Goal: Task Accomplishment & Management: Use online tool/utility

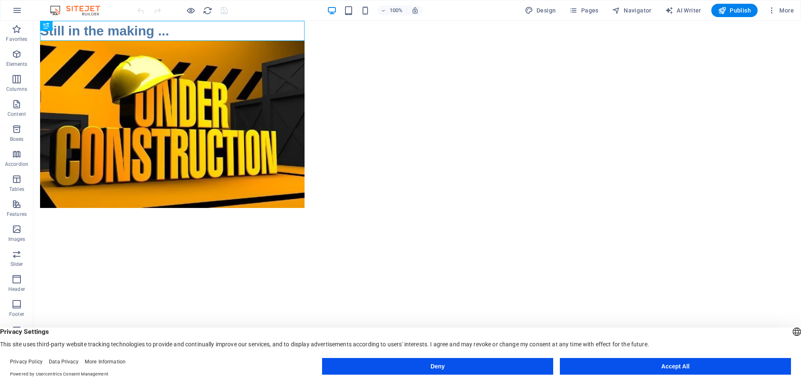
click at [647, 368] on button "Accept All" at bounding box center [675, 366] width 231 height 17
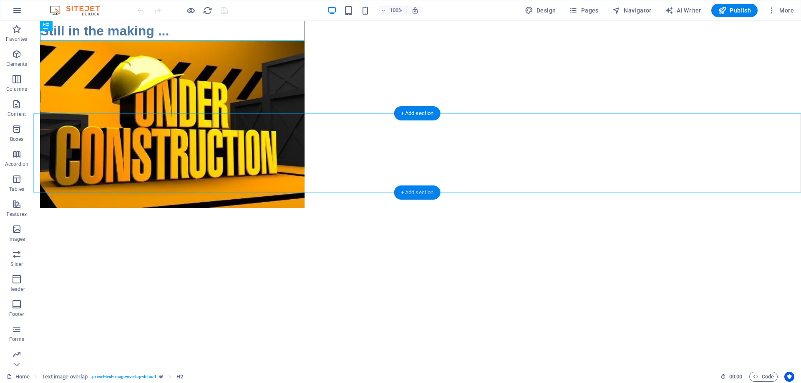
click at [414, 194] on div "+ Add section" at bounding box center [417, 193] width 46 height 14
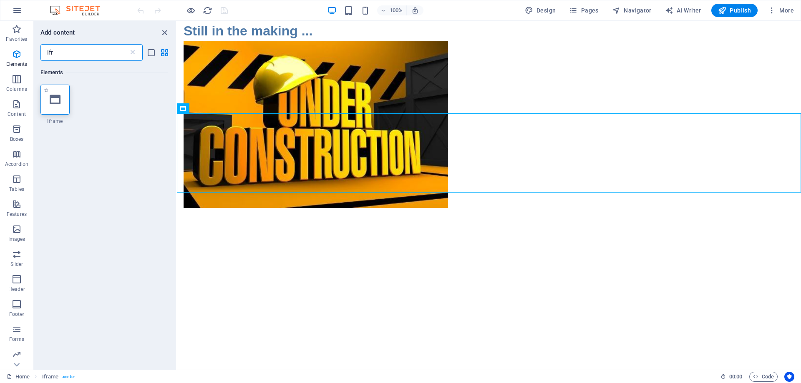
type input "ifr"
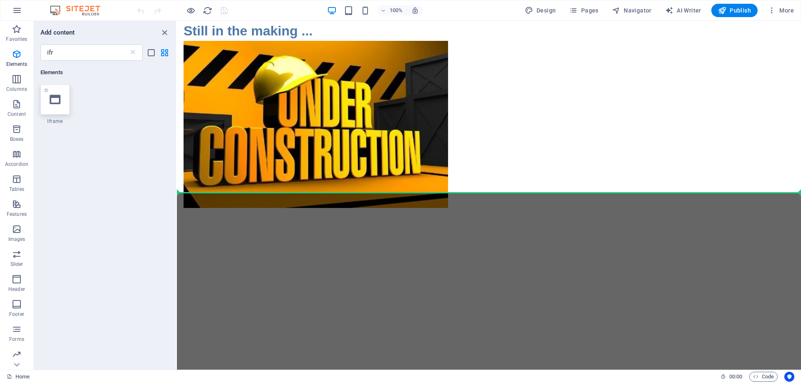
select select "%"
select select "px"
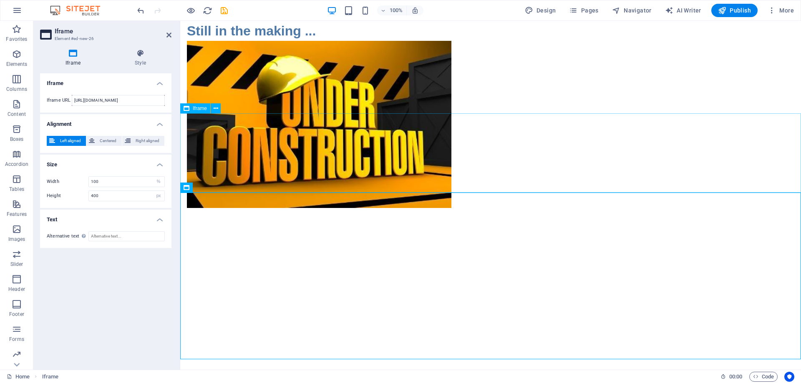
click at [298, 148] on div "</div>" at bounding box center [490, 152] width 621 height 79
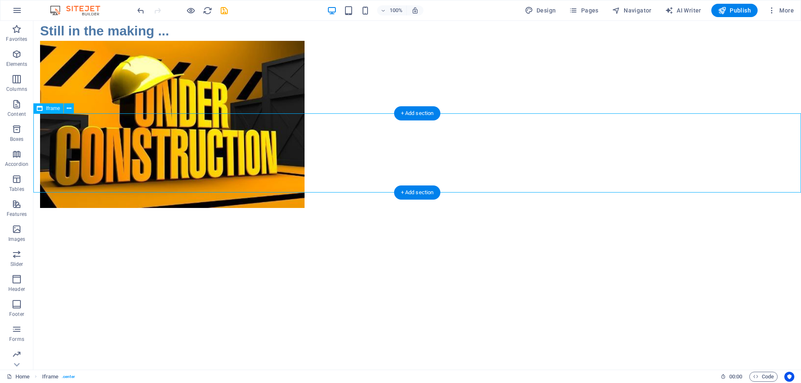
click at [168, 135] on div "</div>" at bounding box center [417, 152] width 768 height 79
select select "%"
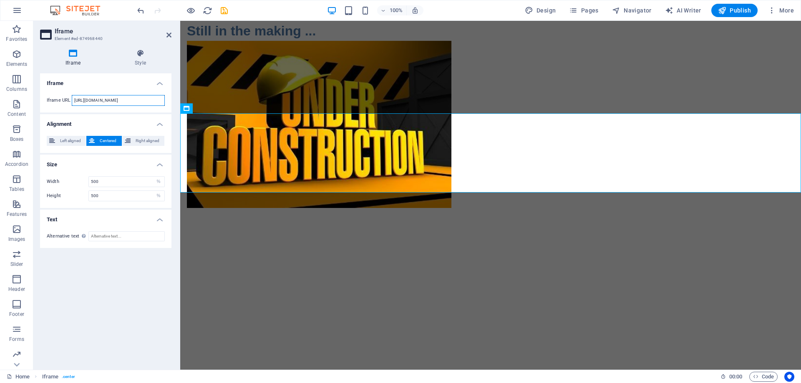
scroll to position [0, 6]
drag, startPoint x: 134, startPoint y: 101, endPoint x: 168, endPoint y: 101, distance: 33.8
click at [168, 101] on div "Iframe URL [URL][DOMAIN_NAME]" at bounding box center [105, 100] width 131 height 24
click at [155, 101] on input "[URL][DOMAIN_NAME]" at bounding box center [118, 100] width 93 height 11
click at [294, 218] on div "</div>" at bounding box center [490, 276] width 621 height 167
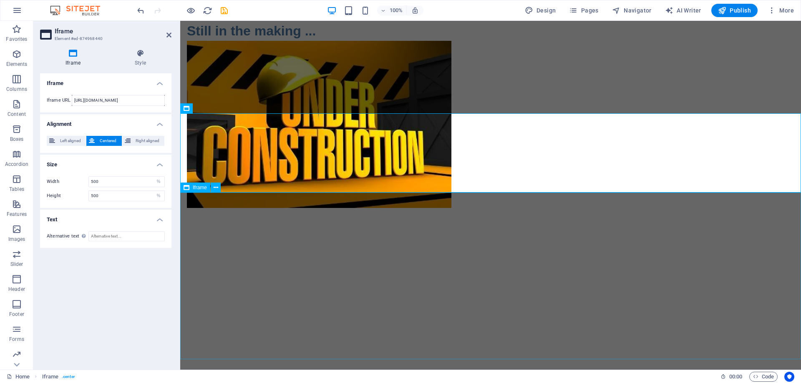
scroll to position [0, 0]
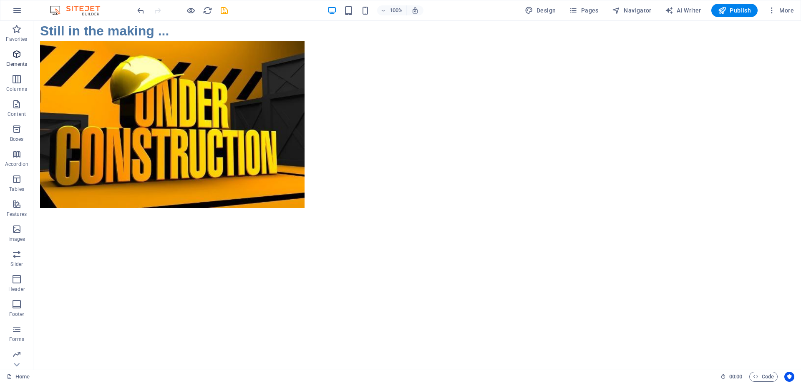
click at [15, 56] on icon "button" at bounding box center [17, 54] width 10 height 10
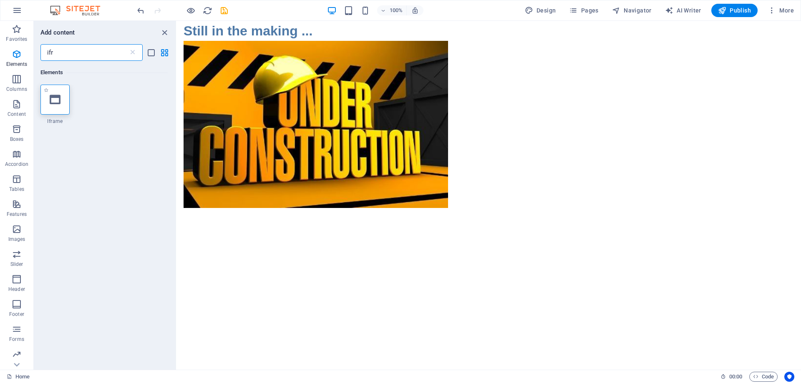
type input "ifr"
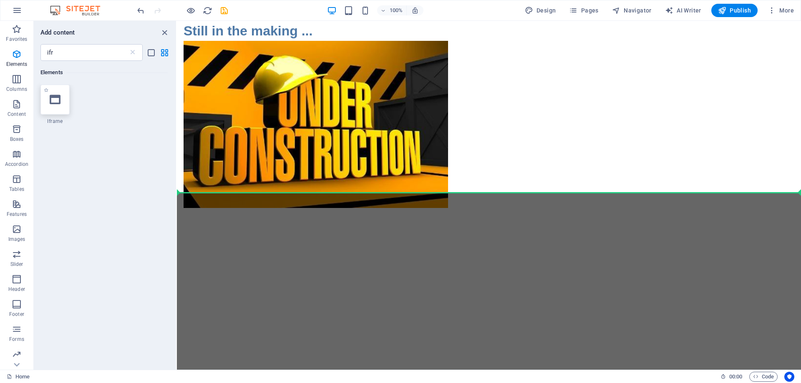
select select "%"
select select "px"
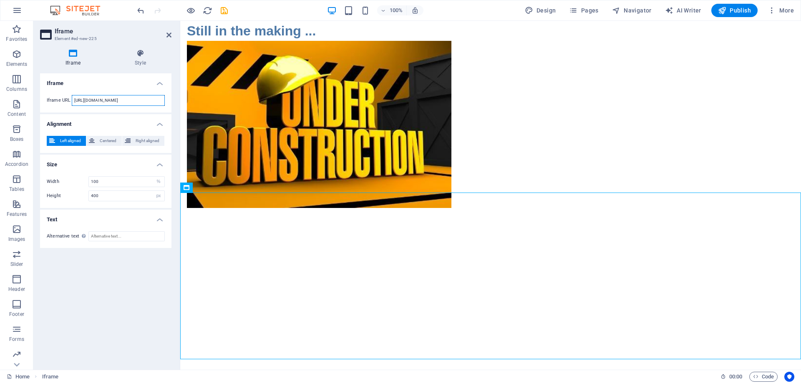
click at [99, 101] on input "[URL][DOMAIN_NAME]" at bounding box center [118, 100] width 93 height 11
click at [294, 150] on div "</div>" at bounding box center [490, 152] width 621 height 79
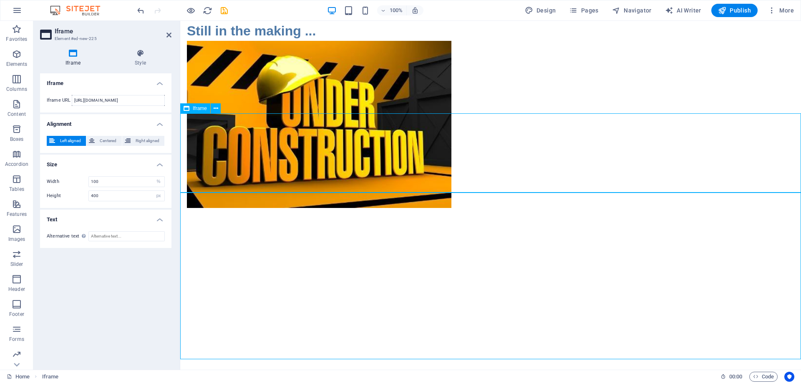
click at [294, 150] on div "</div>" at bounding box center [490, 152] width 621 height 79
select select "%"
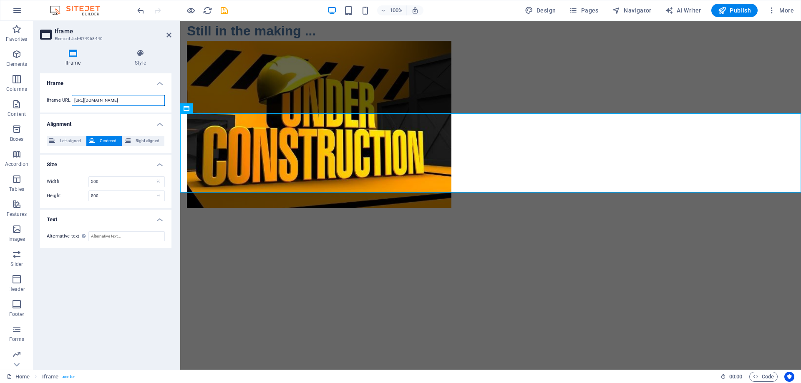
click at [127, 99] on input "[URL][DOMAIN_NAME]" at bounding box center [118, 100] width 93 height 11
click at [318, 269] on div "</div>" at bounding box center [490, 276] width 621 height 167
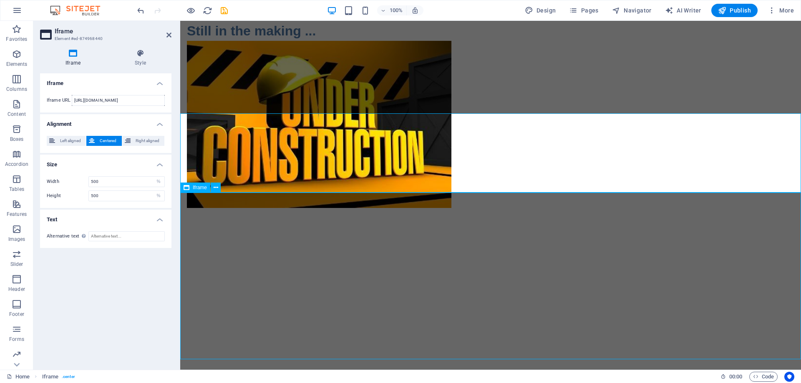
select select "%"
select select "px"
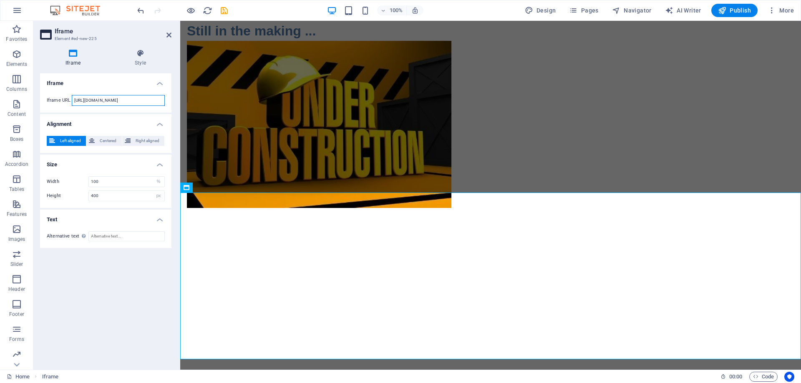
click at [112, 99] on input "[URL][DOMAIN_NAME]" at bounding box center [118, 100] width 93 height 11
paste input "[DOMAIN_NAME][URL]"
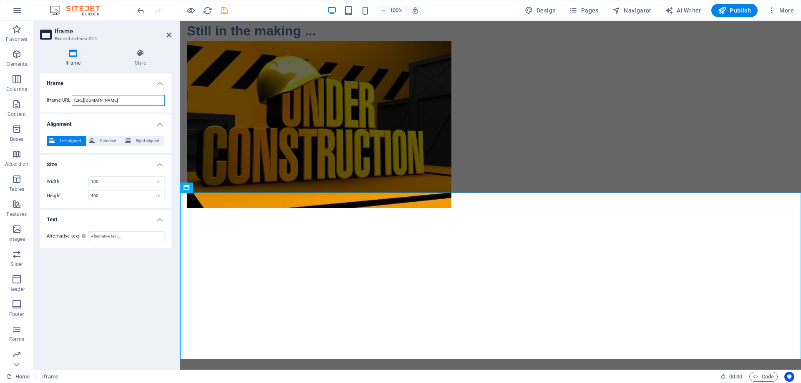
click at [152, 100] on input "[URL][DOMAIN_NAME]" at bounding box center [118, 100] width 93 height 11
type input "[URL][DOMAIN_NAME]"
click at [172, 53] on div "Iframe Style Iframe Iframe URL [URL][DOMAIN_NAME] Alignment Left aligned Center…" at bounding box center [105, 206] width 145 height 327
click at [439, 252] on div "</div>" at bounding box center [490, 276] width 621 height 167
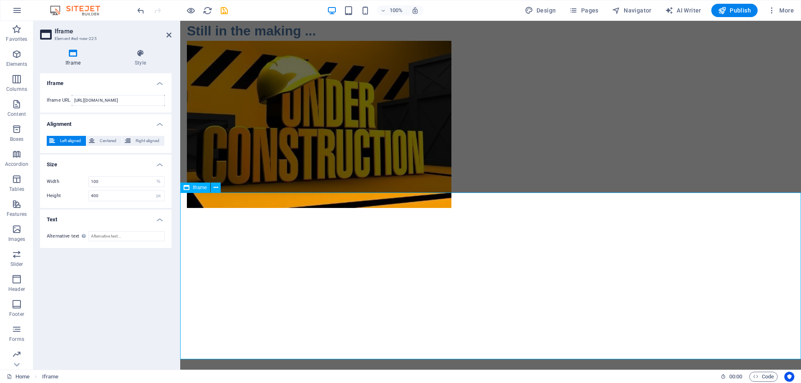
click at [438, 252] on div "</div>" at bounding box center [490, 276] width 621 height 167
click at [98, 294] on div "Iframe Iframe URL [URL][DOMAIN_NAME] Alignment Left aligned Centered Right alig…" at bounding box center [105, 218] width 131 height 290
click at [124, 314] on div "Iframe Iframe URL [URL][DOMAIN_NAME] Alignment Left aligned Centered Right alig…" at bounding box center [105, 218] width 131 height 290
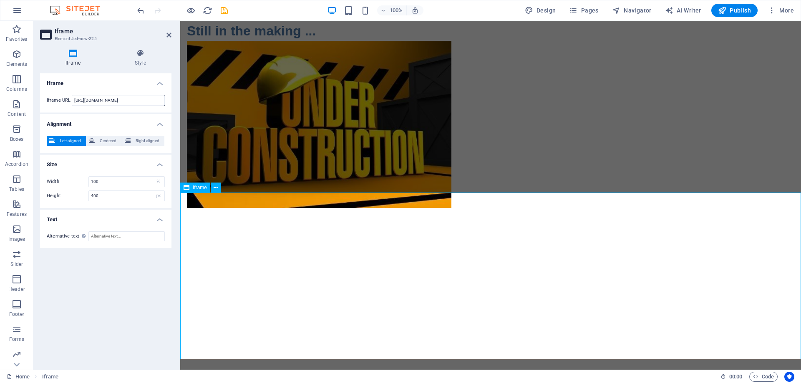
click at [275, 294] on div "</div>" at bounding box center [490, 276] width 621 height 167
click at [483, 238] on div "</div>" at bounding box center [490, 276] width 621 height 167
click at [488, 220] on div "</div>" at bounding box center [490, 276] width 621 height 167
click at [488, 232] on div "</div>" at bounding box center [490, 276] width 621 height 167
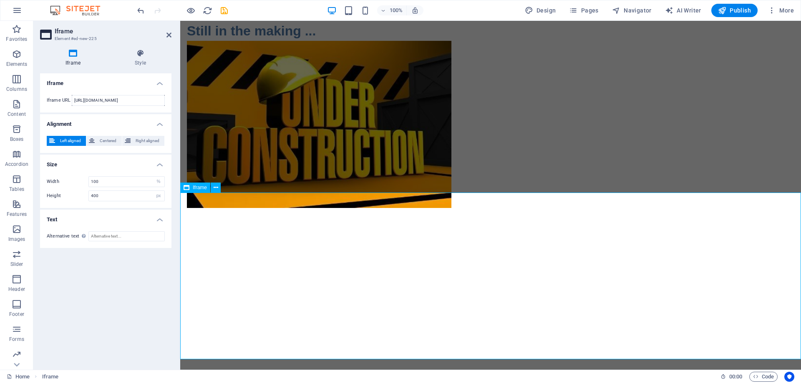
click at [487, 237] on div "</div>" at bounding box center [490, 276] width 621 height 167
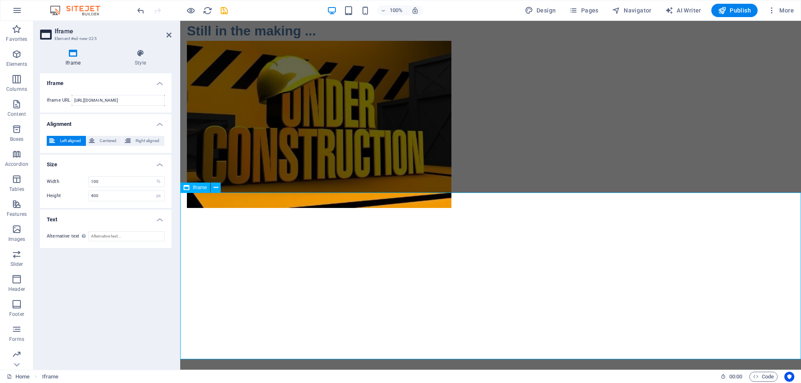
click at [487, 237] on div "</div>" at bounding box center [490, 276] width 621 height 167
click at [207, 12] on icon "reload" at bounding box center [208, 11] width 10 height 10
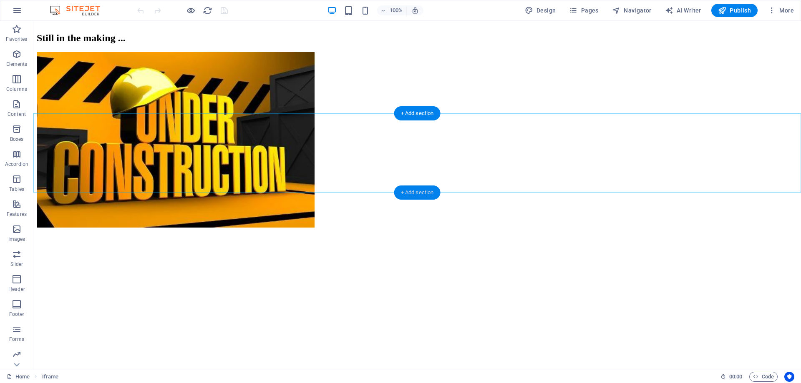
click at [420, 191] on div "+ Add section" at bounding box center [417, 193] width 46 height 14
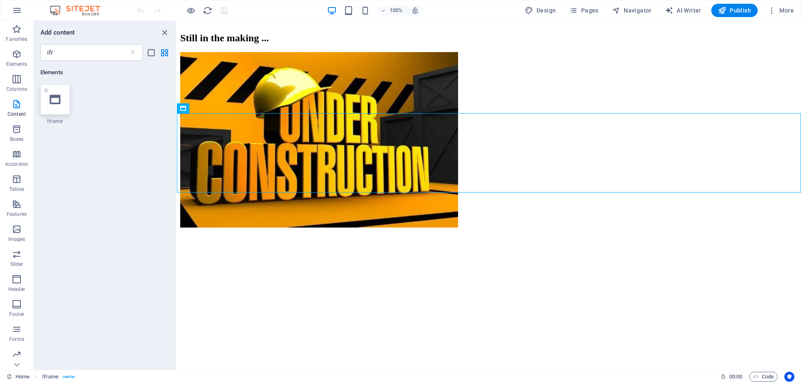
click at [55, 98] on icon at bounding box center [55, 99] width 11 height 11
select select "%"
select select "px"
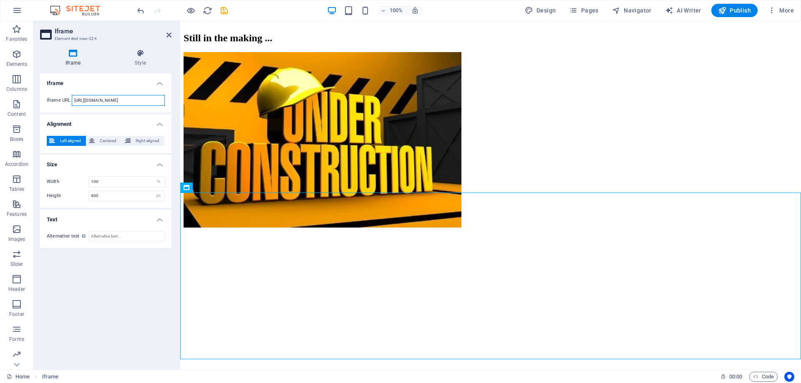
click at [113, 103] on input "[URL][DOMAIN_NAME]" at bounding box center [118, 100] width 93 height 11
paste input "[DOMAIN_NAME][URL]"
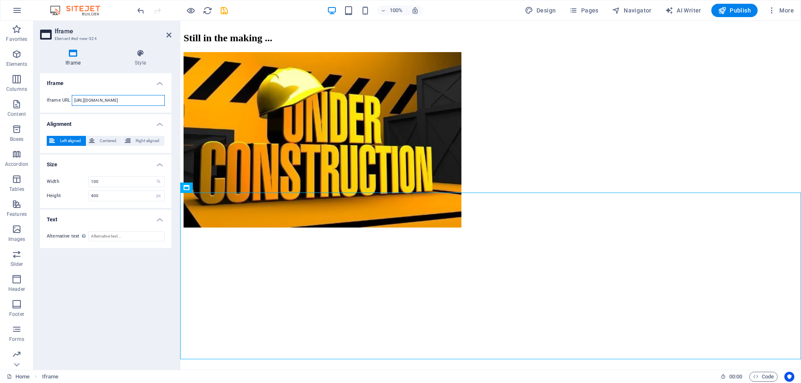
click at [153, 98] on input "[URL][DOMAIN_NAME]" at bounding box center [118, 100] width 93 height 11
click at [114, 279] on div "Iframe Iframe URL [URL][DOMAIN_NAME] Alignment Left aligned Centered Right alig…" at bounding box center [105, 218] width 131 height 290
click at [542, 252] on div "</div>" at bounding box center [491, 282] width 614 height 169
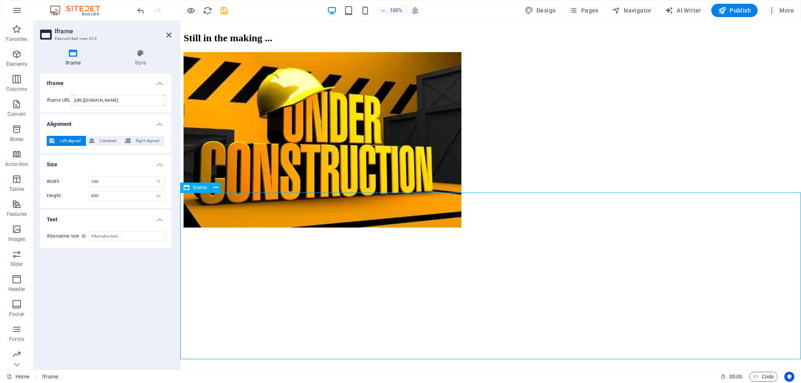
click at [543, 254] on div "</div>" at bounding box center [491, 282] width 614 height 169
click at [446, 255] on div "</div>" at bounding box center [491, 282] width 614 height 169
click at [439, 255] on div "</div>" at bounding box center [491, 282] width 614 height 169
click at [485, 255] on div "</div>" at bounding box center [491, 282] width 614 height 169
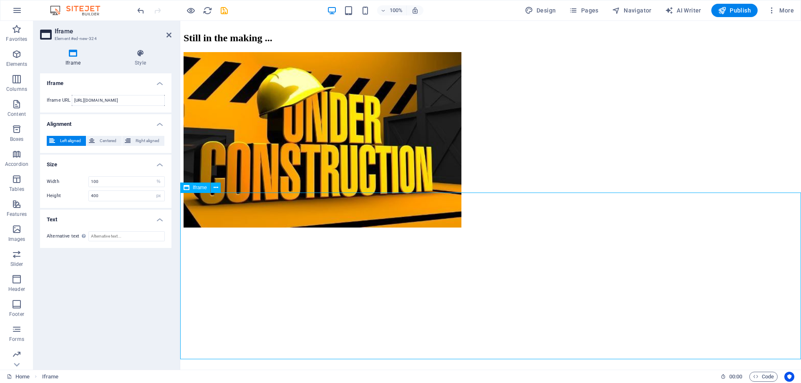
click at [485, 255] on div "</div>" at bounding box center [491, 282] width 614 height 169
click at [511, 235] on div "</div>" at bounding box center [491, 282] width 614 height 169
click at [481, 221] on div "</div>" at bounding box center [491, 282] width 614 height 169
click at [504, 267] on div "</div>" at bounding box center [491, 282] width 614 height 169
click at [140, 10] on icon "undo" at bounding box center [141, 11] width 10 height 10
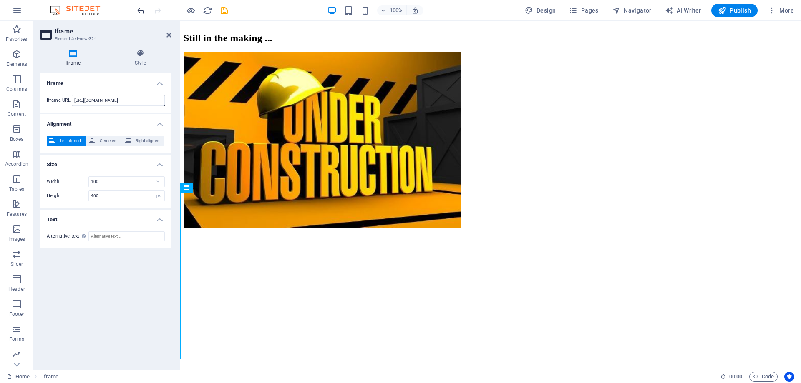
type input "[URL][DOMAIN_NAME]"
click at [103, 297] on div "Iframe Iframe URL [URL][DOMAIN_NAME] Alignment Left aligned Centered Right alig…" at bounding box center [105, 218] width 131 height 290
click at [166, 32] on h2 "Iframe" at bounding box center [113, 32] width 117 height 8
click at [169, 34] on icon at bounding box center [168, 35] width 5 height 7
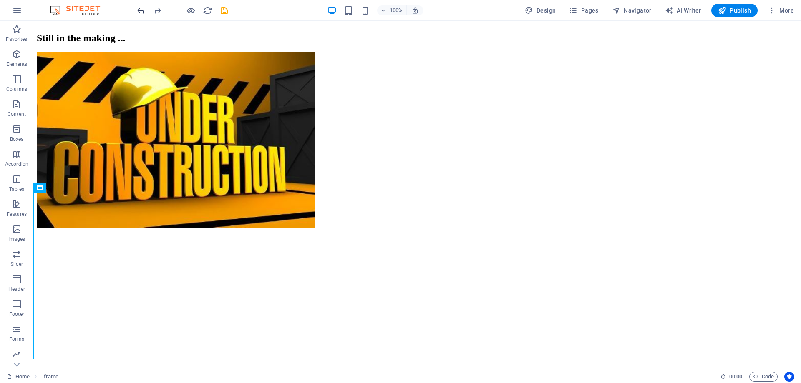
click at [136, 9] on icon "undo" at bounding box center [141, 11] width 10 height 10
click at [142, 10] on icon "undo" at bounding box center [141, 11] width 10 height 10
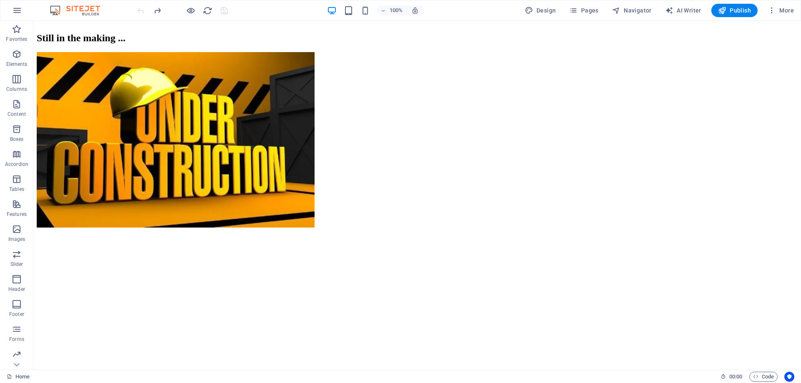
click at [403, 201] on html "Still in the making ... </div>" at bounding box center [417, 111] width 768 height 180
click at [159, 8] on icon "redo" at bounding box center [158, 11] width 10 height 10
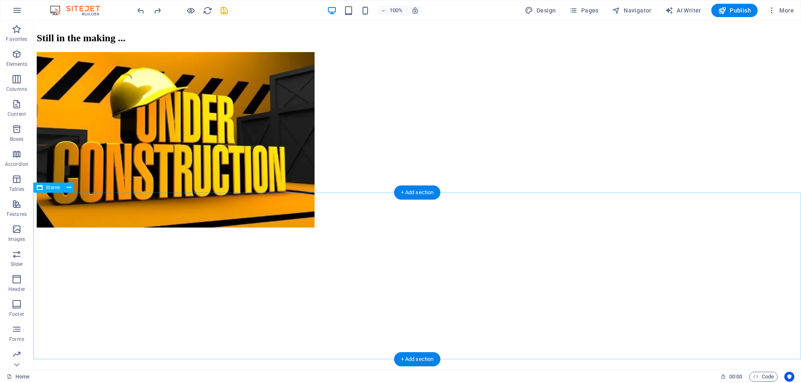
click at [311, 221] on div "</div>" at bounding box center [417, 282] width 761 height 169
select select "%"
select select "px"
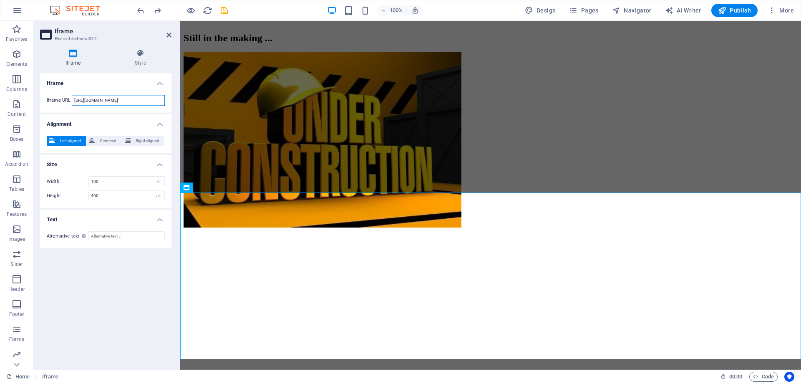
click at [108, 100] on input "[URL][DOMAIN_NAME]" at bounding box center [118, 100] width 93 height 11
paste input "[DOMAIN_NAME][URL]"
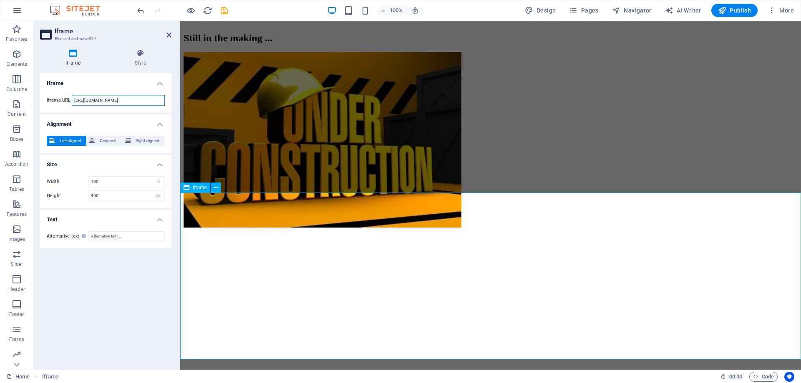
type input "[URL][DOMAIN_NAME]"
click at [78, 305] on div "Iframe Iframe URL [URL][DOMAIN_NAME] Alignment Left aligned Centered Right alig…" at bounding box center [105, 218] width 131 height 290
click at [166, 34] on icon at bounding box center [168, 35] width 5 height 7
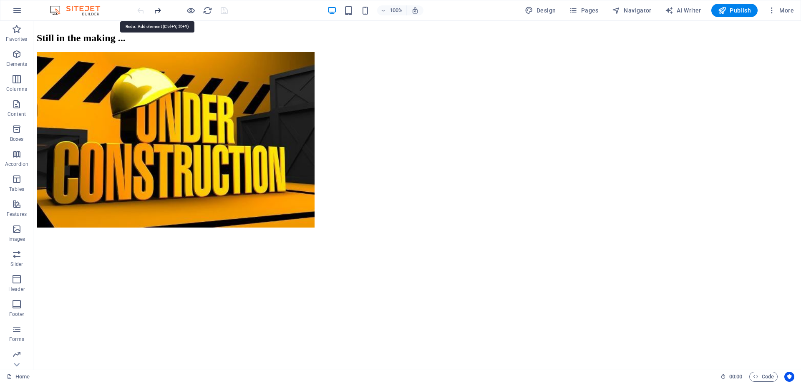
click at [157, 10] on icon "redo" at bounding box center [158, 11] width 10 height 10
click at [68, 108] on icon at bounding box center [69, 108] width 5 height 9
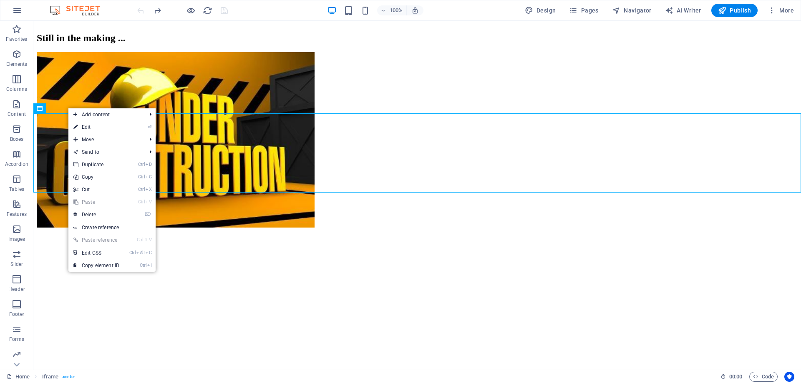
scroll to position [26, 0]
click at [487, 12] on div "100% Design Pages Navigator AI Writer Publish More" at bounding box center [467, 10] width 662 height 13
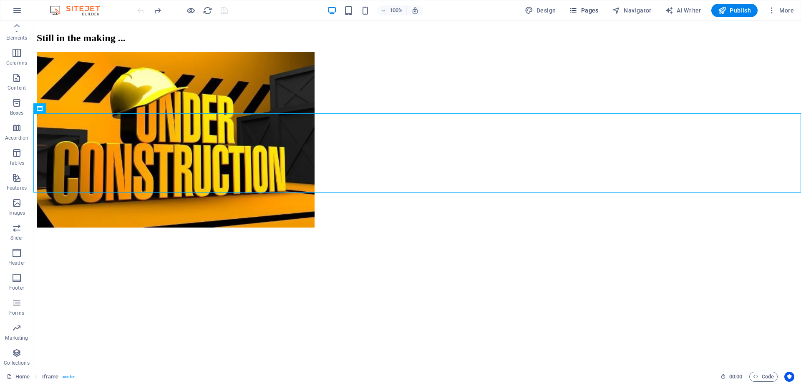
click at [595, 9] on span "Pages" at bounding box center [583, 10] width 29 height 8
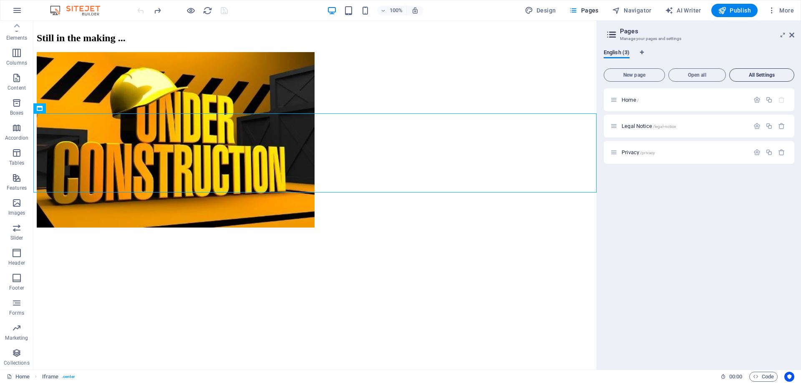
click at [761, 77] on span "All Settings" at bounding box center [762, 75] width 58 height 5
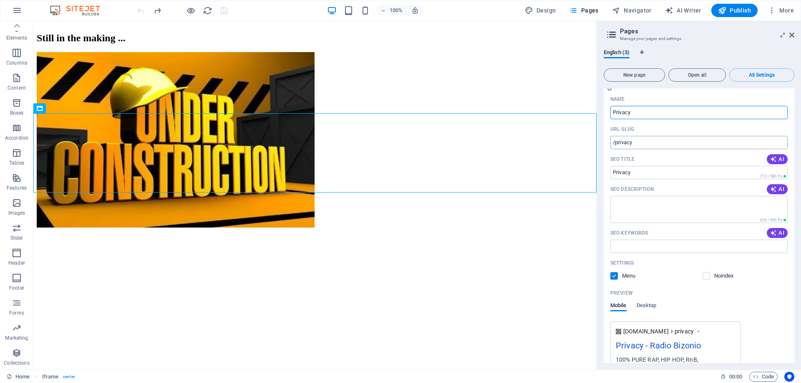
scroll to position [810, 0]
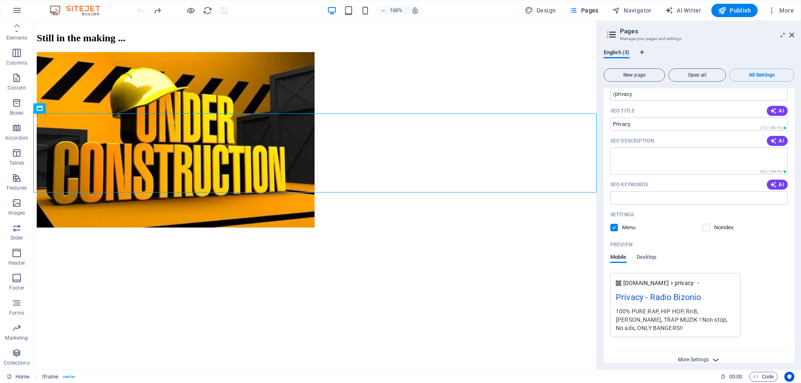
click at [705, 357] on span "More Settings" at bounding box center [693, 360] width 31 height 6
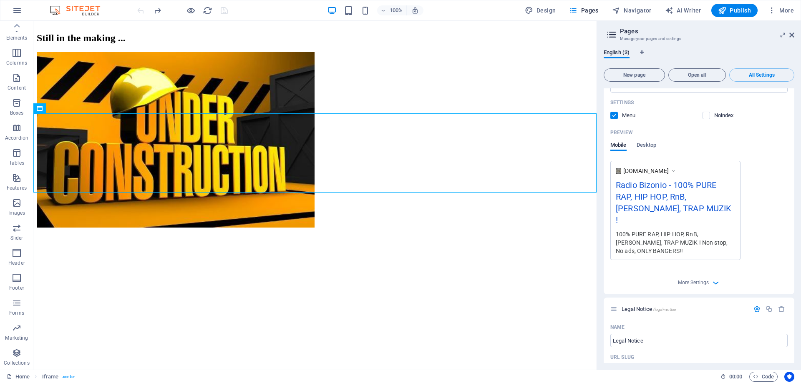
scroll to position [0, 0]
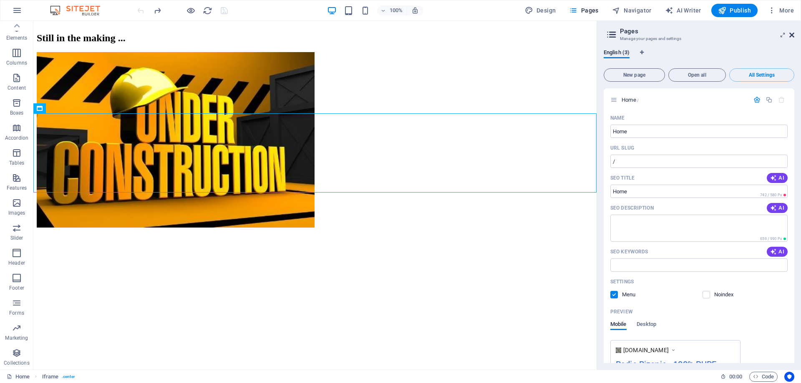
click at [793, 36] on icon at bounding box center [791, 35] width 5 height 7
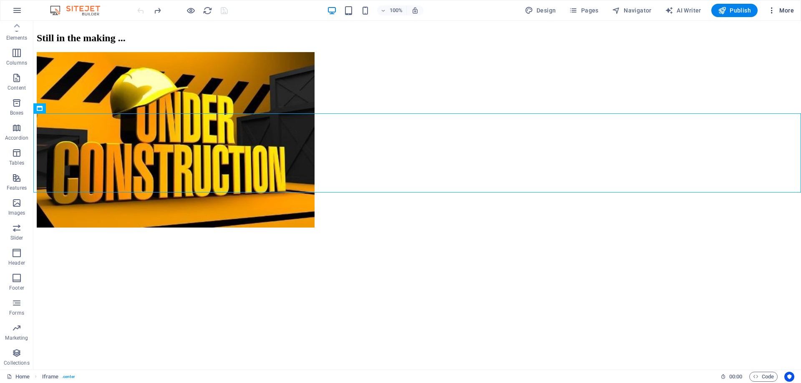
click at [770, 12] on icon "button" at bounding box center [772, 10] width 8 height 8
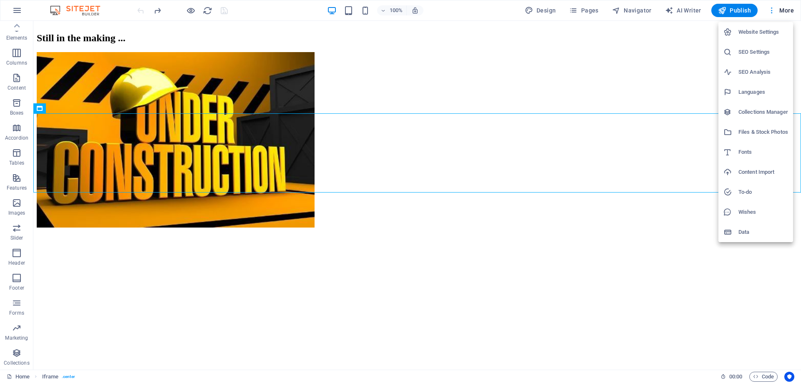
click at [770, 12] on div at bounding box center [400, 191] width 801 height 383
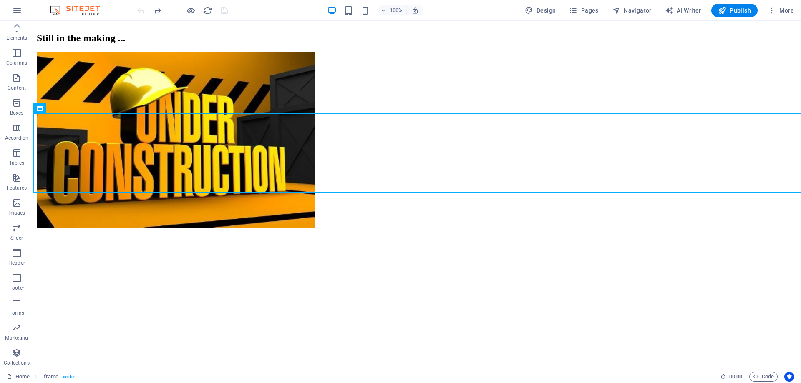
click at [534, 201] on html "Still in the making ... </div>" at bounding box center [417, 111] width 768 height 180
drag, startPoint x: 796, startPoint y: 140, endPoint x: 798, endPoint y: 150, distance: 10.6
click at [798, 150] on div "</div>" at bounding box center [417, 157] width 761 height 81
click at [14, 78] on icon "button" at bounding box center [17, 78] width 10 height 10
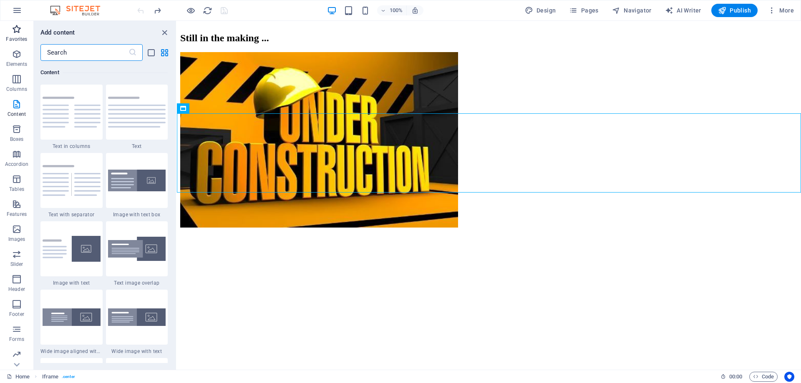
click at [18, 35] on span "Favorites" at bounding box center [16, 34] width 33 height 20
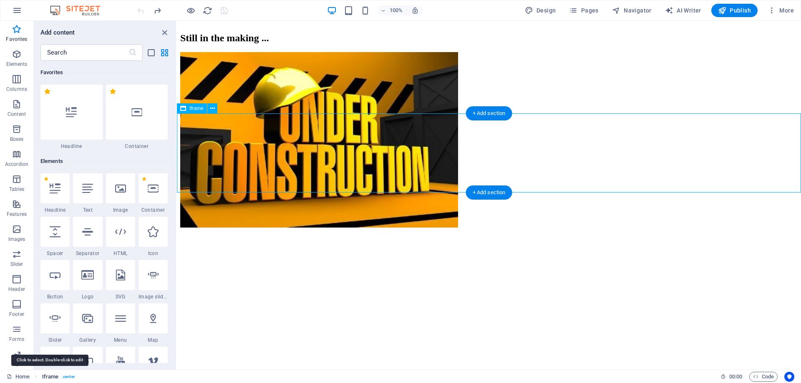
click at [48, 378] on span "Iframe" at bounding box center [50, 377] width 17 height 10
click at [54, 376] on span "Iframe" at bounding box center [50, 377] width 17 height 10
select select "%"
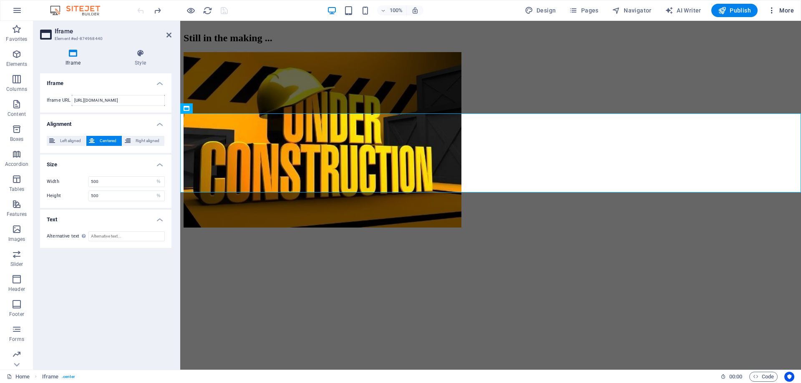
click at [777, 10] on span "More" at bounding box center [781, 10] width 26 height 8
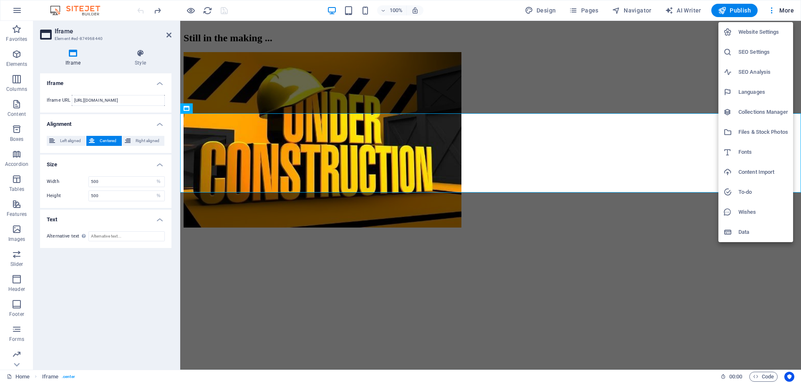
click at [759, 57] on h6 "SEO Settings" at bounding box center [763, 52] width 50 height 10
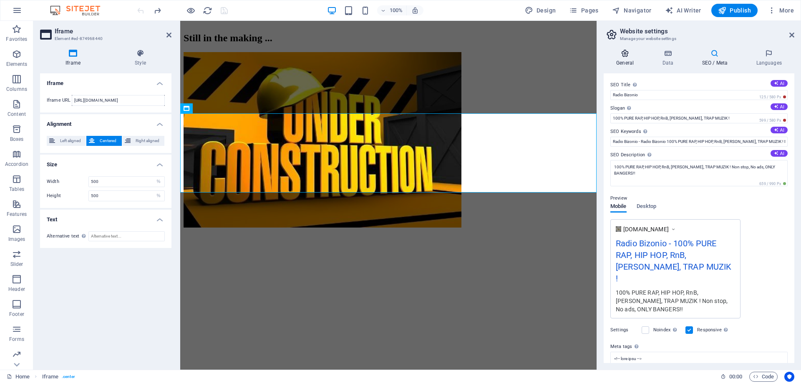
click at [620, 60] on h4 "General" at bounding box center [627, 58] width 46 height 18
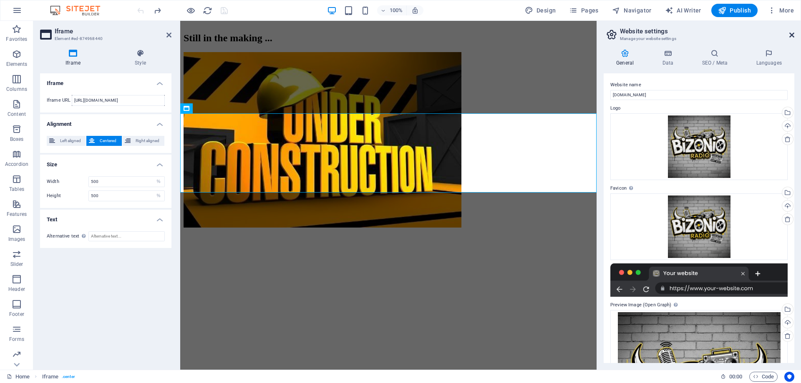
click at [789, 35] on icon at bounding box center [791, 35] width 5 height 7
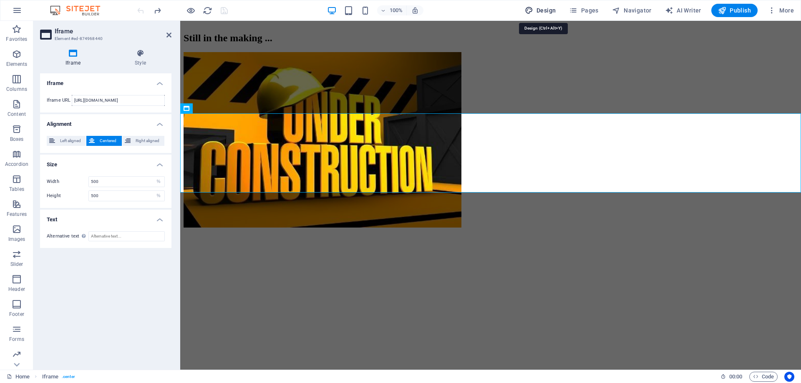
click at [551, 14] on span "Design" at bounding box center [540, 10] width 31 height 8
select select "ease-in-out"
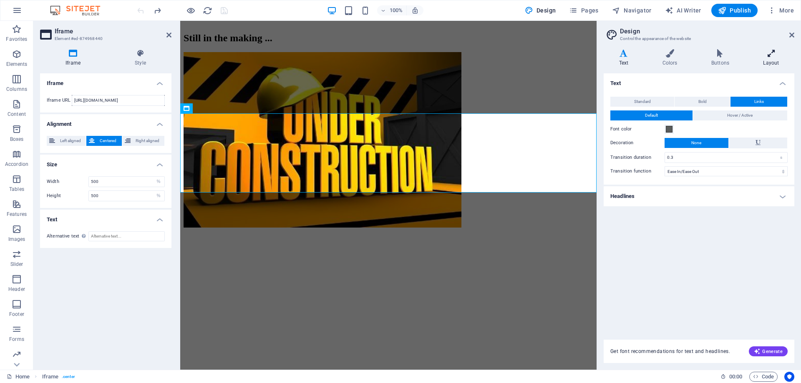
click at [775, 62] on h4 "Layout" at bounding box center [771, 58] width 46 height 18
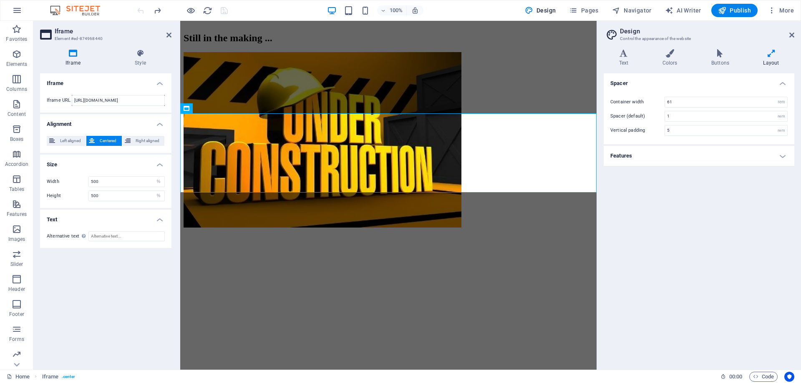
click at [767, 153] on h4 "Features" at bounding box center [699, 156] width 191 height 20
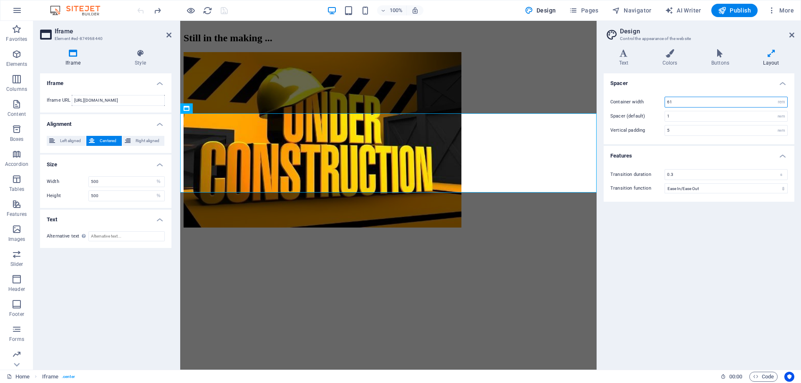
click at [716, 103] on input "61" at bounding box center [726, 102] width 122 height 10
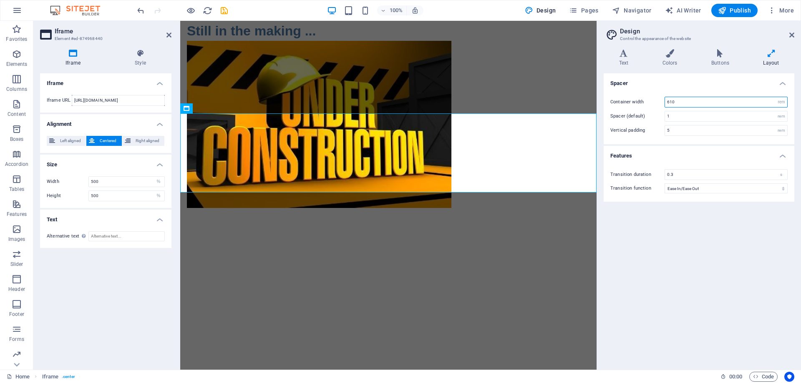
type input "610"
click at [720, 316] on div "Spacer Container width 610 rem px Spacer (default) 1 rem Vertical padding 5 rem…" at bounding box center [699, 218] width 191 height 290
click at [164, 33] on h2 "Iframe" at bounding box center [113, 32] width 117 height 8
click at [169, 34] on icon at bounding box center [168, 35] width 5 height 7
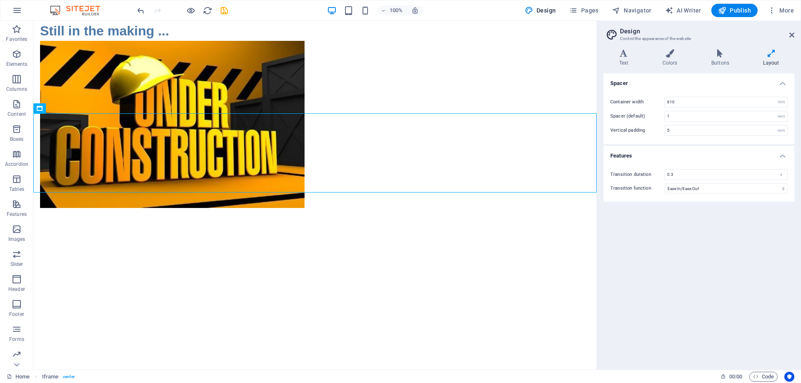
click at [773, 284] on div "Spacer Container width 610 rem px Spacer (default) 1 rem Vertical padding 5 rem…" at bounding box center [699, 218] width 191 height 290
click at [789, 36] on icon at bounding box center [791, 35] width 5 height 7
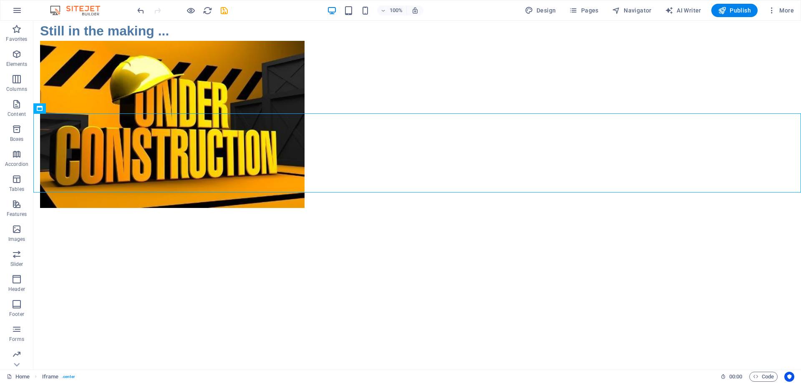
click at [597, 193] on html "Still in the making ... </div>" at bounding box center [417, 107] width 768 height 172
click at [773, 9] on icon "button" at bounding box center [772, 10] width 8 height 8
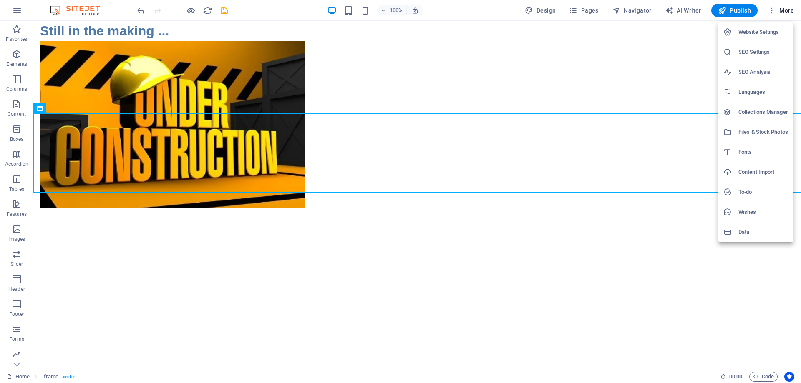
click at [754, 32] on h6 "Website Settings" at bounding box center [763, 32] width 50 height 10
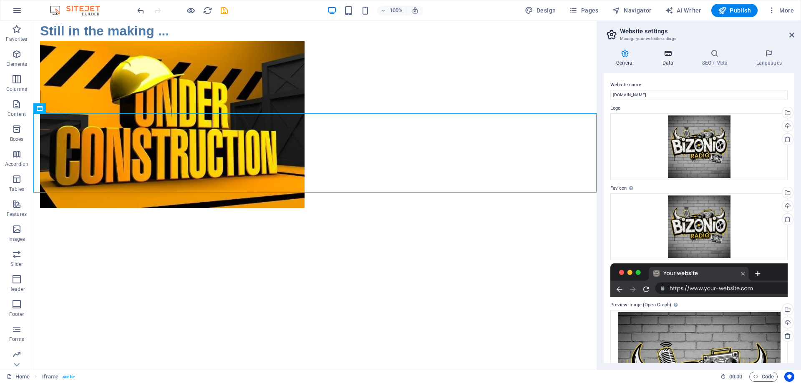
click at [675, 60] on h4 "Data" at bounding box center [670, 58] width 40 height 18
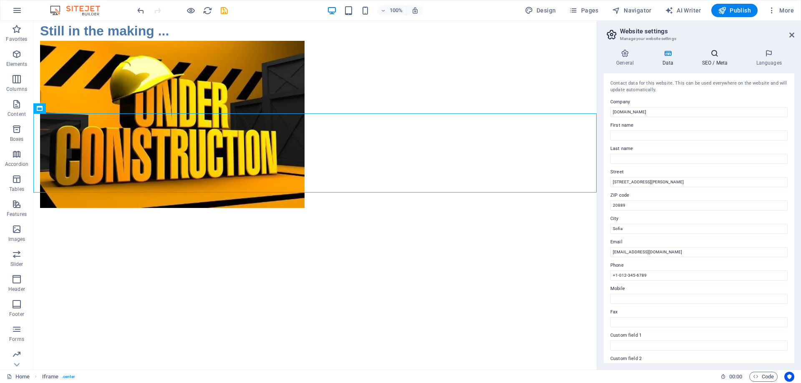
click at [720, 63] on h4 "SEO / Meta" at bounding box center [716, 58] width 54 height 18
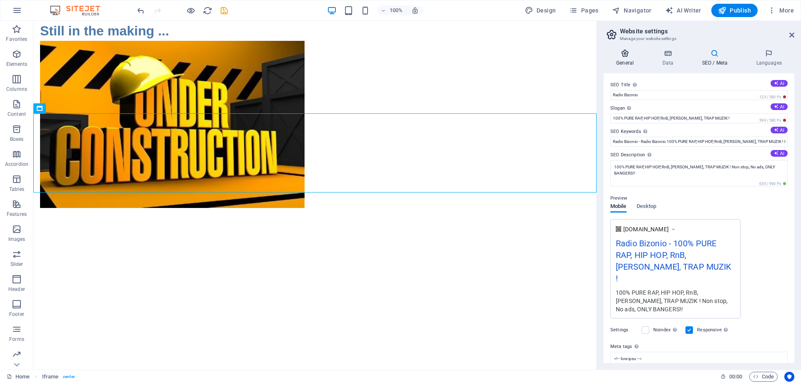
click at [630, 56] on icon at bounding box center [625, 53] width 43 height 8
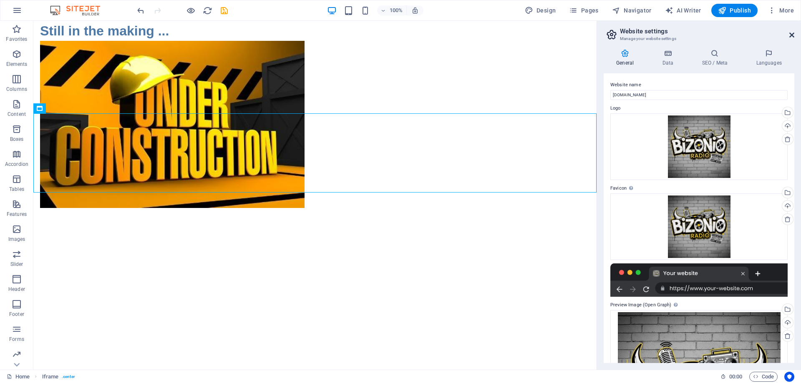
click at [791, 35] on icon at bounding box center [791, 35] width 5 height 7
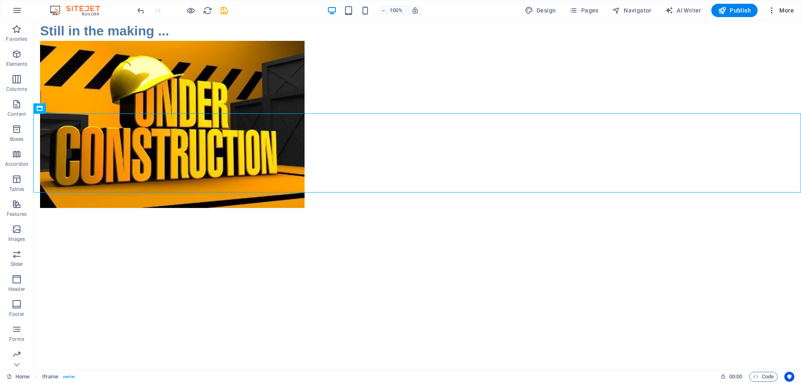
click at [767, 9] on button "More" at bounding box center [780, 10] width 33 height 13
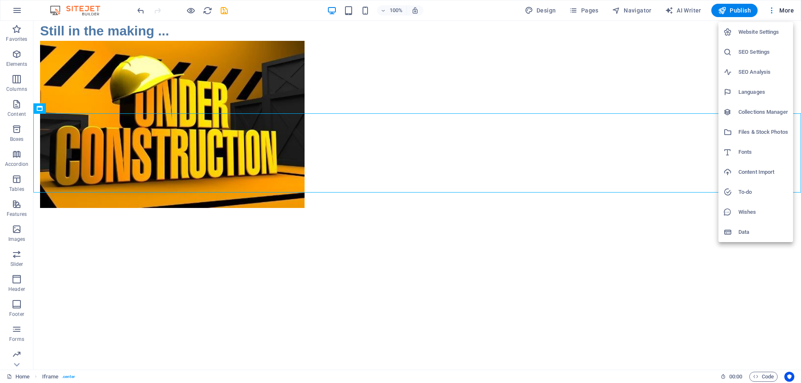
click at [759, 58] on li "SEO Settings" at bounding box center [755, 52] width 75 height 20
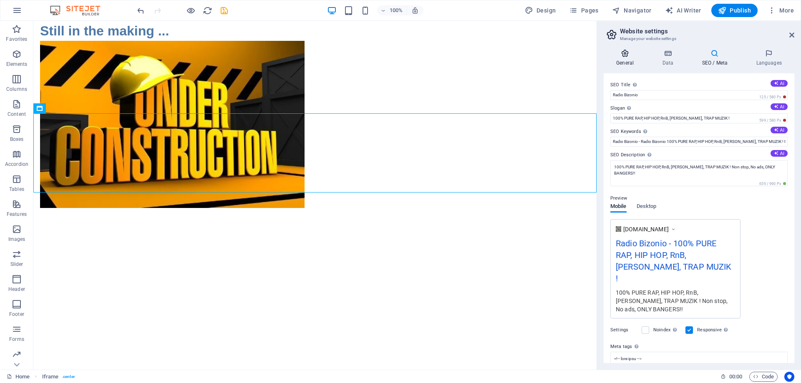
click at [635, 62] on h4 "General" at bounding box center [627, 58] width 46 height 18
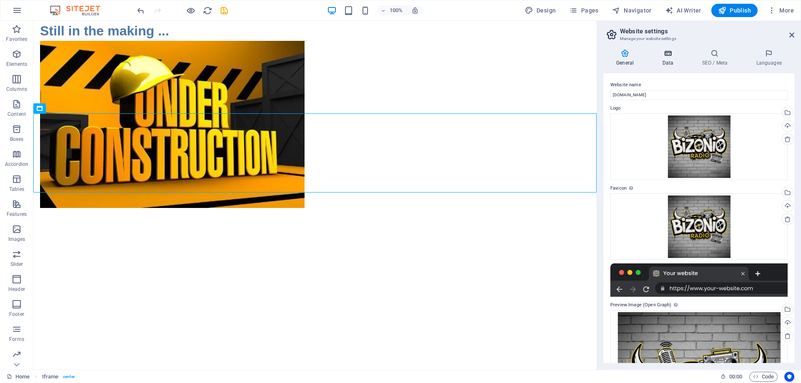
click at [667, 60] on h4 "Data" at bounding box center [670, 58] width 40 height 18
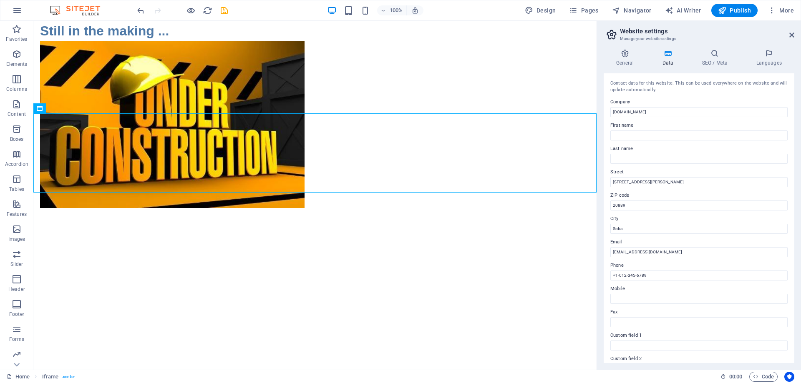
click at [686, 60] on h4 "Data" at bounding box center [670, 58] width 40 height 18
click at [714, 60] on h4 "SEO / Meta" at bounding box center [716, 58] width 54 height 18
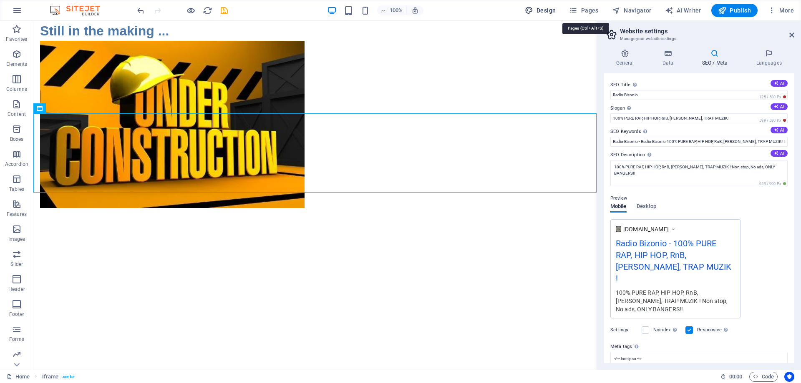
click at [548, 8] on span "Design" at bounding box center [540, 10] width 31 height 8
select select "rem"
select select "ease-in-out"
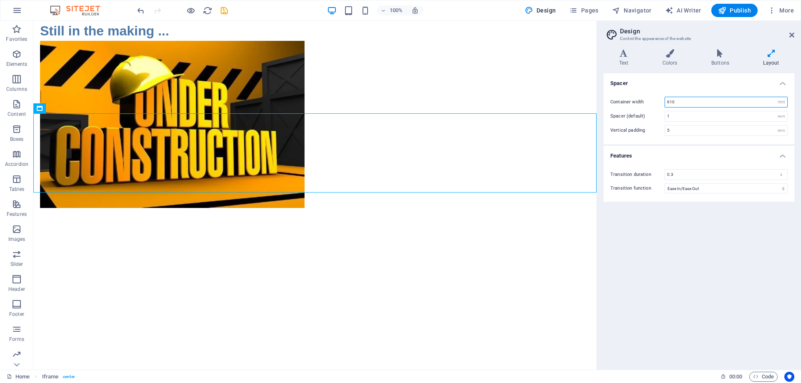
click at [701, 104] on input "610" at bounding box center [726, 102] width 122 height 10
type input "61"
click at [682, 132] on input "5" at bounding box center [726, 131] width 122 height 10
type input "50"
click at [698, 259] on div "Spacer Container width 61 rem px Spacer (default) 1 rem Vertical padding 50 rem…" at bounding box center [699, 218] width 191 height 290
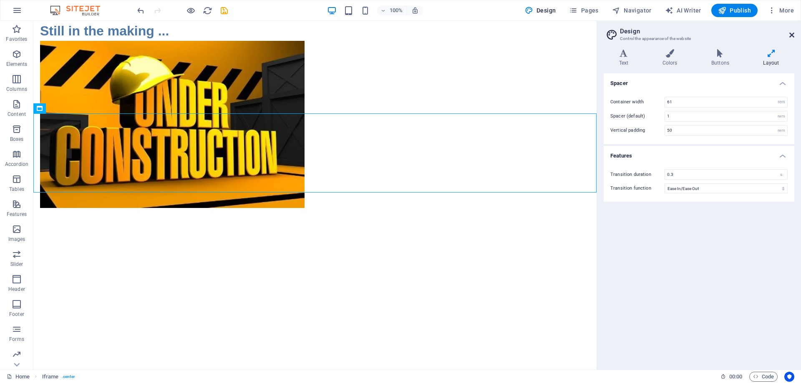
click at [789, 37] on icon at bounding box center [791, 35] width 5 height 7
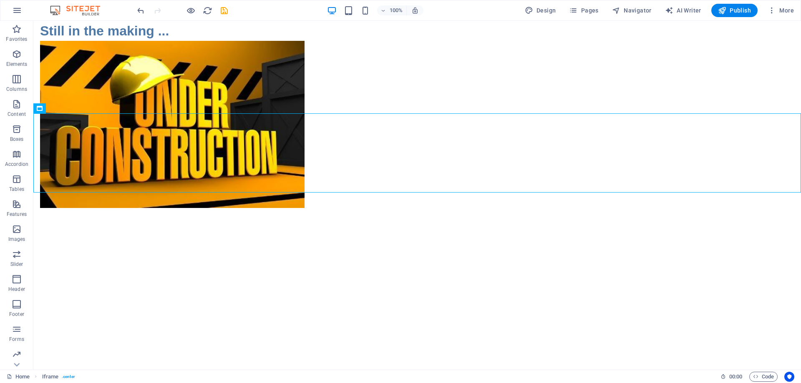
click at [705, 73] on div "Still in the making ... </div>" at bounding box center [417, 107] width 768 height 172
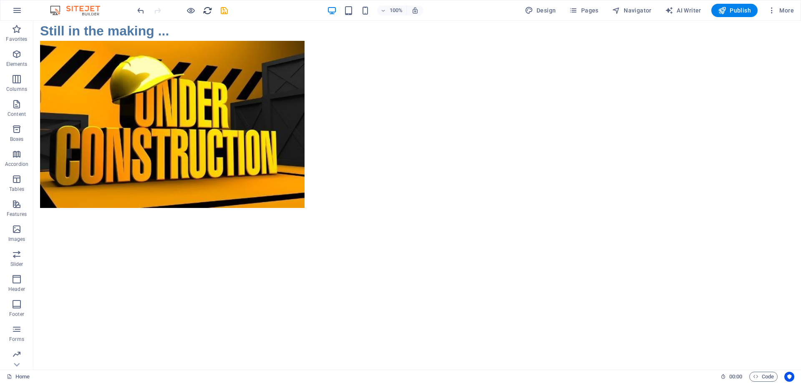
click at [209, 10] on icon "reload" at bounding box center [208, 11] width 10 height 10
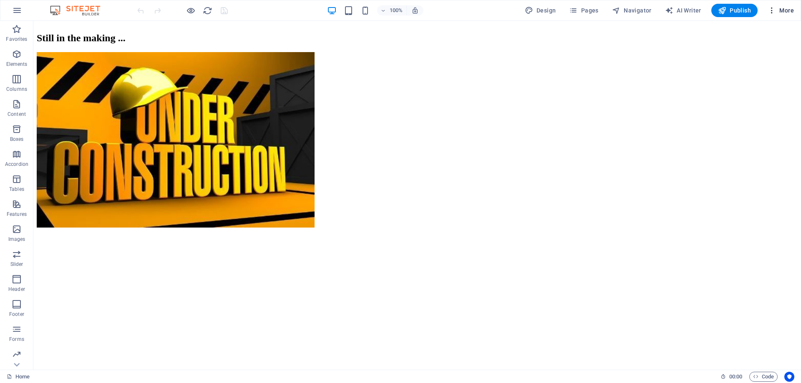
click at [770, 8] on icon "button" at bounding box center [772, 10] width 8 height 8
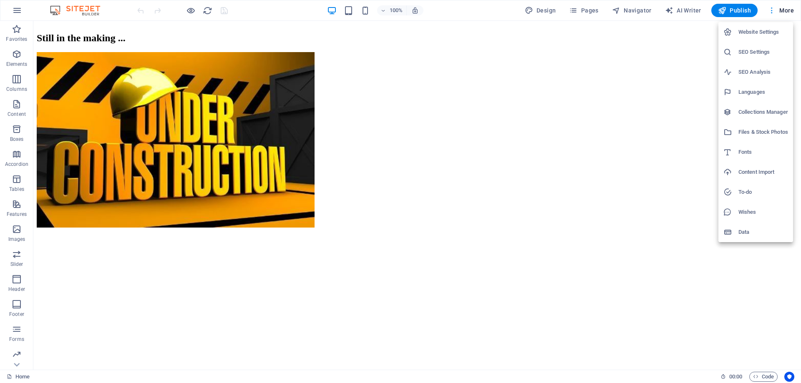
click at [770, 8] on div at bounding box center [400, 191] width 801 height 383
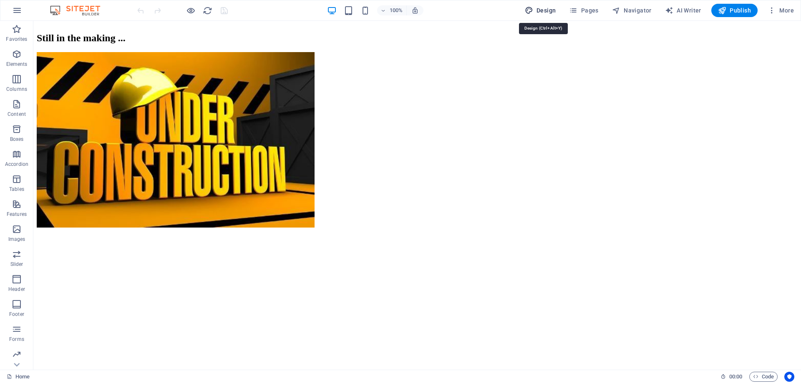
click at [532, 8] on icon "button" at bounding box center [529, 10] width 8 height 8
select select "rem"
select select "ease-in-out"
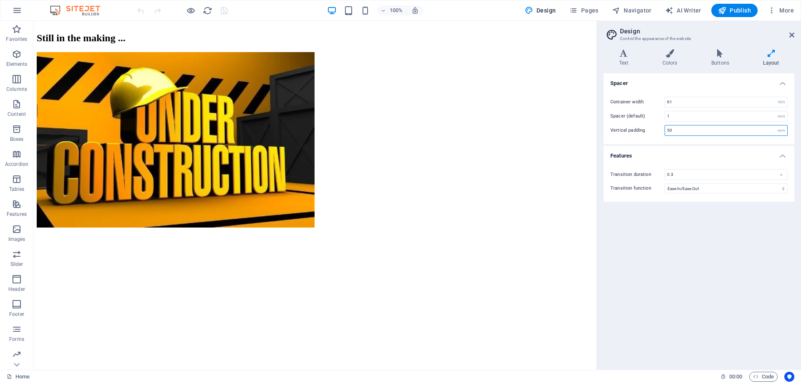
click at [684, 130] on input "50" at bounding box center [726, 131] width 122 height 10
type input "5"
click at [623, 55] on icon at bounding box center [624, 53] width 40 height 8
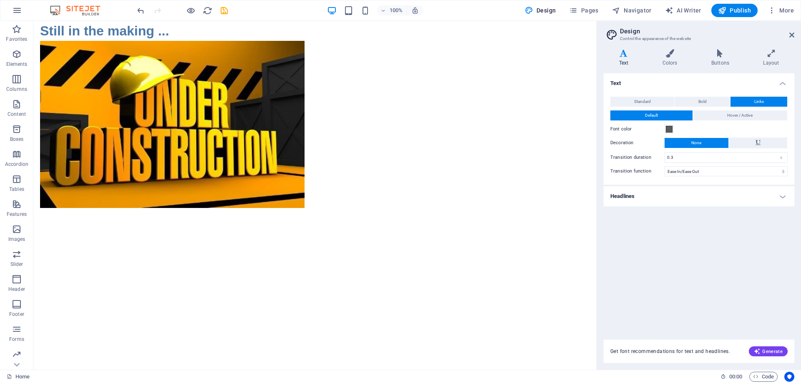
click at [701, 209] on div "Text Standard Bold Links Font color Font -apple-system, BlinkMaxSystemFont, "Se…" at bounding box center [699, 201] width 191 height 257
click at [706, 195] on h4 "Headlines" at bounding box center [699, 196] width 191 height 20
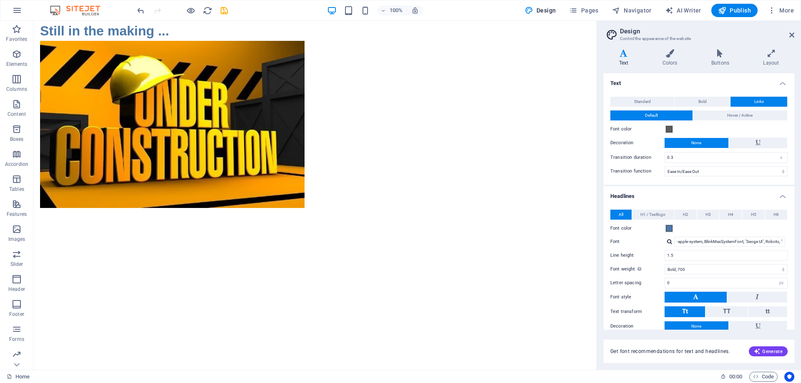
click at [706, 195] on h4 "Headlines" at bounding box center [699, 193] width 191 height 15
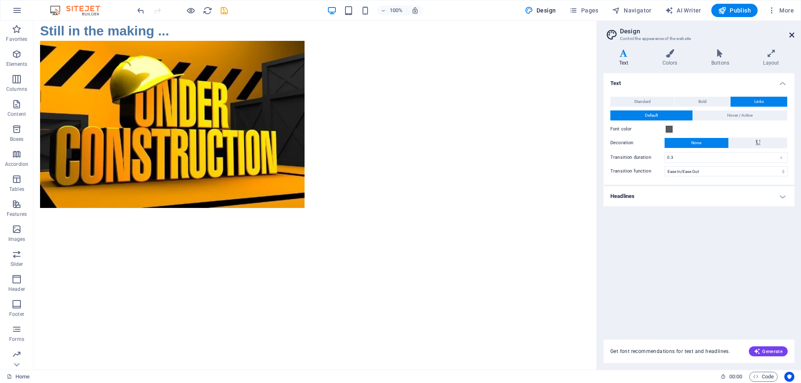
click at [791, 34] on icon at bounding box center [791, 35] width 5 height 7
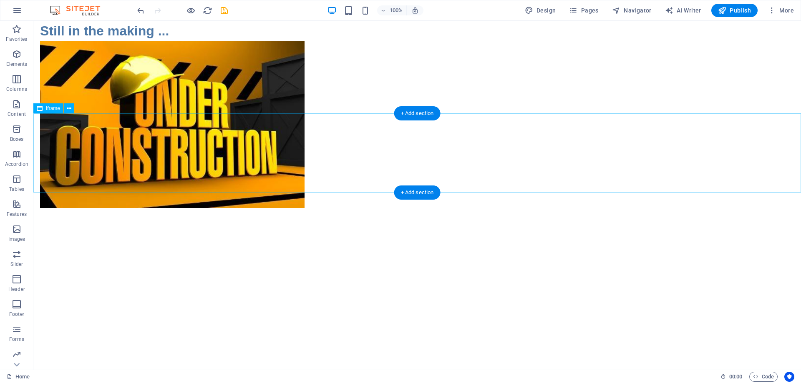
click at [471, 119] on div "</div>" at bounding box center [417, 152] width 768 height 79
click at [146, 133] on div "</div>" at bounding box center [417, 152] width 768 height 79
click at [68, 108] on icon at bounding box center [69, 108] width 5 height 9
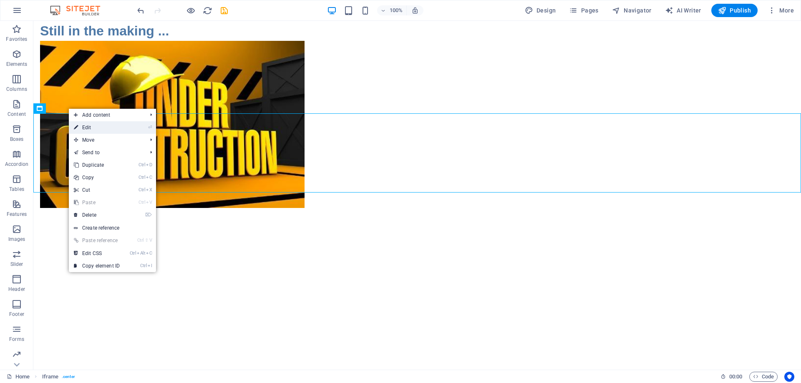
click at [107, 130] on link "⏎ Edit" at bounding box center [97, 127] width 56 height 13
select select "%"
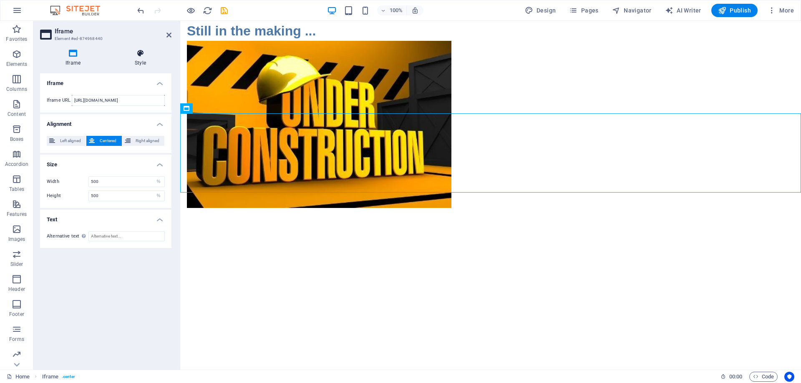
click at [134, 57] on icon at bounding box center [140, 53] width 62 height 8
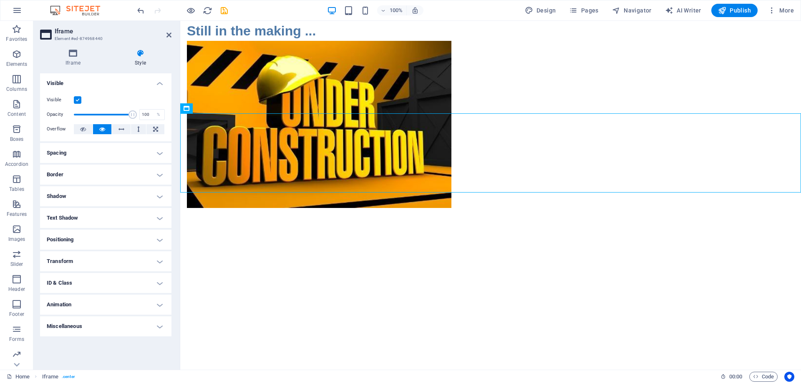
click at [113, 242] on h4 "Positioning" at bounding box center [105, 240] width 131 height 20
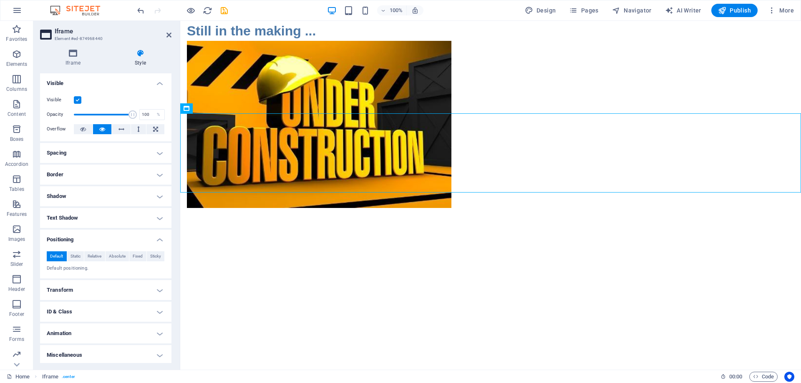
click at [115, 241] on h4 "Positioning" at bounding box center [105, 237] width 131 height 15
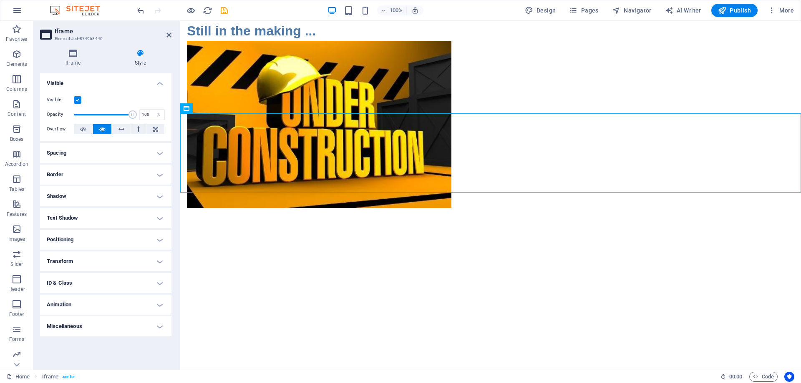
click at [765, 94] on div "Still in the making ... </div>" at bounding box center [490, 107] width 621 height 172
click at [780, 97] on div "Still in the making ... </div>" at bounding box center [490, 107] width 621 height 172
click at [167, 33] on icon at bounding box center [168, 35] width 5 height 7
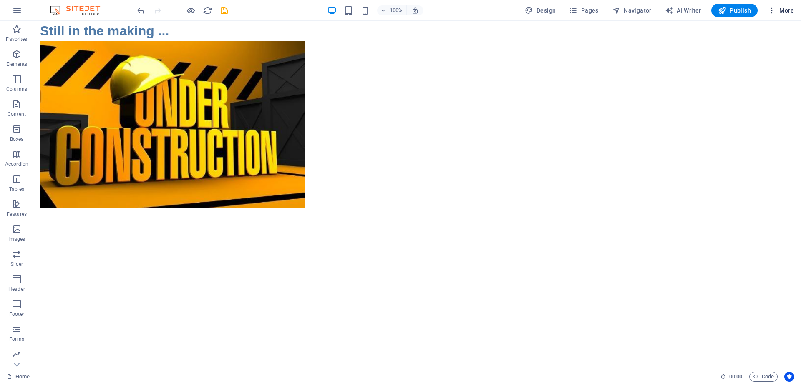
click at [775, 12] on icon "button" at bounding box center [772, 10] width 8 height 8
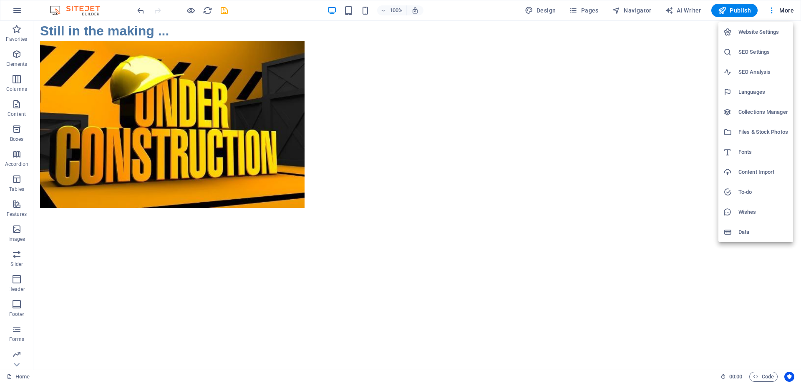
click at [775, 10] on div at bounding box center [400, 191] width 801 height 383
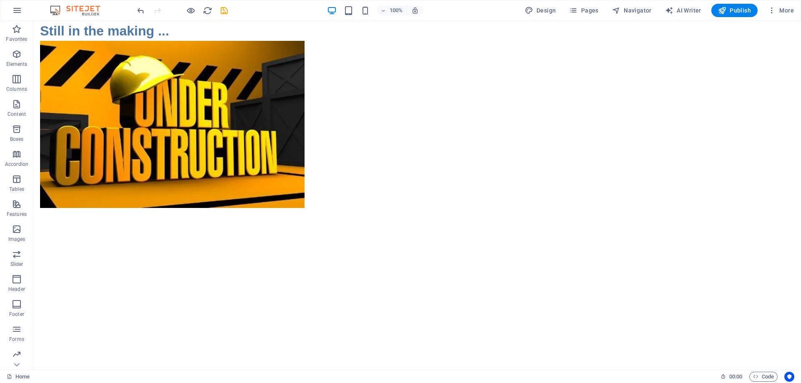
click at [352, 95] on div "Still in the making ... </div>" at bounding box center [417, 107] width 768 height 172
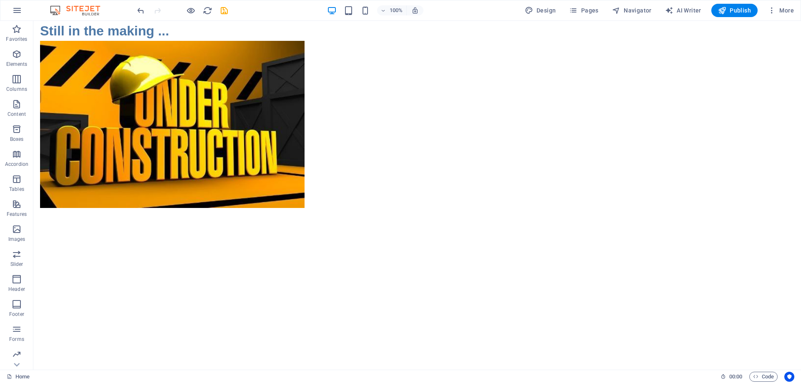
click at [352, 95] on div "Still in the making ... </div>" at bounding box center [417, 107] width 768 height 172
click at [254, 24] on div "Still in the making ..." at bounding box center [172, 31] width 265 height 20
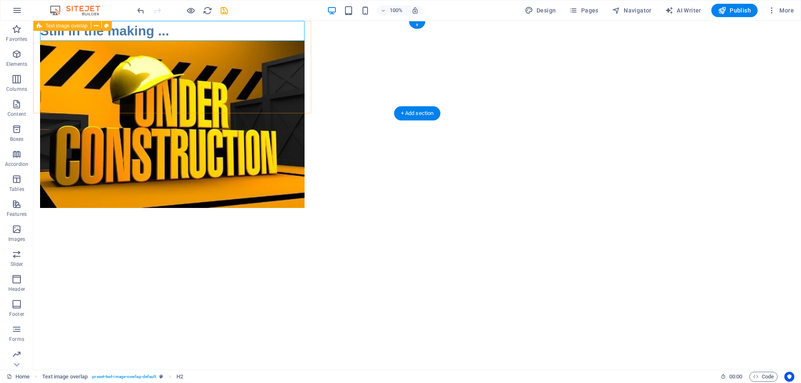
click at [259, 62] on div "Still in the making ..." at bounding box center [172, 67] width 278 height 93
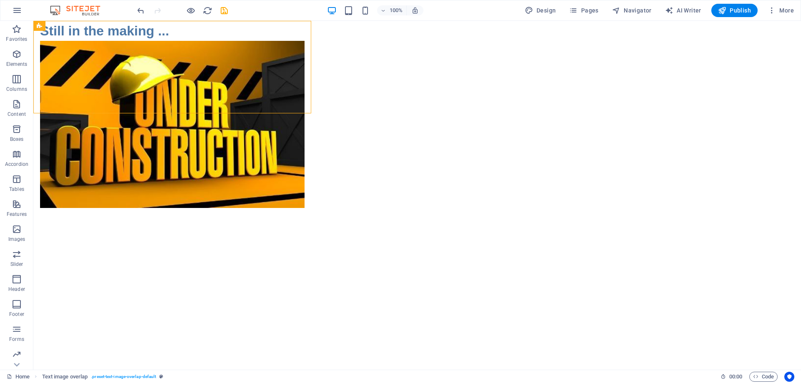
click at [348, 58] on div "Still in the making ... </div>" at bounding box center [417, 107] width 768 height 172
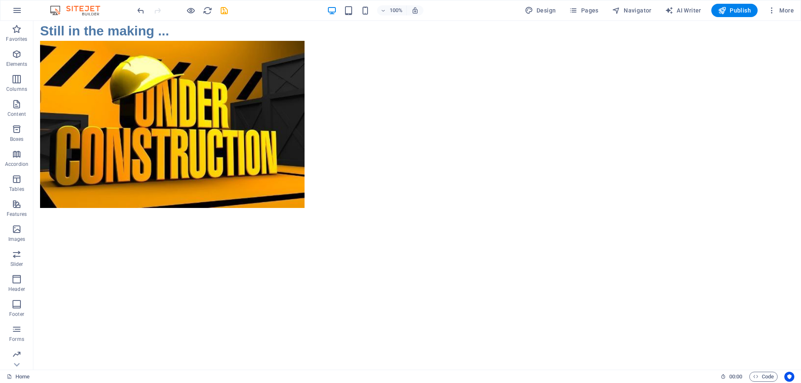
click at [249, 193] on html "Still in the making ... </div>" at bounding box center [417, 107] width 768 height 172
click at [246, 193] on html "Still in the making ... </div>" at bounding box center [417, 107] width 768 height 172
click at [25, 377] on link "Home" at bounding box center [18, 377] width 23 height 10
click at [15, 109] on span "Content" at bounding box center [16, 109] width 33 height 20
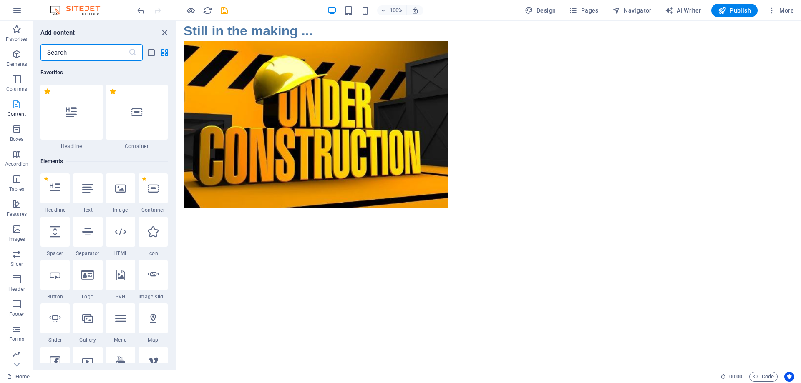
scroll to position [1460, 0]
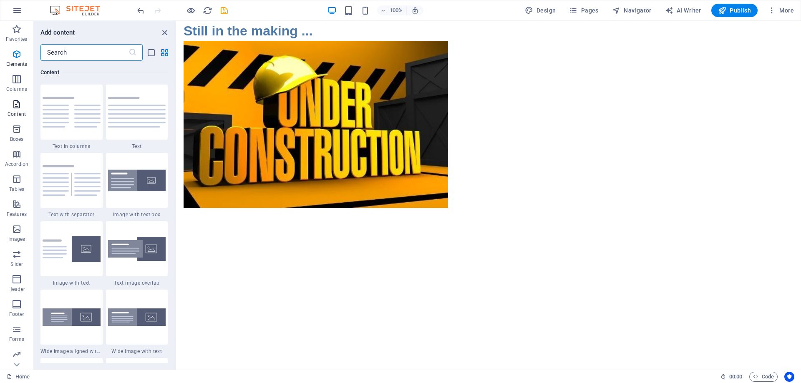
click at [15, 107] on icon "button" at bounding box center [17, 104] width 10 height 10
click at [165, 30] on icon "close panel" at bounding box center [165, 33] width 10 height 10
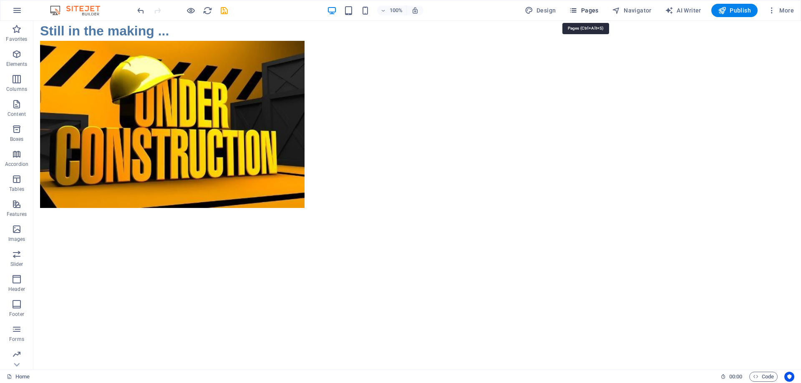
click at [587, 8] on span "Pages" at bounding box center [583, 10] width 29 height 8
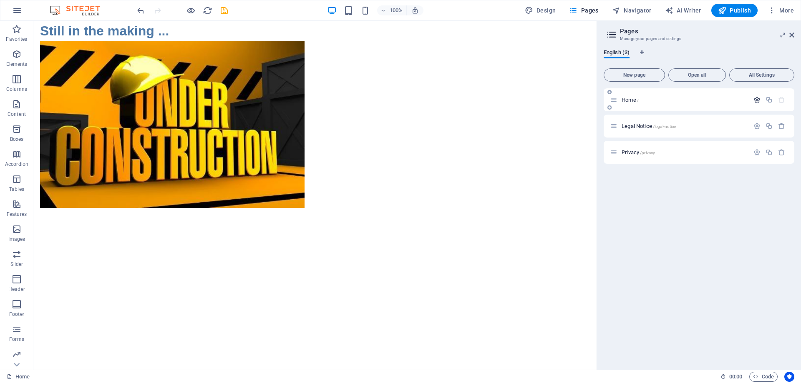
click at [758, 98] on icon "button" at bounding box center [756, 99] width 7 height 7
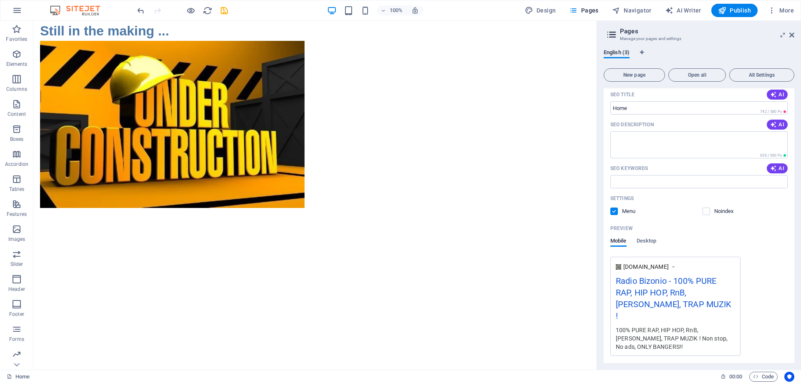
scroll to position [0, 0]
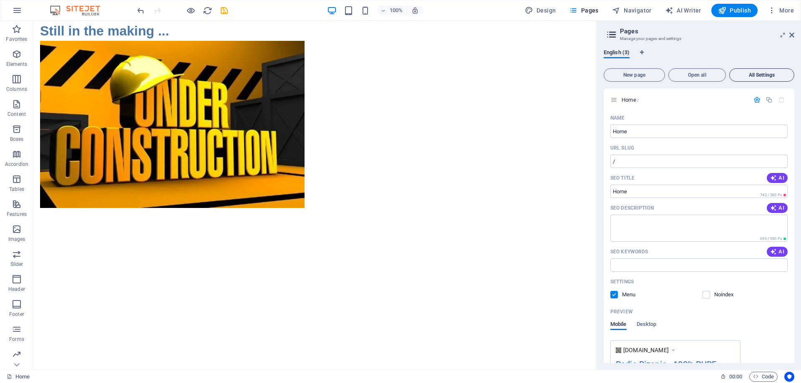
click at [758, 75] on span "All Settings" at bounding box center [762, 75] width 58 height 5
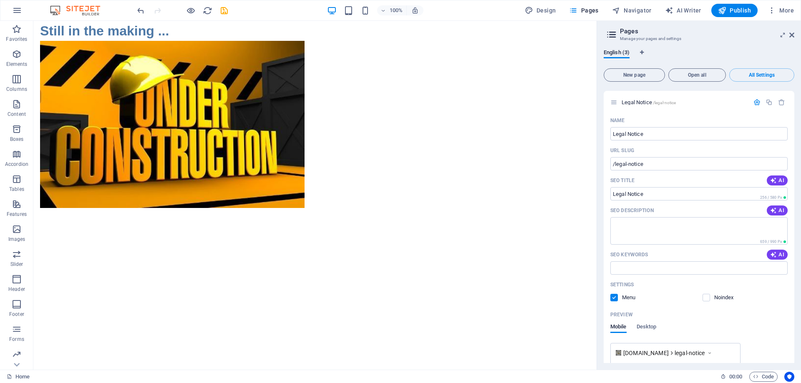
scroll to position [178, 0]
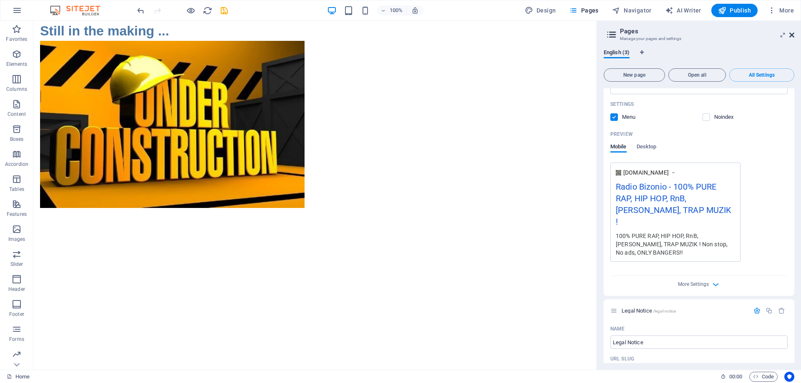
click at [792, 33] on icon at bounding box center [791, 35] width 5 height 7
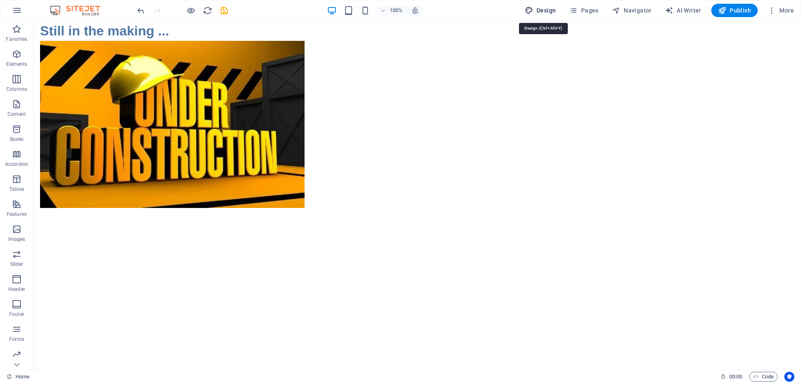
click at [547, 11] on span "Design" at bounding box center [540, 10] width 31 height 8
select select "ease-in-out"
select select "rem"
select select "ease-in-out"
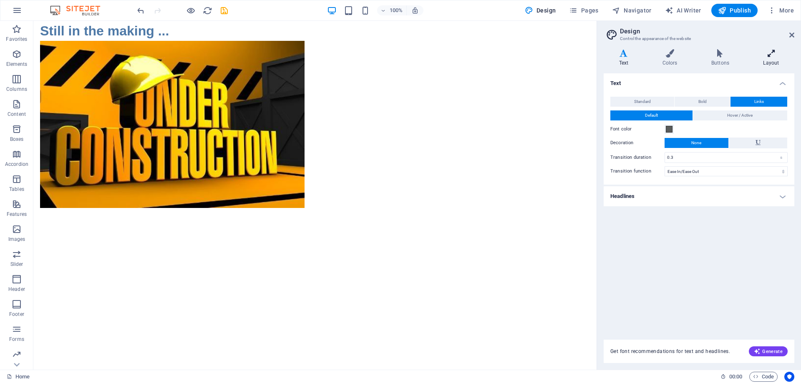
click at [776, 55] on icon at bounding box center [771, 53] width 46 height 8
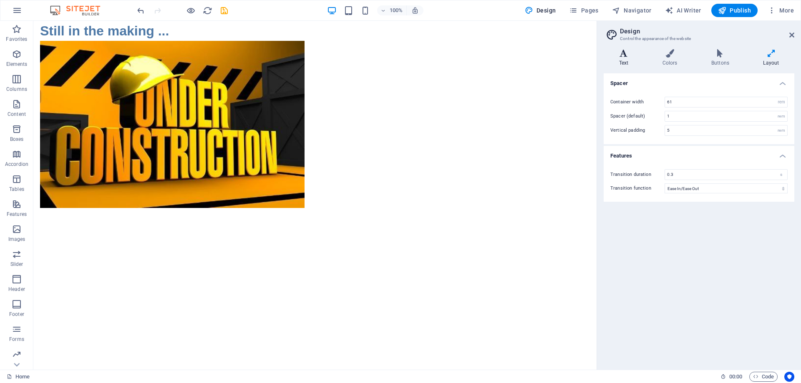
click at [625, 53] on icon at bounding box center [624, 53] width 40 height 8
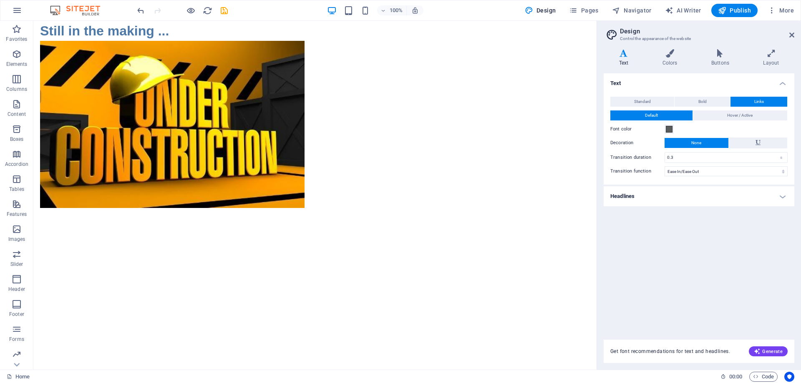
click at [738, 195] on h4 "Headlines" at bounding box center [699, 196] width 191 height 20
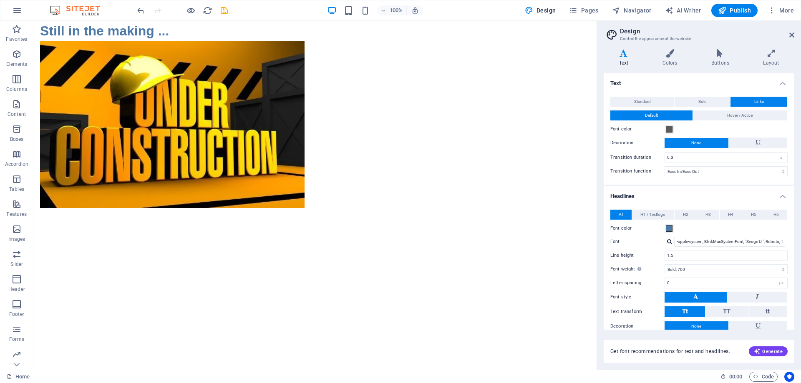
click at [738, 195] on h4 "Headlines" at bounding box center [699, 193] width 191 height 15
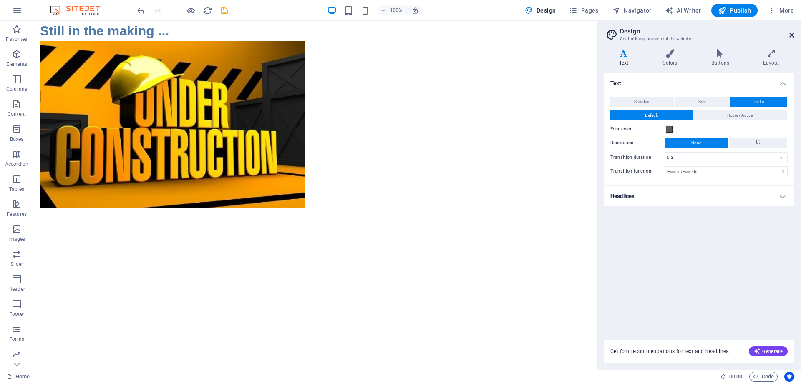
click at [794, 33] on icon at bounding box center [791, 35] width 5 height 7
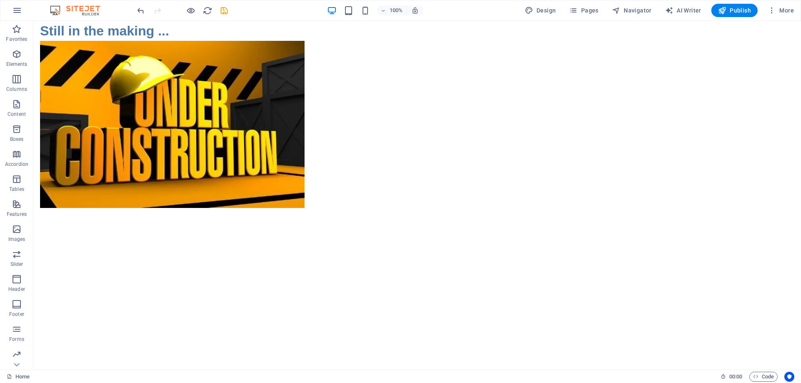
click at [7, 4] on div "100% Design Pages Navigator AI Writer Publish More" at bounding box center [400, 10] width 800 height 20
click at [13, 12] on icon "button" at bounding box center [17, 10] width 10 height 10
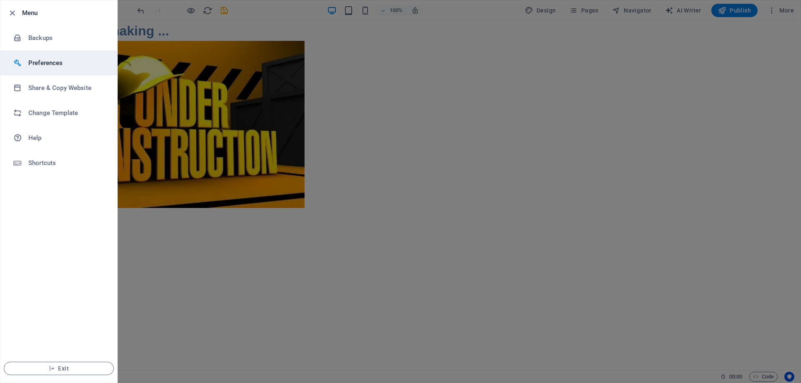
click at [65, 65] on h6 "Preferences" at bounding box center [66, 63] width 77 height 10
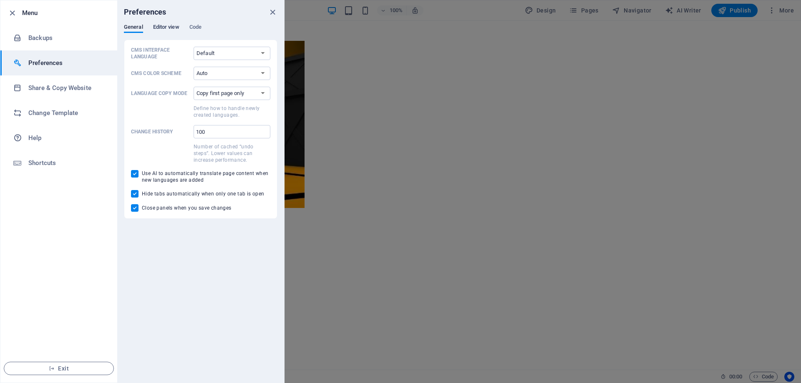
click at [171, 28] on span "Editor view" at bounding box center [166, 28] width 26 height 12
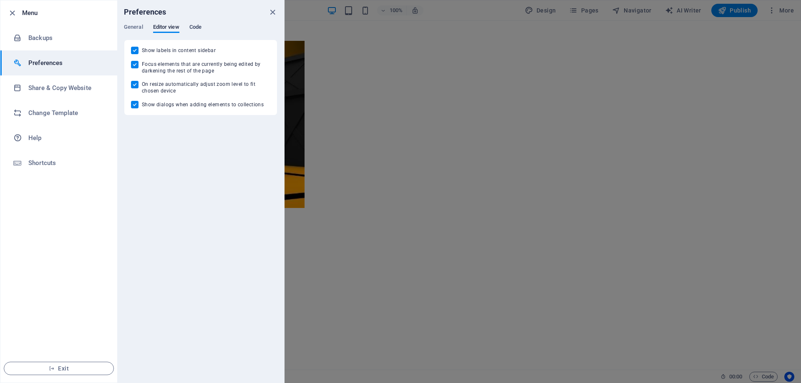
click at [195, 28] on span "Code" at bounding box center [195, 28] width 12 height 12
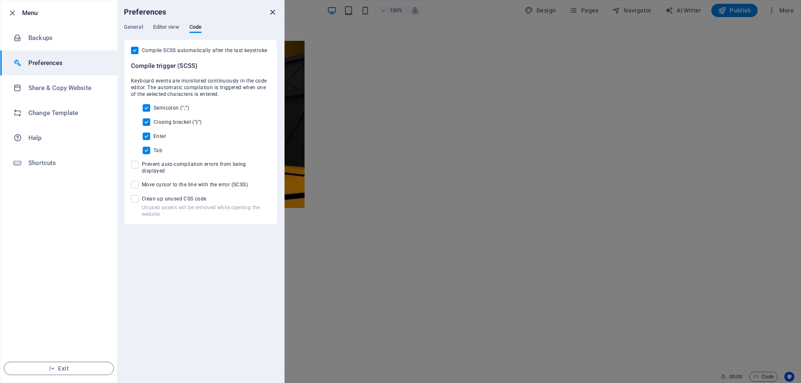
click at [272, 9] on icon "close" at bounding box center [273, 13] width 10 height 10
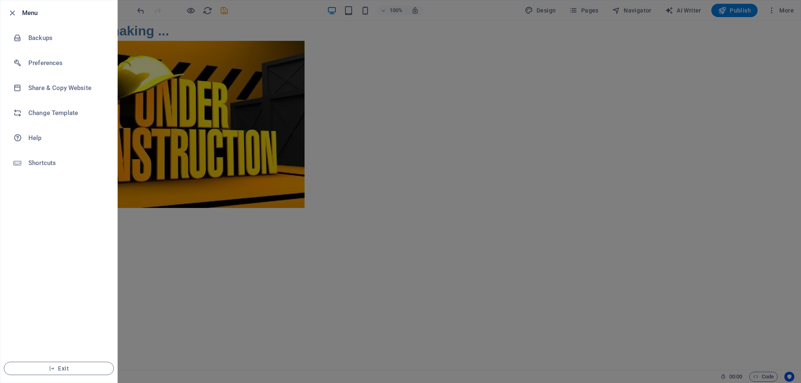
click at [23, 10] on h6 "Menu" at bounding box center [66, 13] width 88 height 10
click at [15, 13] on icon "button" at bounding box center [13, 13] width 10 height 10
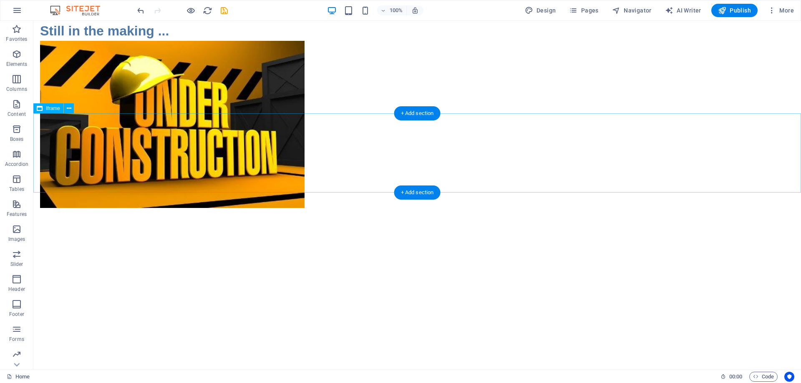
click at [632, 134] on div "</div>" at bounding box center [417, 152] width 768 height 79
click at [41, 108] on icon at bounding box center [40, 108] width 6 height 10
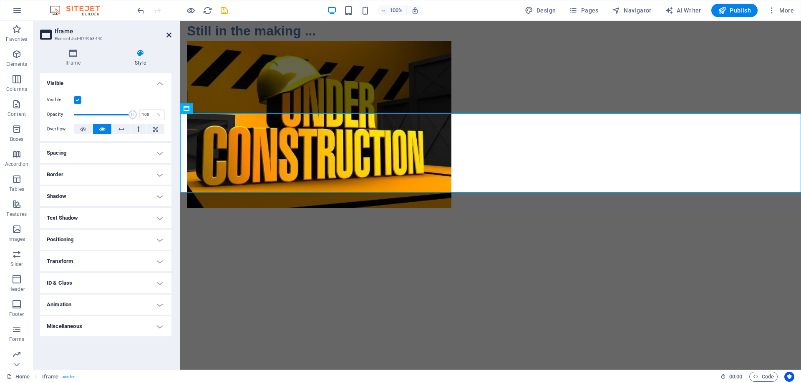
click at [170, 35] on icon at bounding box center [168, 35] width 5 height 7
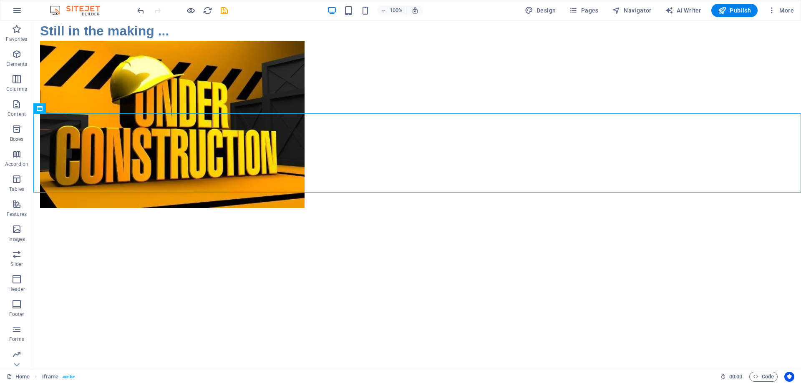
drag, startPoint x: 580, startPoint y: 75, endPoint x: 436, endPoint y: 26, distance: 152.1
click at [494, 68] on div "Still in the making ... </div>" at bounding box center [417, 107] width 768 height 172
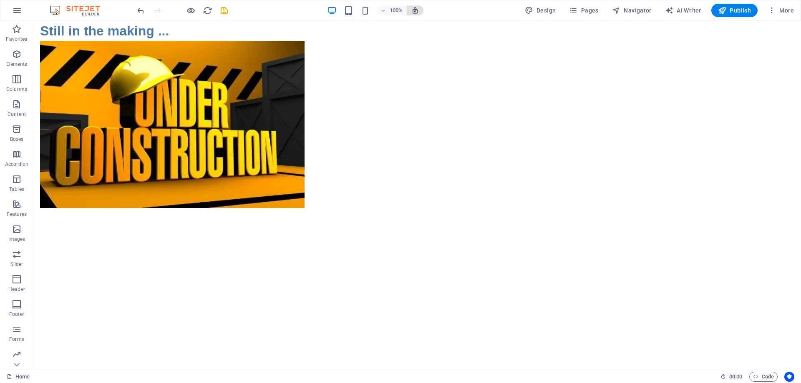
click at [416, 14] on button "button" at bounding box center [415, 10] width 17 height 10
click at [417, 13] on icon "button" at bounding box center [415, 11] width 8 height 8
click at [386, 10] on icon "button" at bounding box center [383, 10] width 6 height 5
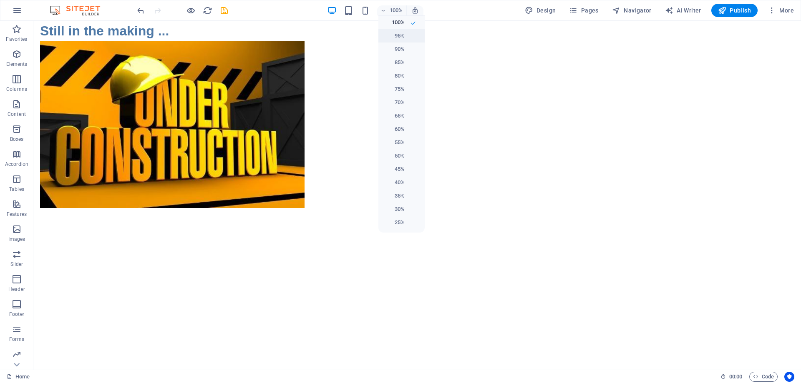
click at [394, 31] on h6 "95%" at bounding box center [393, 36] width 21 height 10
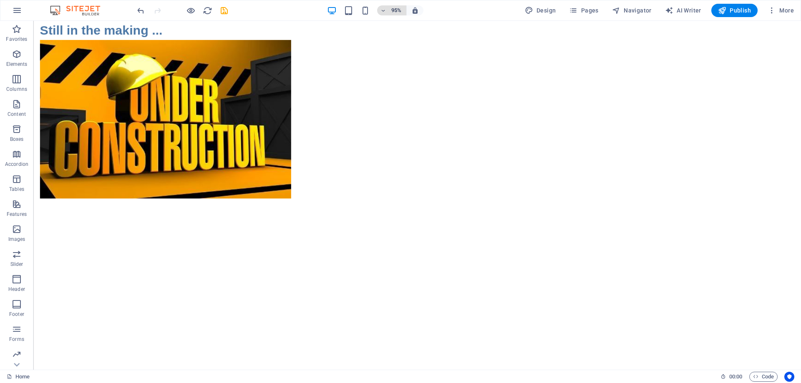
click at [390, 15] on h6 "95%" at bounding box center [396, 10] width 13 height 10
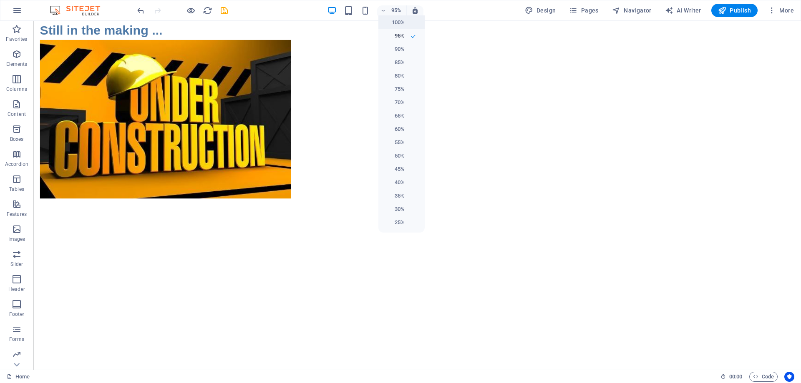
click at [395, 24] on h6 "100%" at bounding box center [393, 23] width 21 height 10
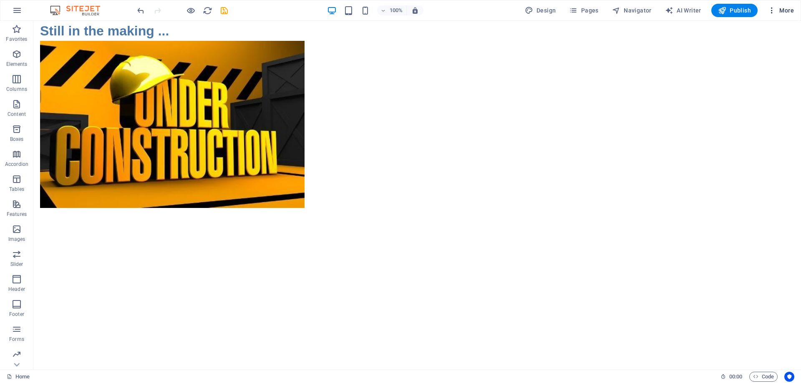
click at [771, 9] on icon "button" at bounding box center [772, 10] width 8 height 8
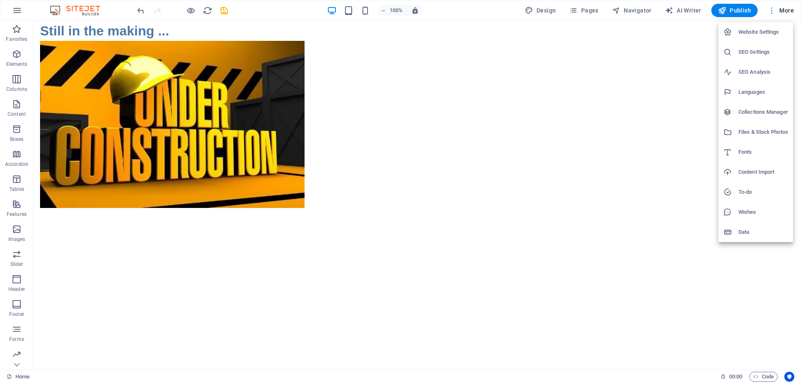
click at [771, 9] on div at bounding box center [400, 191] width 801 height 383
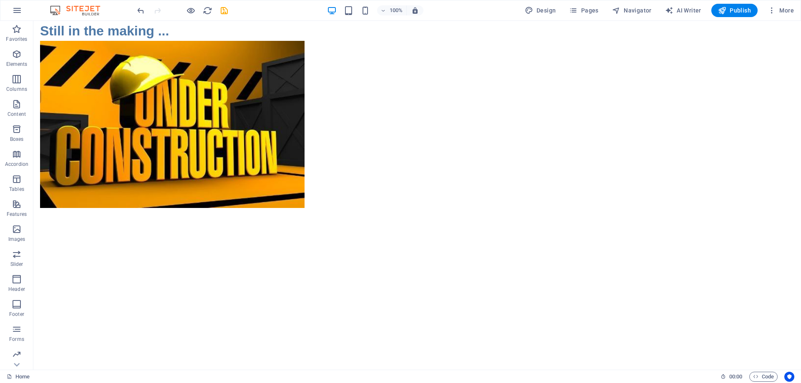
click at [644, 65] on div "Still in the making ... </div>" at bounding box center [417, 107] width 768 height 172
click at [644, 66] on div "Still in the making ... </div>" at bounding box center [417, 107] width 768 height 172
click at [643, 193] on html "Still in the making ... </div>" at bounding box center [417, 107] width 768 height 172
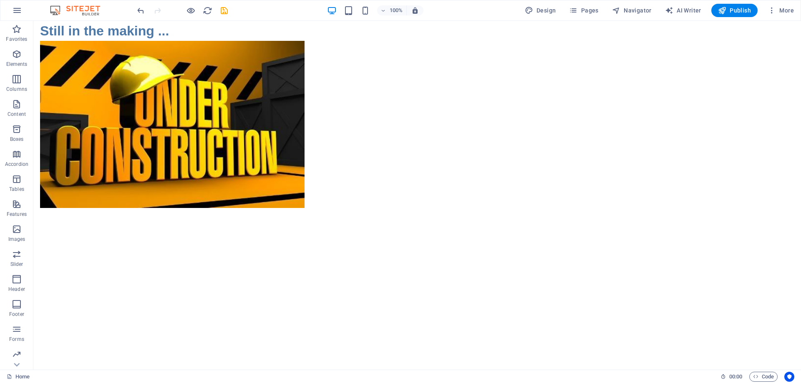
click at [643, 193] on html "Still in the making ... </div>" at bounding box center [417, 107] width 768 height 172
drag, startPoint x: 639, startPoint y: 281, endPoint x: 554, endPoint y: 280, distance: 84.7
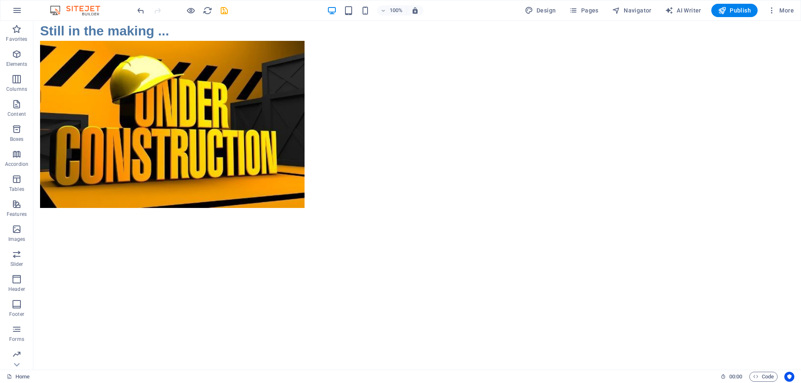
click at [554, 193] on html "Still in the making ... </div>" at bounding box center [417, 107] width 768 height 172
click at [247, 62] on div "Still in the making ..." at bounding box center [172, 67] width 278 height 93
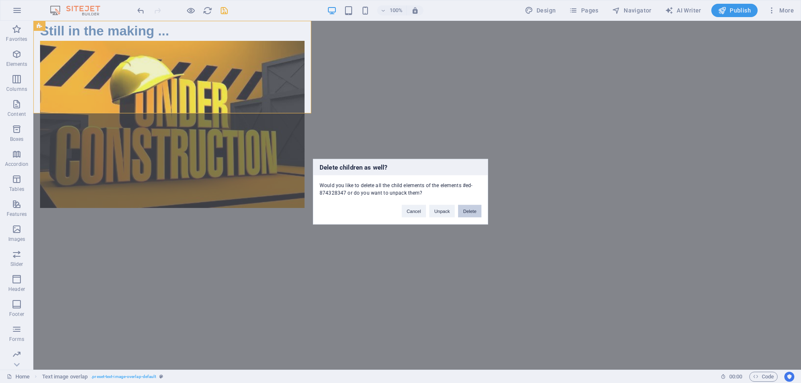
click at [468, 212] on button "Delete" at bounding box center [469, 211] width 23 height 13
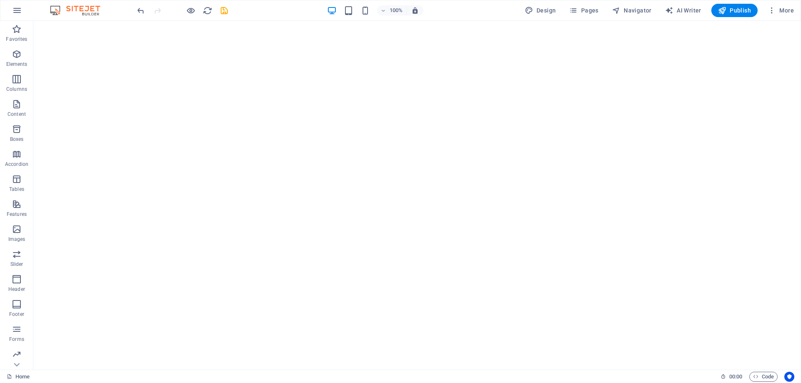
click at [409, 100] on html "</div>" at bounding box center [417, 60] width 768 height 79
click at [213, 63] on div "</div>" at bounding box center [417, 60] width 768 height 79
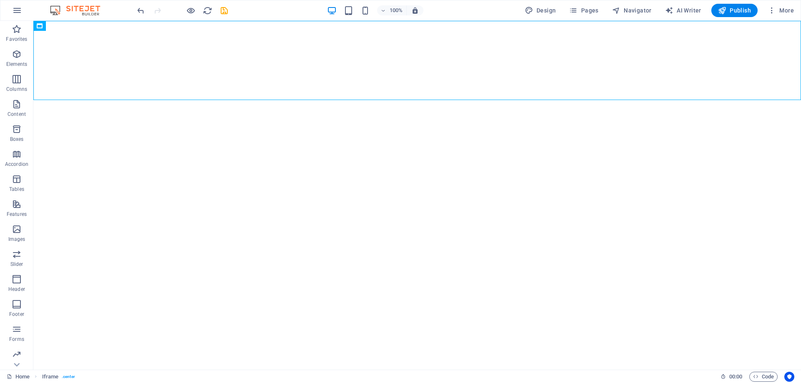
click at [453, 100] on html "</div>" at bounding box center [417, 60] width 768 height 79
click at [690, 100] on html "</div>" at bounding box center [417, 60] width 768 height 79
click at [236, 100] on html "</div>" at bounding box center [417, 60] width 768 height 79
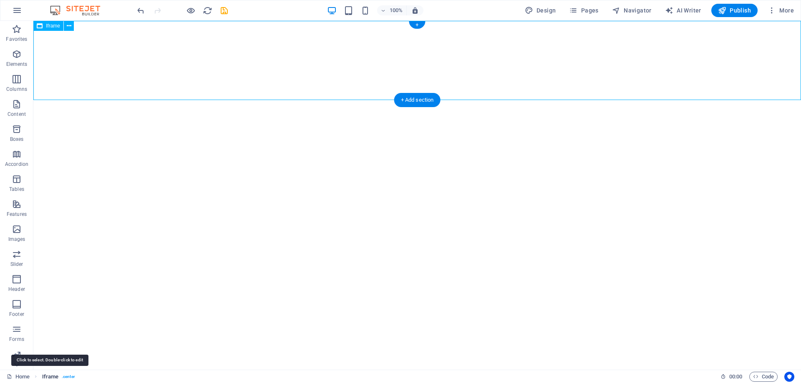
click at [51, 377] on span "Iframe" at bounding box center [50, 377] width 17 height 10
click at [51, 378] on span "Iframe" at bounding box center [50, 377] width 17 height 10
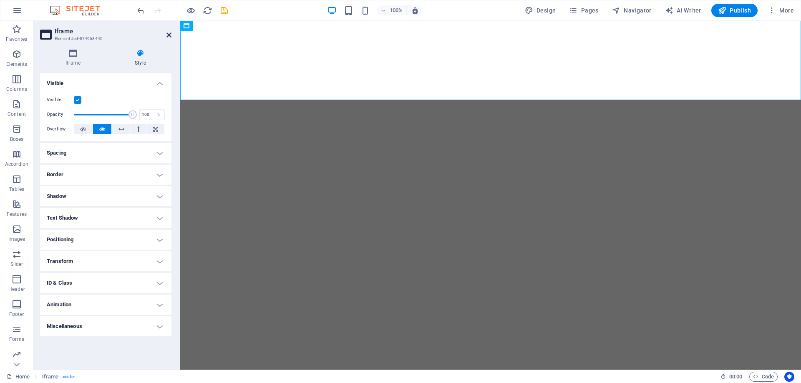
click at [169, 33] on icon at bounding box center [168, 35] width 5 height 7
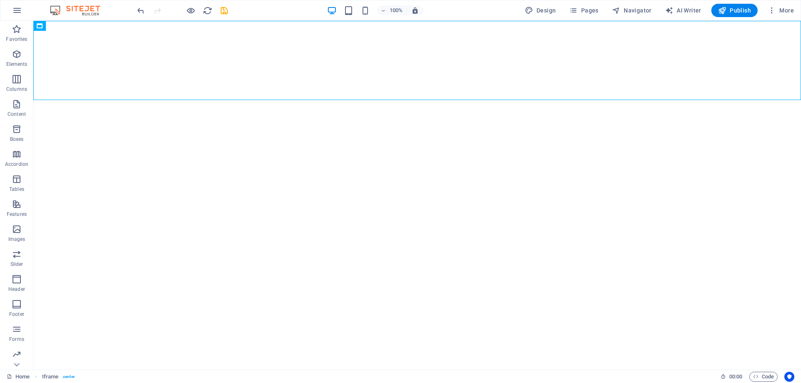
click at [730, 100] on html "</div>" at bounding box center [417, 60] width 768 height 79
click at [516, 100] on html "</div>" at bounding box center [417, 60] width 768 height 79
click at [613, 100] on html "</div>" at bounding box center [417, 60] width 768 height 79
drag, startPoint x: 613, startPoint y: 179, endPoint x: 563, endPoint y: 178, distance: 50.5
click at [564, 100] on html "</div>" at bounding box center [417, 60] width 768 height 79
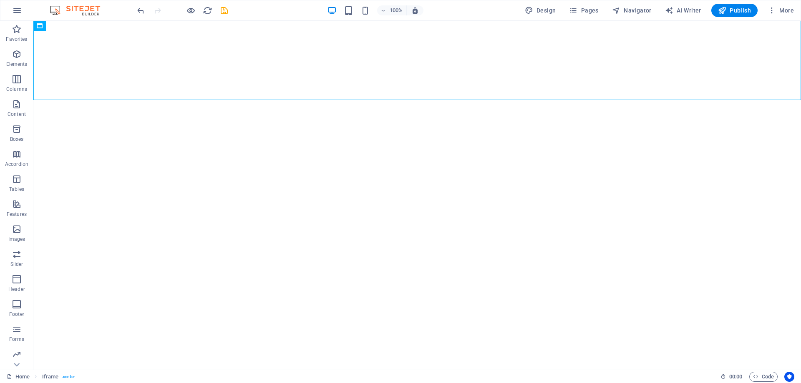
click at [571, 100] on html "</div>" at bounding box center [417, 60] width 768 height 79
click at [495, 100] on html "</div>" at bounding box center [417, 60] width 768 height 79
click at [544, 11] on span "Design" at bounding box center [540, 10] width 31 height 8
select select "ease-in-out"
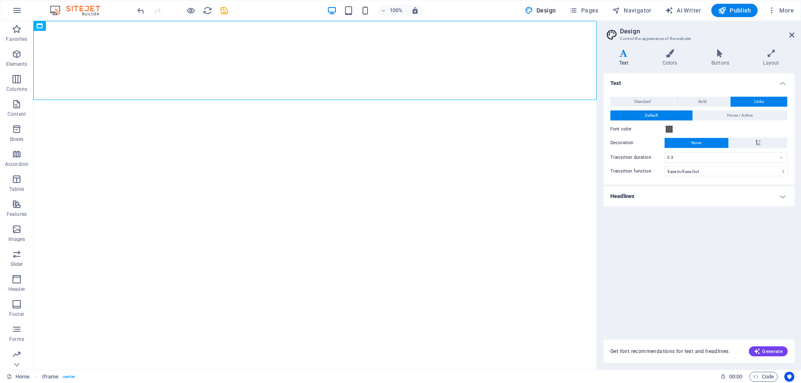
click at [746, 193] on h4 "Headlines" at bounding box center [699, 196] width 191 height 20
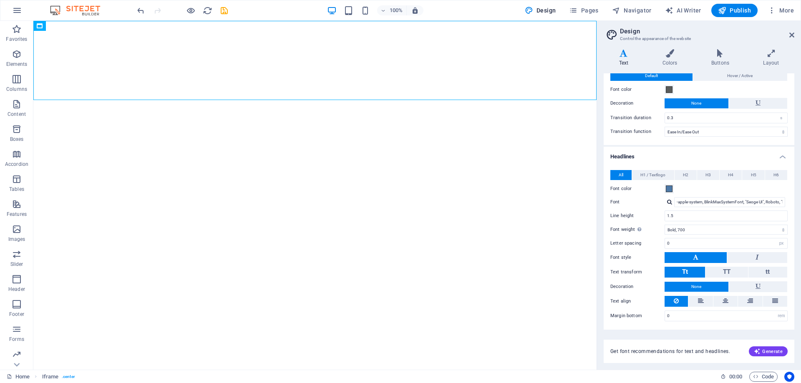
scroll to position [0, 0]
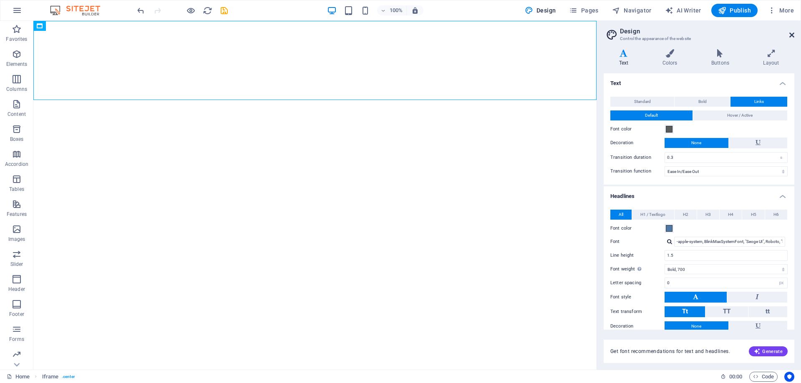
click at [793, 37] on icon at bounding box center [791, 35] width 5 height 7
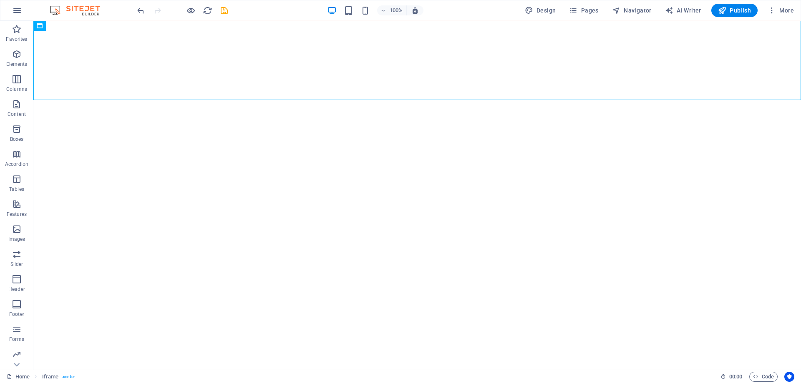
click at [651, 100] on html "</div>" at bounding box center [417, 60] width 768 height 79
click at [657, 100] on html "</div>" at bounding box center [417, 60] width 768 height 79
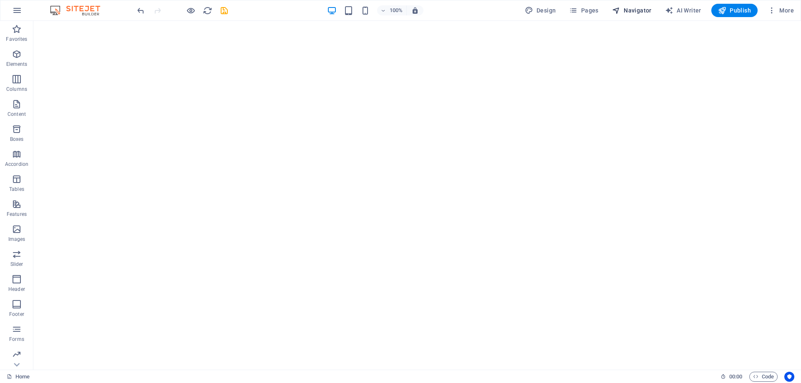
click at [638, 8] on span "Navigator" at bounding box center [632, 10] width 40 height 8
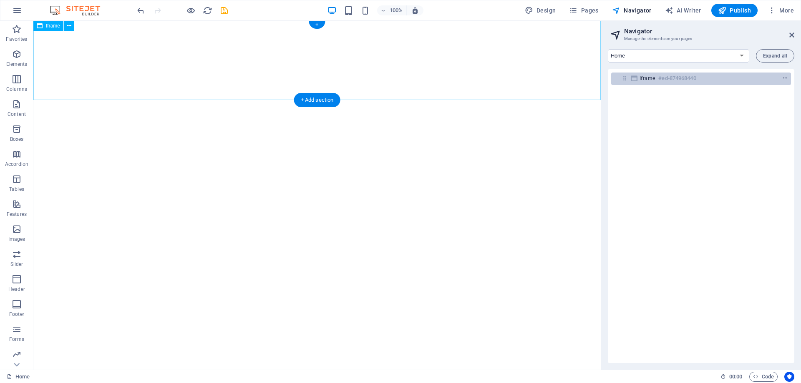
click at [785, 78] on icon "context-menu" at bounding box center [785, 79] width 6 height 6
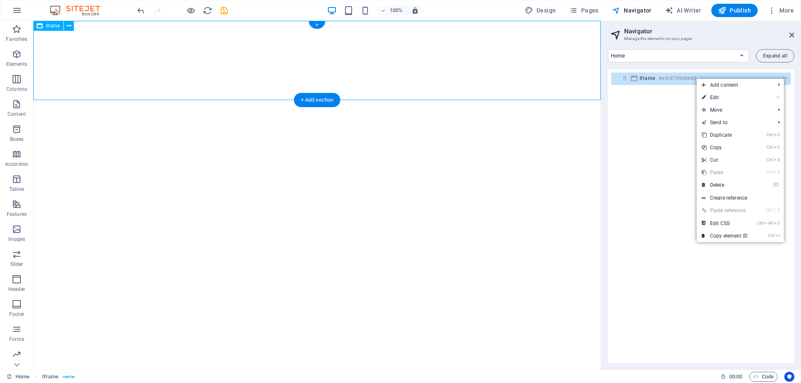
click at [785, 78] on icon "context-menu" at bounding box center [785, 79] width 6 height 6
click at [775, 56] on span "Expand all" at bounding box center [775, 55] width 24 height 5
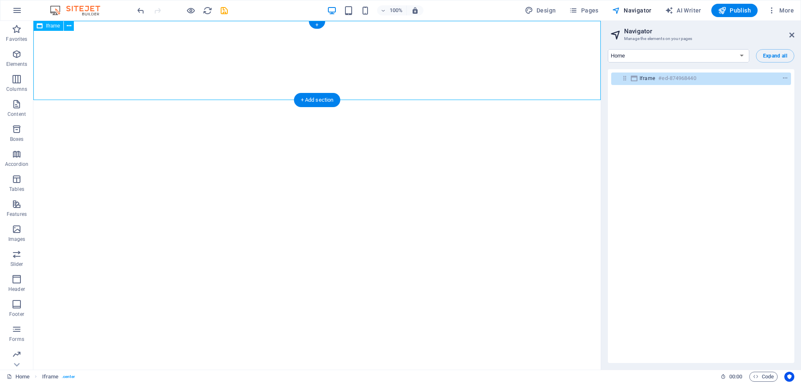
click at [618, 81] on div "Iframe #ed-874968440" at bounding box center [701, 79] width 180 height 13
click at [784, 78] on icon "context-menu" at bounding box center [785, 79] width 6 height 6
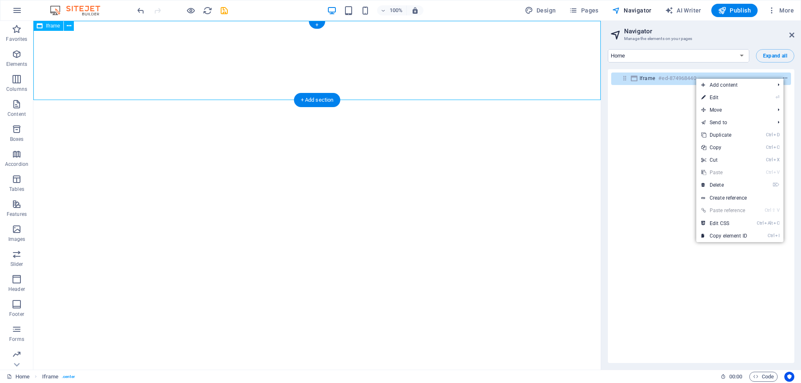
click at [784, 78] on icon "context-menu" at bounding box center [785, 79] width 6 height 6
click at [661, 164] on div "Iframe #ed-874968440" at bounding box center [701, 216] width 186 height 294
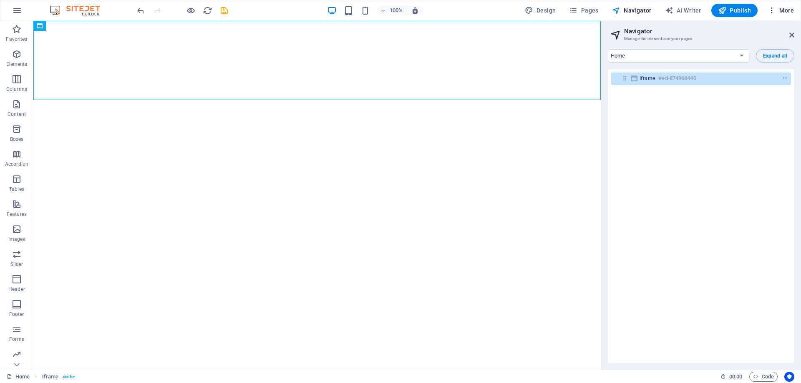
click at [771, 9] on icon "button" at bounding box center [772, 10] width 8 height 8
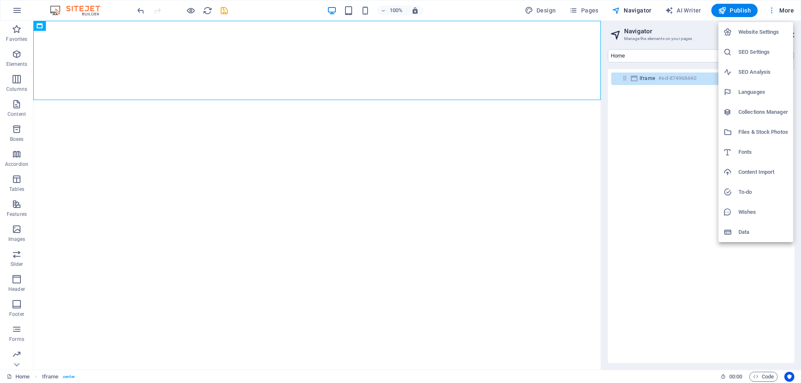
click at [771, 9] on div at bounding box center [400, 191] width 801 height 383
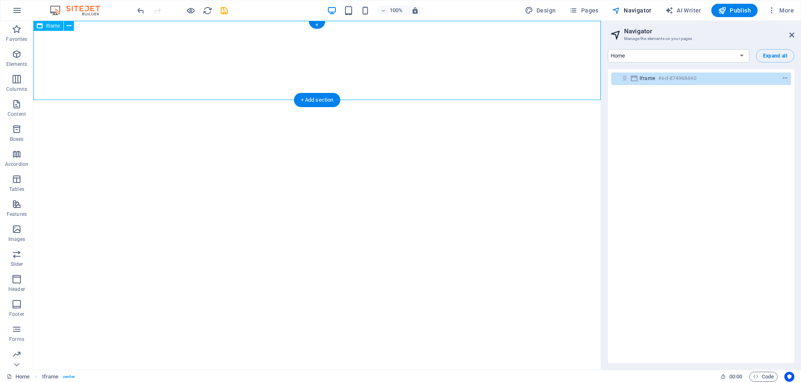
click at [783, 78] on icon "context-menu" at bounding box center [785, 79] width 6 height 6
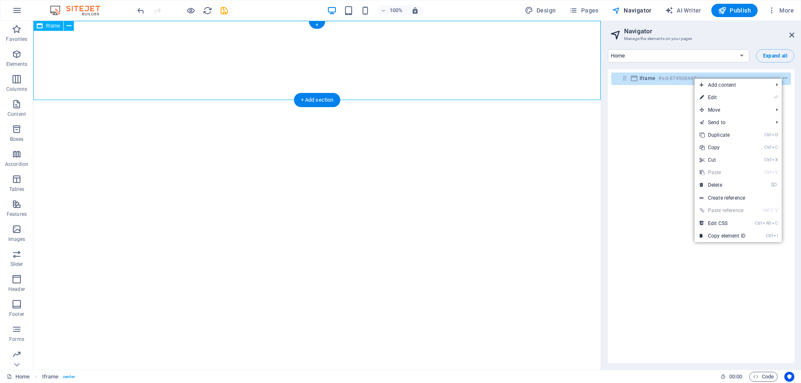
click at [783, 78] on icon "context-menu" at bounding box center [785, 79] width 6 height 6
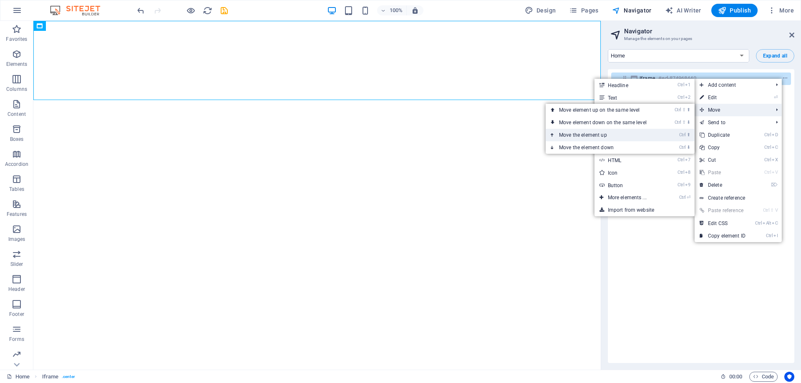
click at [642, 134] on link "Ctrl ⬆ Move the element up" at bounding box center [605, 135] width 118 height 13
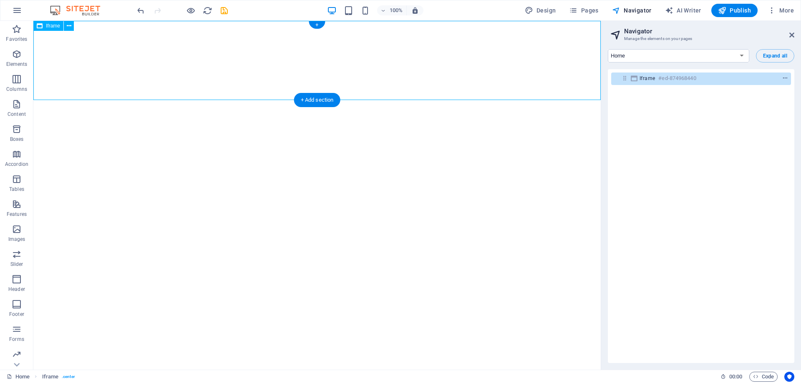
click at [782, 78] on icon "context-menu" at bounding box center [785, 79] width 6 height 6
click at [658, 237] on div "Iframe #ed-874968440" at bounding box center [701, 216] width 186 height 294
click at [782, 78] on icon "context-menu" at bounding box center [785, 79] width 6 height 6
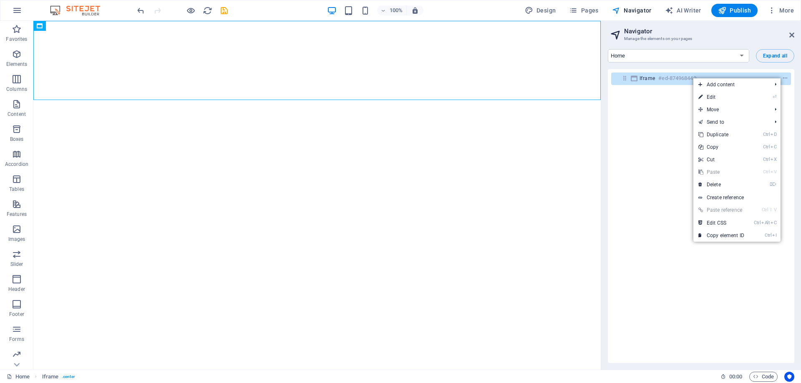
click at [658, 224] on div "Iframe #ed-874968440" at bounding box center [701, 216] width 186 height 294
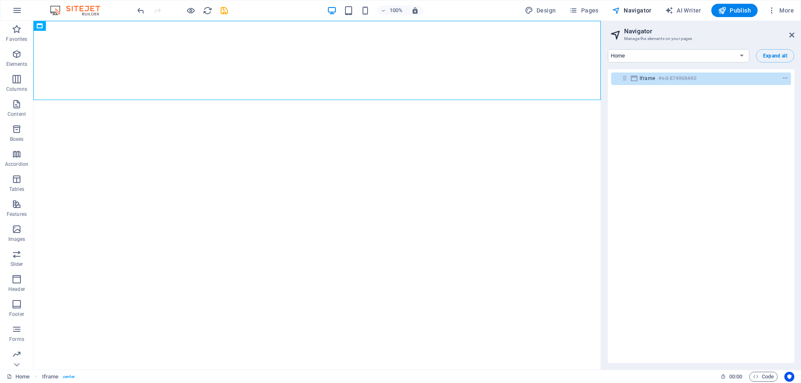
click at [656, 226] on div "Iframe #ed-874968440" at bounding box center [701, 216] width 186 height 294
click at [15, 79] on icon "button" at bounding box center [17, 79] width 10 height 10
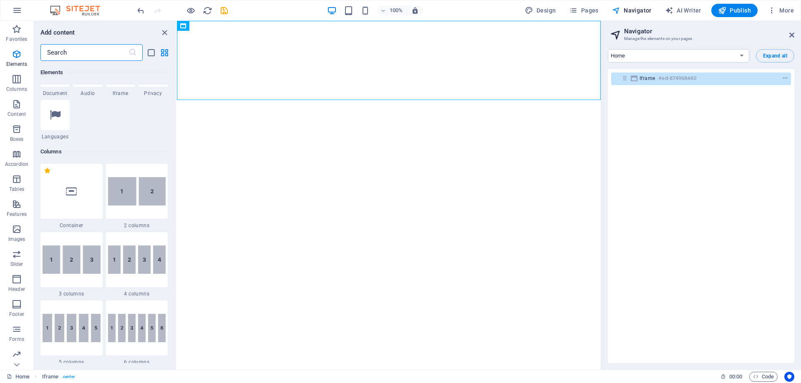
scroll to position [375, 0]
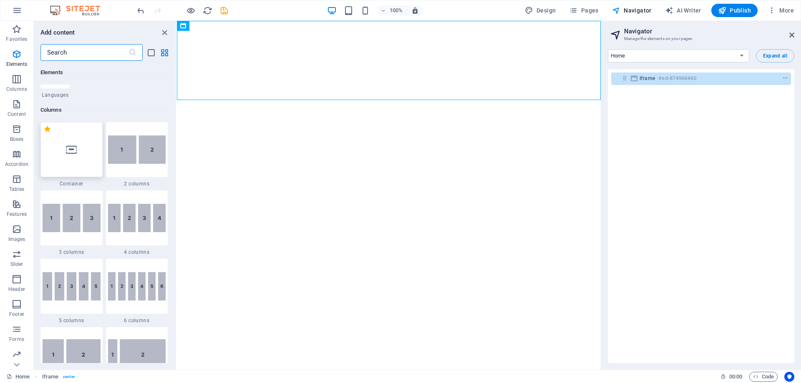
click at [80, 146] on div at bounding box center [71, 149] width 62 height 55
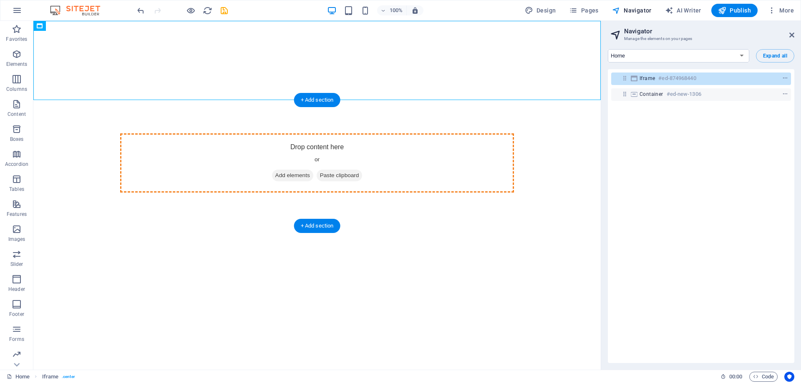
drag, startPoint x: 230, startPoint y: 46, endPoint x: 261, endPoint y: 151, distance: 109.2
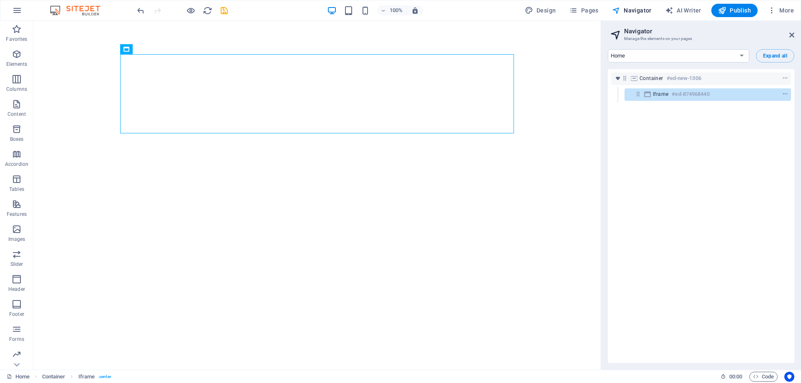
click at [319, 167] on html "</div>" at bounding box center [316, 94] width 567 height 146
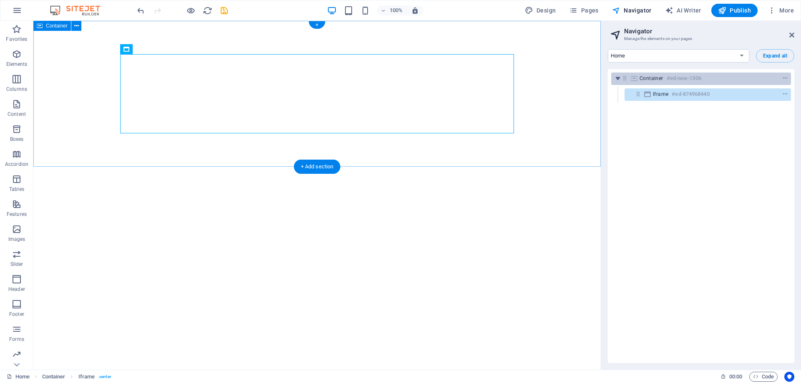
click at [627, 83] on div "Container #ed-new-1306" at bounding box center [701, 79] width 180 height 13
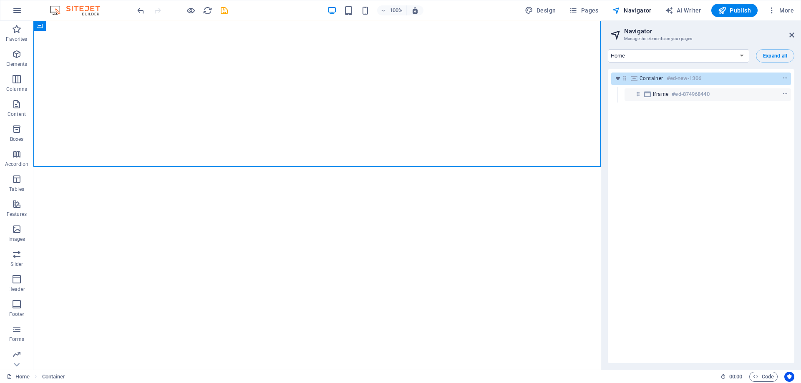
click at [713, 125] on div "Container #ed-new-1306 Iframe #ed-874968440" at bounding box center [701, 216] width 186 height 294
click at [784, 77] on icon "context-menu" at bounding box center [785, 79] width 6 height 6
click at [647, 223] on div "Container #ed-new-1306 Iframe #ed-874968440" at bounding box center [701, 216] width 186 height 294
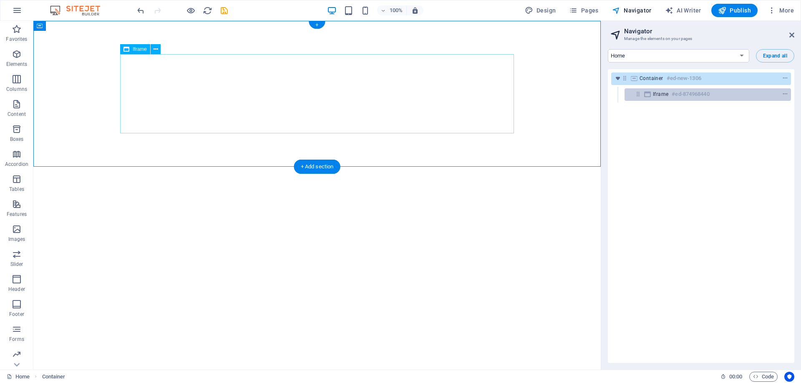
click at [718, 93] on div "Iframe #ed-874968440" at bounding box center [701, 94] width 96 height 10
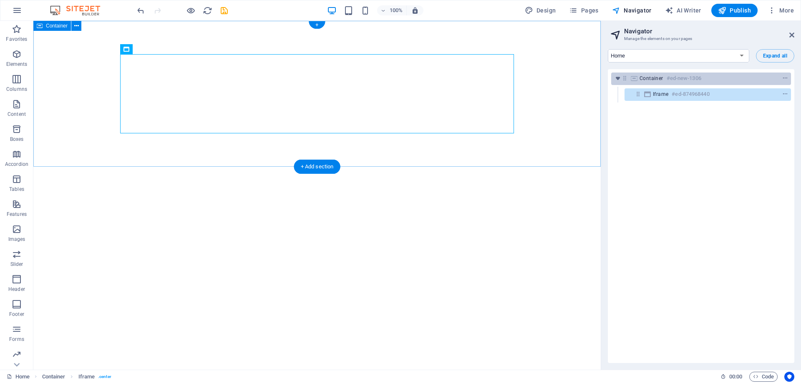
click at [718, 76] on div "Container #ed-new-1306" at bounding box center [695, 78] width 110 height 10
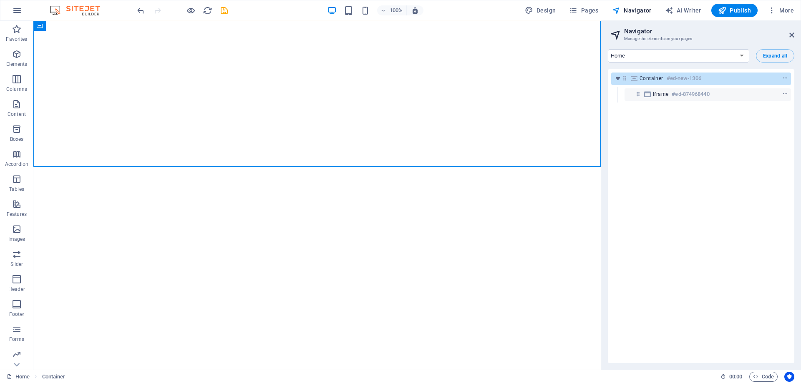
click at [668, 180] on div "Container #ed-new-1306 Iframe #ed-874968440" at bounding box center [701, 216] width 186 height 294
click at [482, 167] on html "</div>" at bounding box center [316, 94] width 567 height 146
click at [564, 112] on div "</div>" at bounding box center [316, 94] width 567 height 146
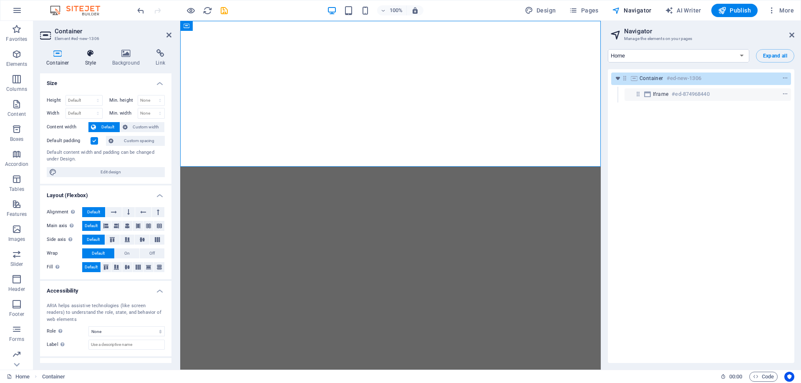
click at [91, 62] on h4 "Style" at bounding box center [92, 58] width 27 height 18
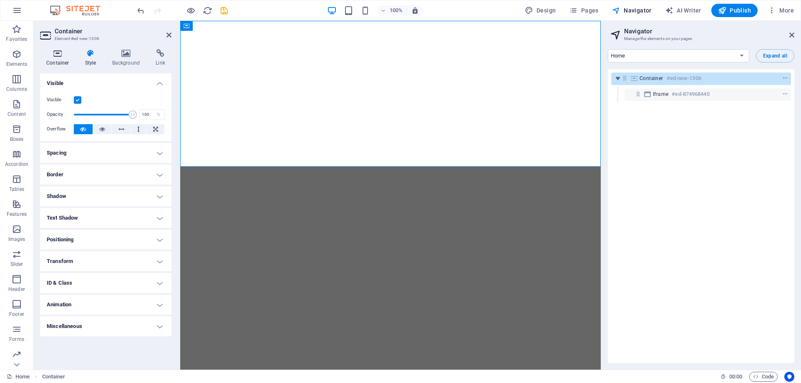
click at [57, 60] on h4 "Container" at bounding box center [59, 58] width 39 height 18
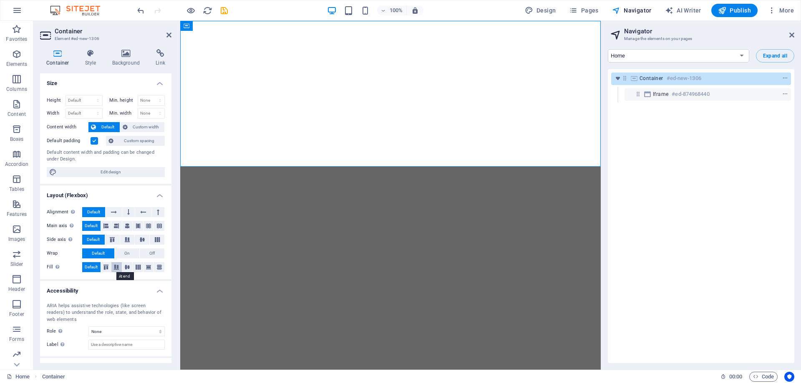
click at [117, 266] on icon at bounding box center [116, 267] width 10 height 5
click at [107, 267] on icon at bounding box center [106, 267] width 10 height 5
click at [137, 267] on icon at bounding box center [138, 267] width 10 height 5
click at [156, 267] on icon at bounding box center [159, 267] width 10 height 5
click at [96, 268] on span "Default" at bounding box center [91, 267] width 13 height 10
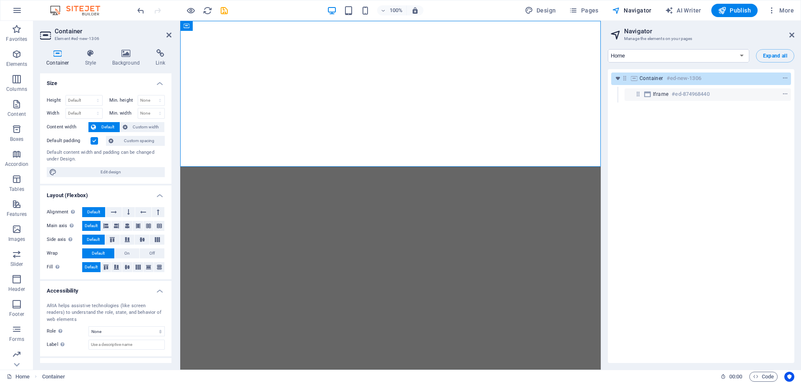
click at [76, 275] on div "Alignment Determines the flex direction. Default Main axis Determine how elemen…" at bounding box center [105, 240] width 131 height 79
click at [125, 255] on span "On" at bounding box center [126, 254] width 5 height 10
click at [96, 254] on span "Default" at bounding box center [98, 254] width 13 height 10
click at [782, 79] on icon "context-menu" at bounding box center [785, 79] width 6 height 6
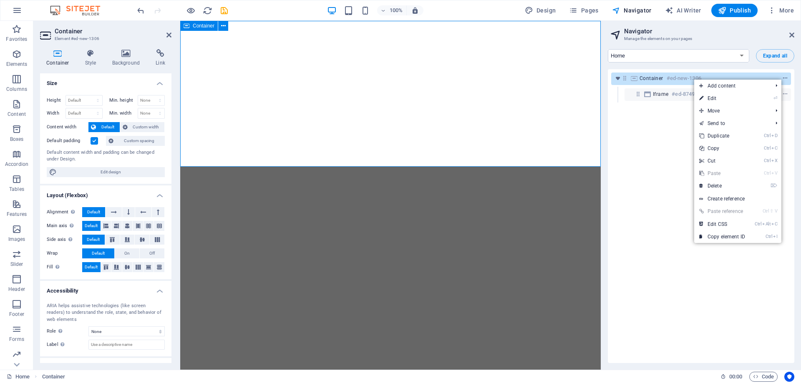
click at [783, 76] on icon "context-menu" at bounding box center [785, 79] width 6 height 6
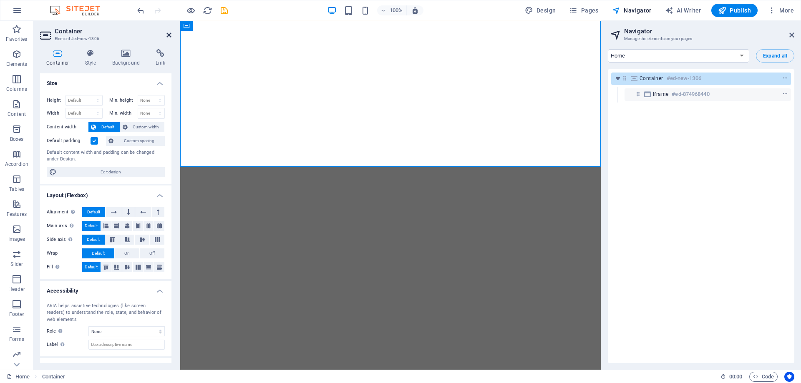
click at [169, 33] on icon at bounding box center [168, 35] width 5 height 7
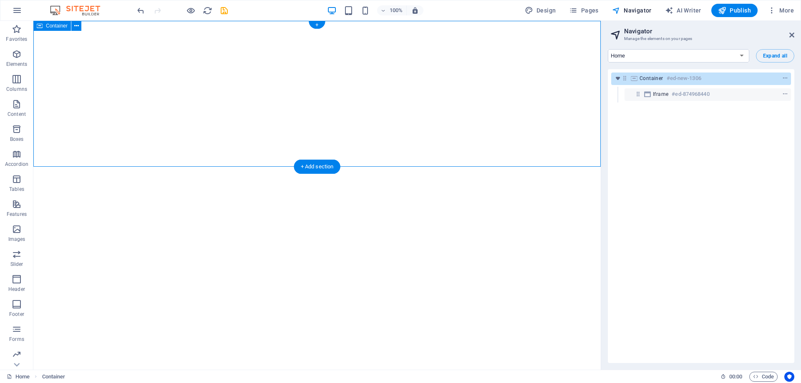
click at [475, 38] on div "</div>" at bounding box center [316, 94] width 567 height 146
click at [715, 219] on div "Container #ed-new-1306 Iframe #ed-874968440" at bounding box center [701, 216] width 186 height 294
click at [720, 182] on div "Container #ed-new-1306 Iframe #ed-874968440" at bounding box center [701, 216] width 186 height 294
click at [141, 10] on icon "undo" at bounding box center [141, 11] width 10 height 10
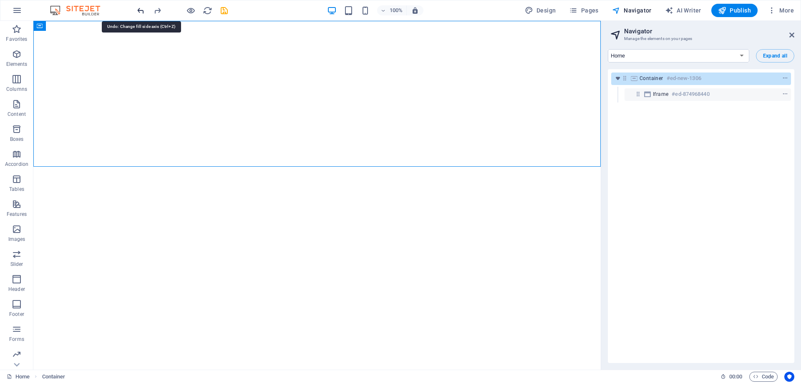
click at [141, 10] on icon "undo" at bounding box center [141, 11] width 10 height 10
click at [139, 10] on icon "undo" at bounding box center [141, 11] width 10 height 10
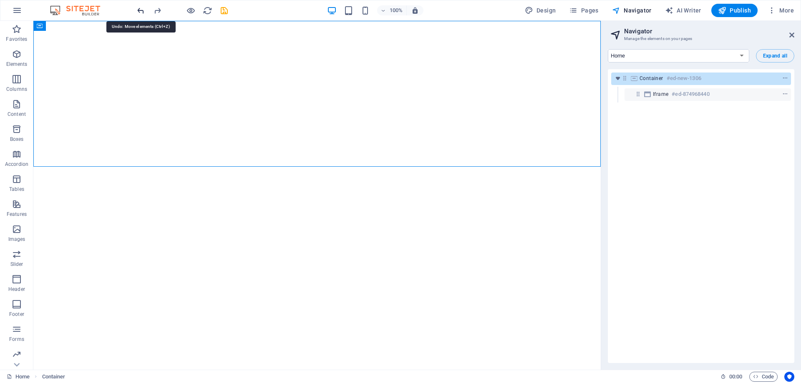
click at [139, 10] on icon "undo" at bounding box center [141, 11] width 10 height 10
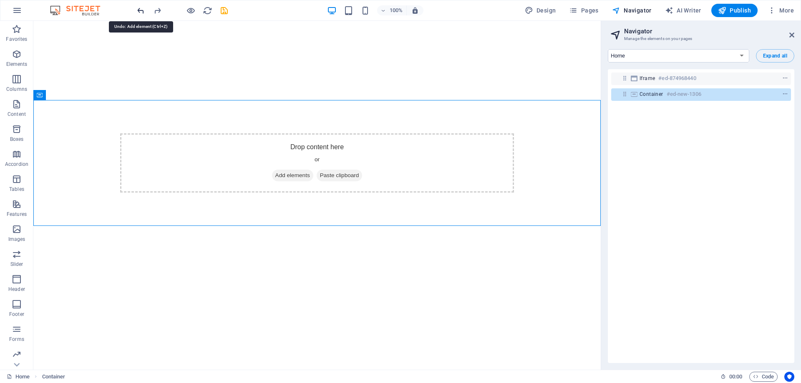
click at [139, 10] on icon "undo" at bounding box center [141, 11] width 10 height 10
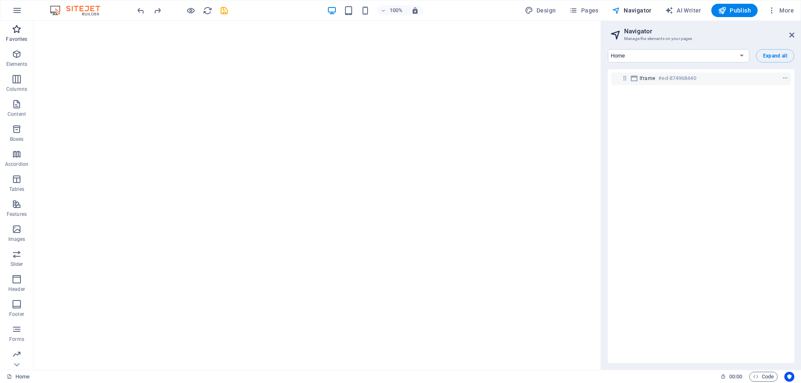
click at [20, 30] on icon "button" at bounding box center [17, 29] width 10 height 10
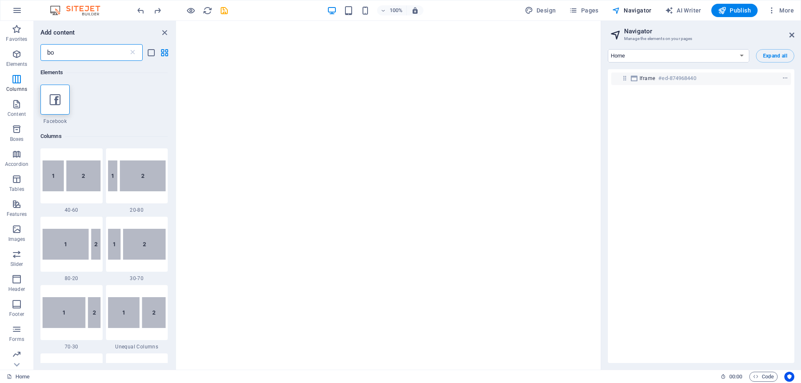
type input "b"
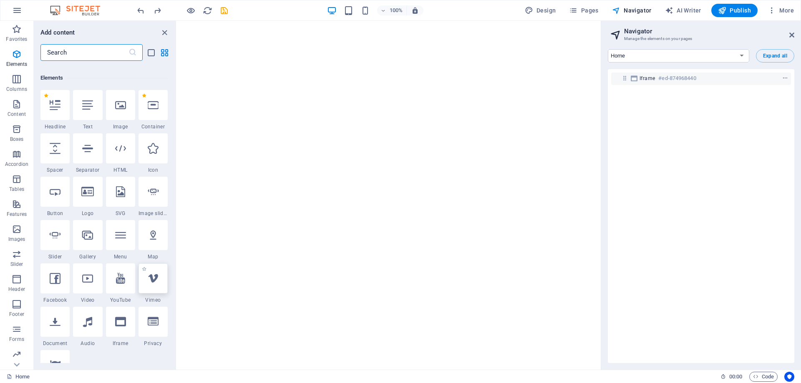
scroll to position [0, 0]
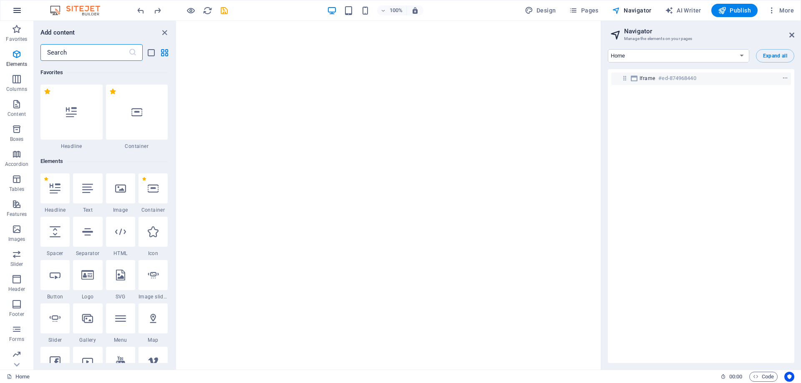
click at [15, 12] on icon "button" at bounding box center [17, 10] width 10 height 10
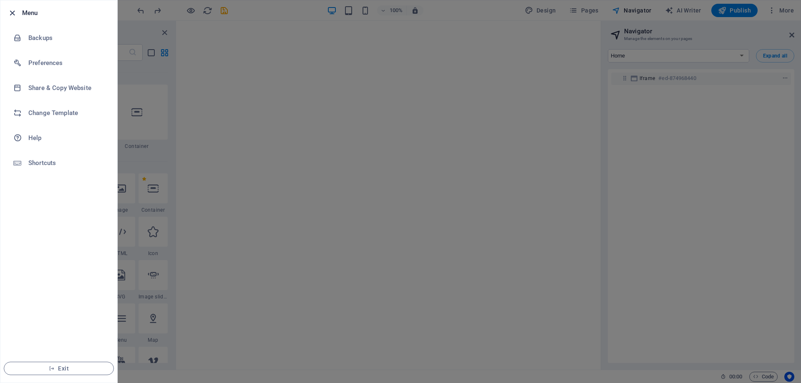
click at [16, 11] on icon "button" at bounding box center [13, 13] width 10 height 10
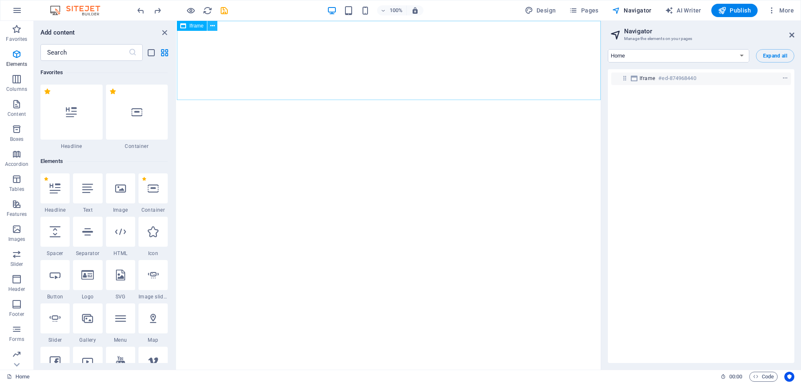
click at [212, 25] on icon at bounding box center [212, 26] width 5 height 9
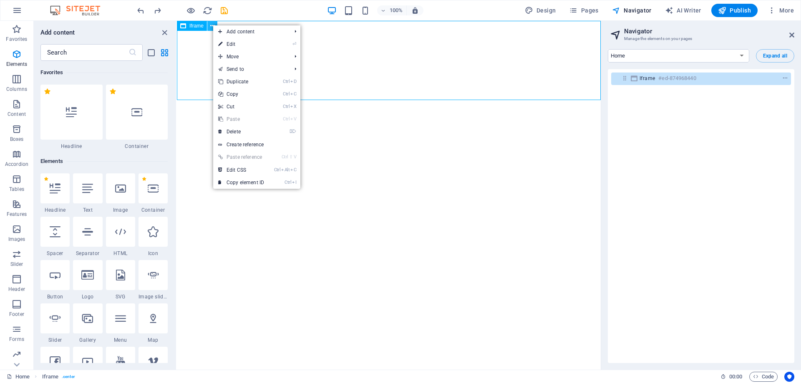
click at [212, 25] on icon at bounding box center [212, 26] width 5 height 9
click at [445, 100] on html "</div>" at bounding box center [389, 60] width 424 height 79
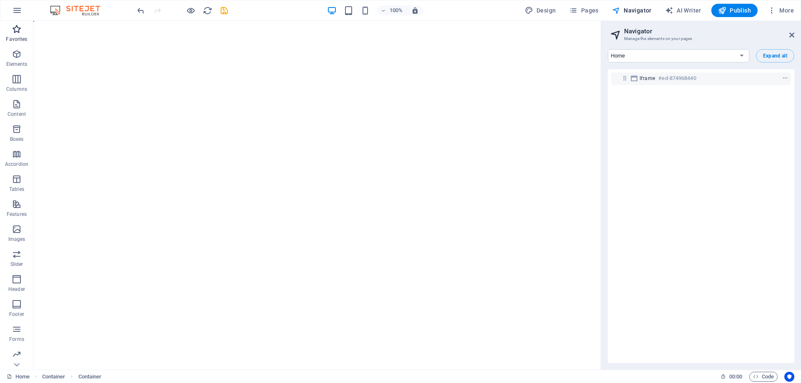
click at [20, 36] on p "Favorites" at bounding box center [16, 39] width 21 height 7
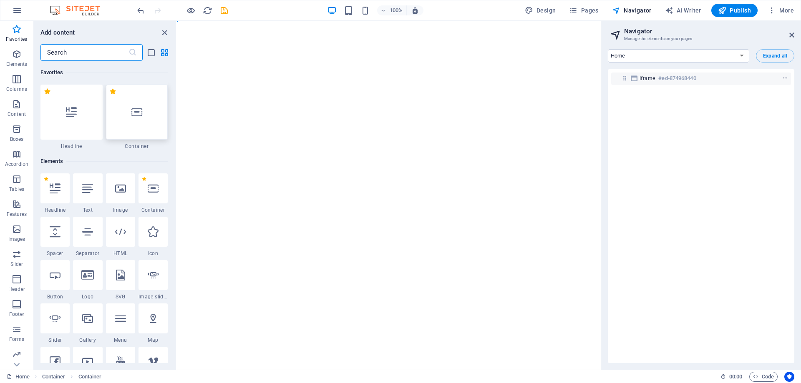
click at [145, 121] on div at bounding box center [137, 112] width 62 height 55
click at [136, 115] on icon at bounding box center [136, 112] width 11 height 11
click at [16, 82] on icon "button" at bounding box center [17, 79] width 10 height 10
click at [10, 85] on span "Columns" at bounding box center [16, 84] width 33 height 20
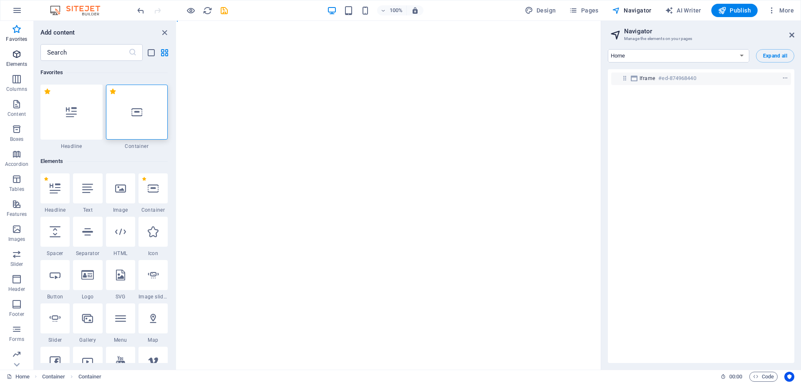
click at [17, 57] on icon "button" at bounding box center [17, 54] width 10 height 10
click at [19, 93] on span "Columns" at bounding box center [16, 84] width 33 height 20
click at [165, 30] on icon "close panel" at bounding box center [165, 33] width 10 height 10
click at [153, 52] on icon "list-view" at bounding box center [151, 53] width 10 height 10
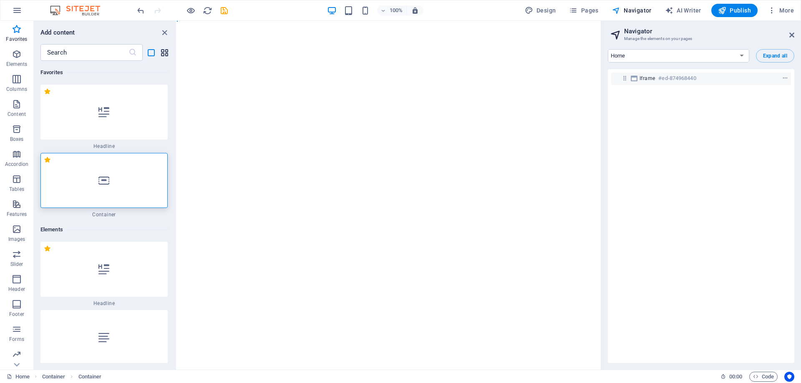
click at [167, 53] on icon "grid-view" at bounding box center [165, 53] width 10 height 10
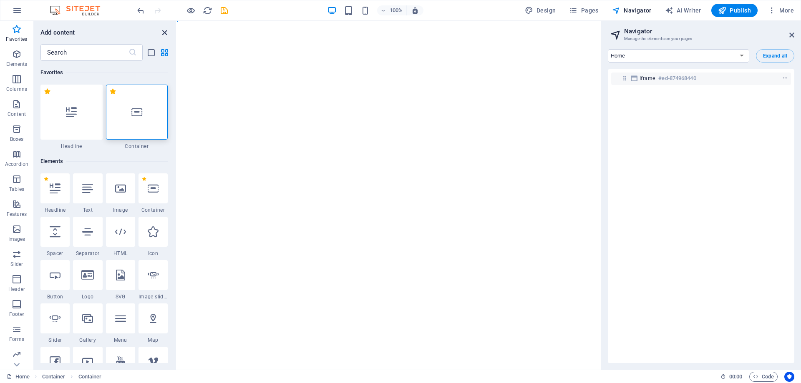
click at [165, 31] on icon "close panel" at bounding box center [165, 33] width 10 height 10
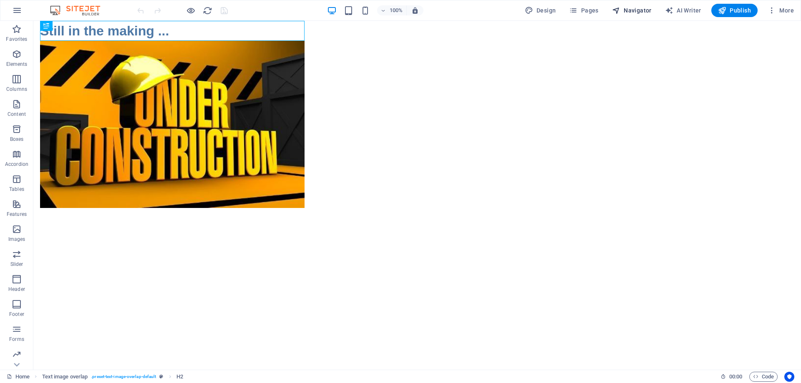
click at [635, 10] on span "Navigator" at bounding box center [632, 10] width 40 height 8
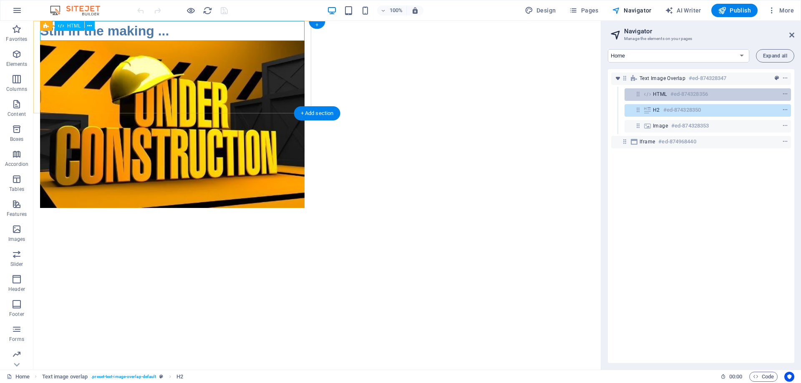
click at [673, 97] on h6 "#ed-874328356" at bounding box center [689, 94] width 38 height 10
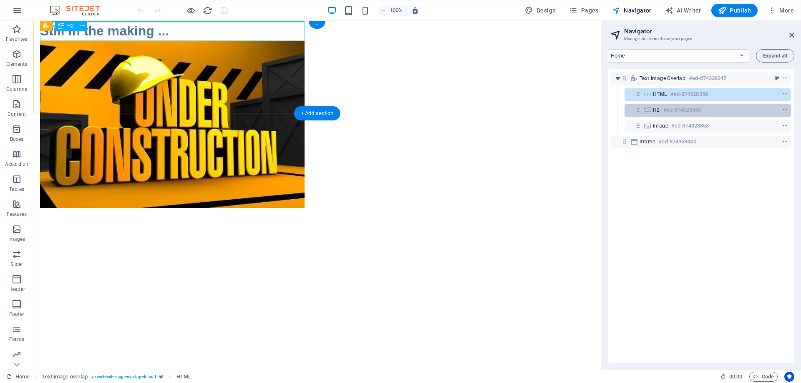
click at [673, 112] on h6 "#ed-874328350" at bounding box center [682, 110] width 38 height 10
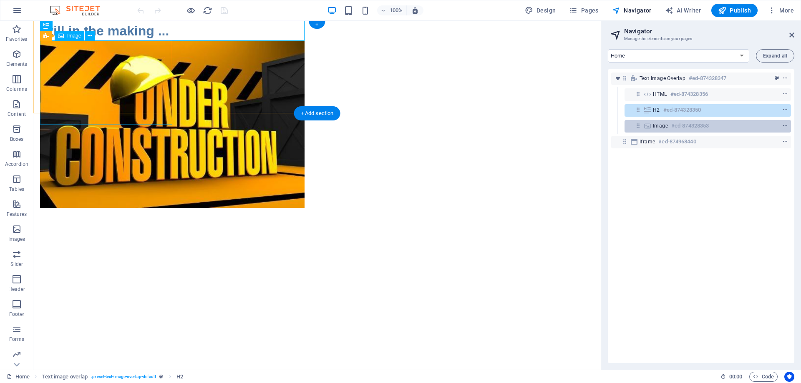
click at [674, 126] on h6 "#ed-874328353" at bounding box center [690, 126] width 38 height 10
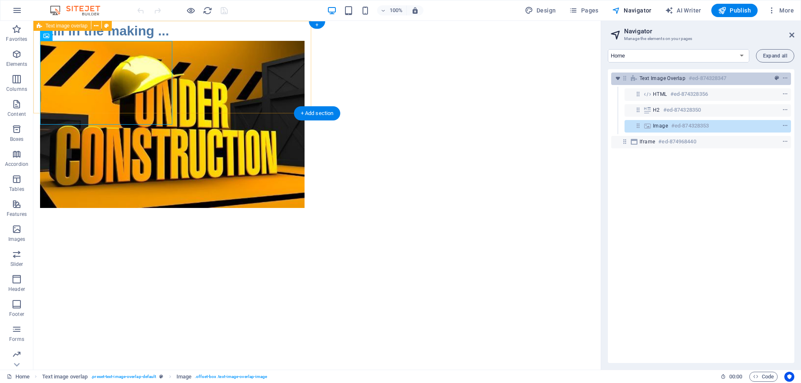
click at [678, 79] on span "Text image overlap" at bounding box center [663, 78] width 46 height 7
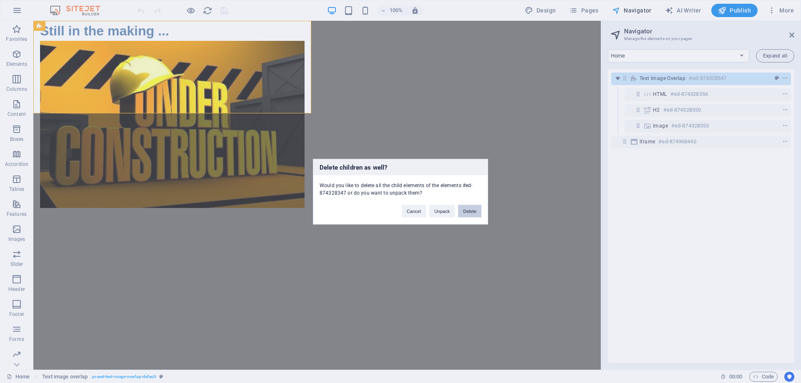
click at [464, 212] on button "Delete" at bounding box center [469, 211] width 23 height 13
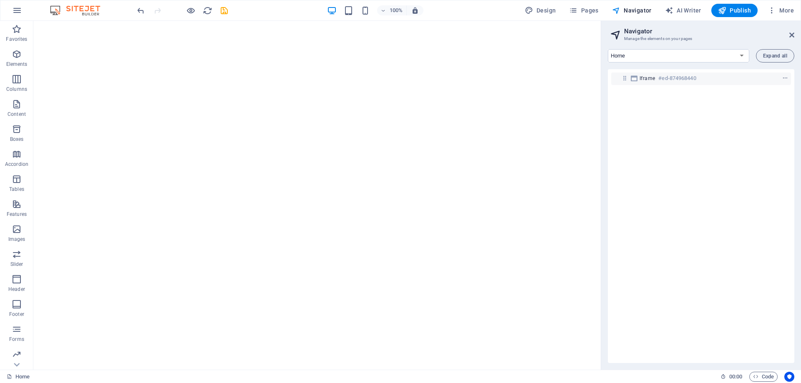
click at [325, 100] on html "</div>" at bounding box center [316, 60] width 567 height 79
click at [14, 85] on span "Columns" at bounding box center [16, 84] width 33 height 20
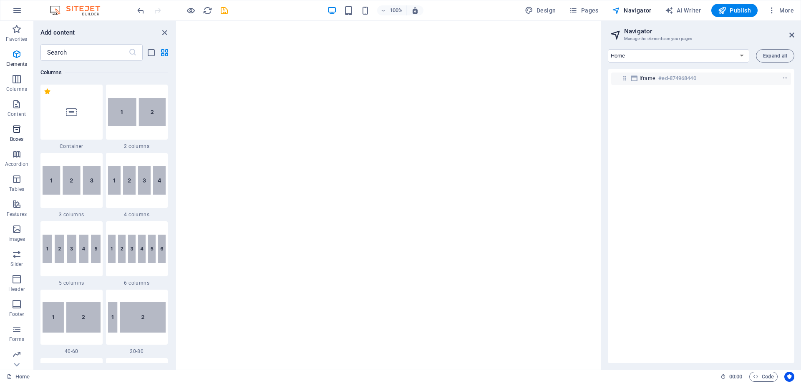
click at [15, 136] on span "Boxes" at bounding box center [16, 134] width 33 height 20
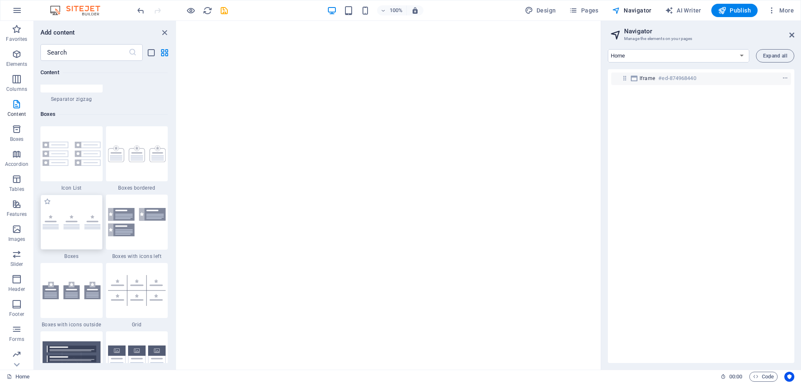
scroll to position [2218, 0]
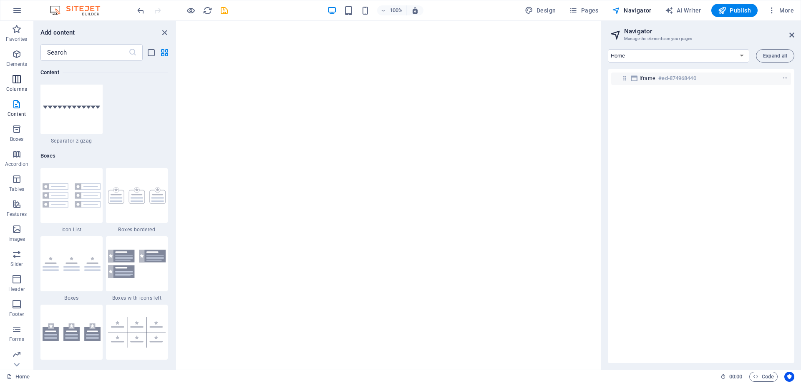
click at [12, 87] on p "Columns" at bounding box center [16, 89] width 21 height 7
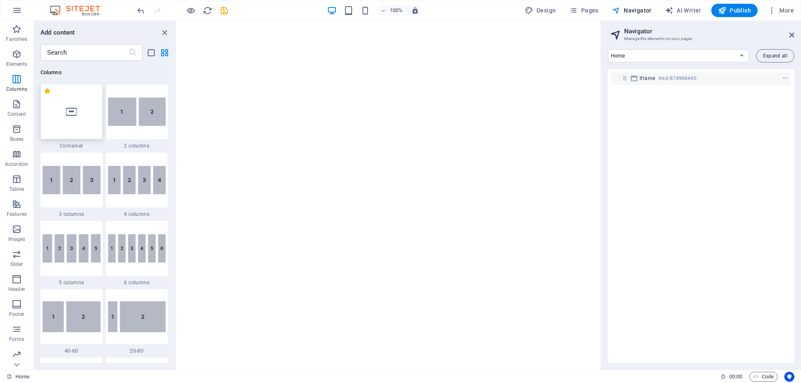
scroll to position [413, 0]
click at [69, 116] on icon at bounding box center [71, 112] width 11 height 11
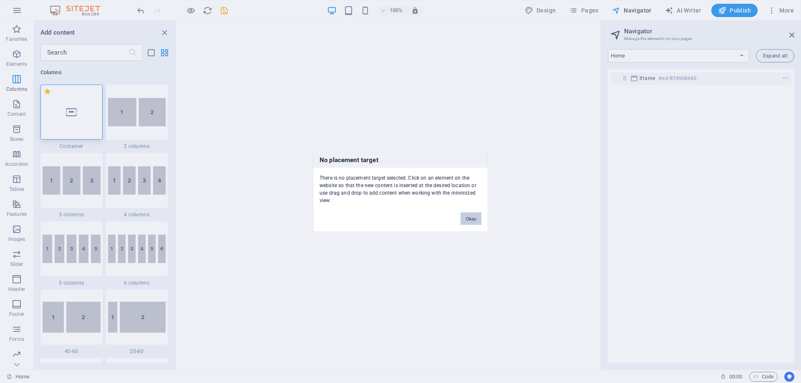
click at [470, 216] on button "Okay" at bounding box center [471, 218] width 21 height 13
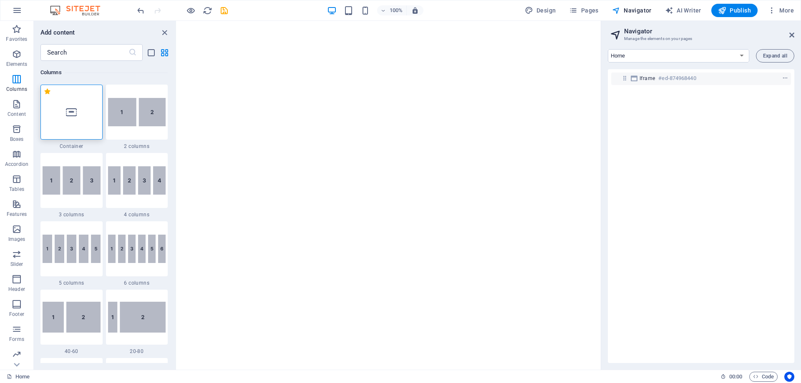
click at [376, 100] on html "</div>" at bounding box center [389, 60] width 424 height 79
click at [70, 112] on icon at bounding box center [71, 112] width 11 height 11
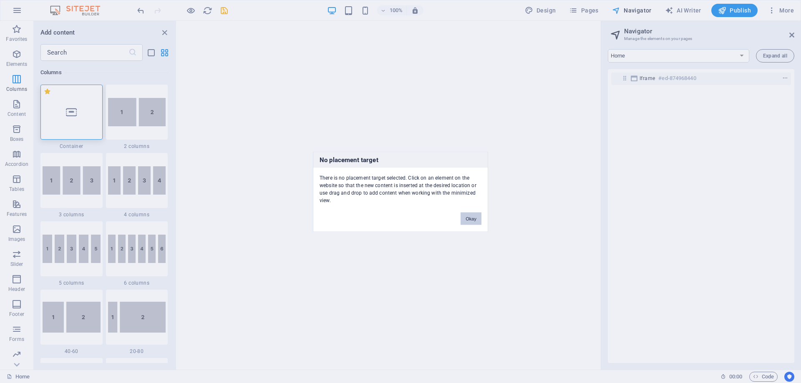
click at [471, 218] on button "Okay" at bounding box center [471, 218] width 21 height 13
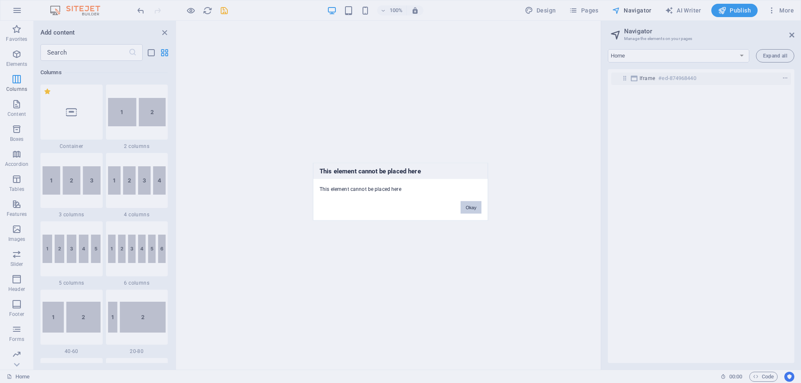
click at [466, 207] on button "Okay" at bounding box center [471, 207] width 21 height 13
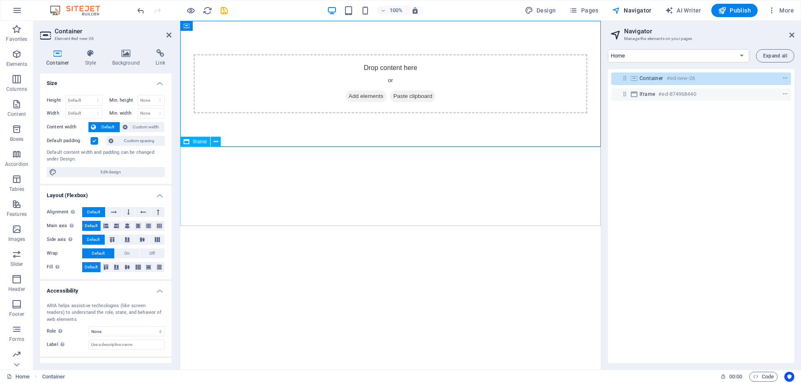
click at [365, 177] on div "</div>" at bounding box center [390, 186] width 421 height 79
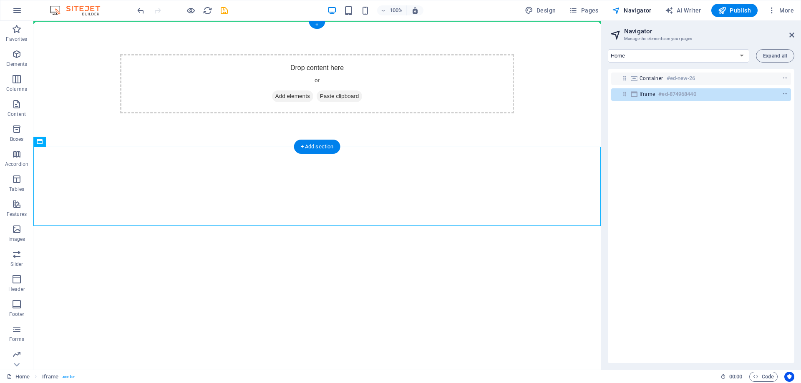
drag, startPoint x: 272, startPoint y: 174, endPoint x: 317, endPoint y: 43, distance: 139.3
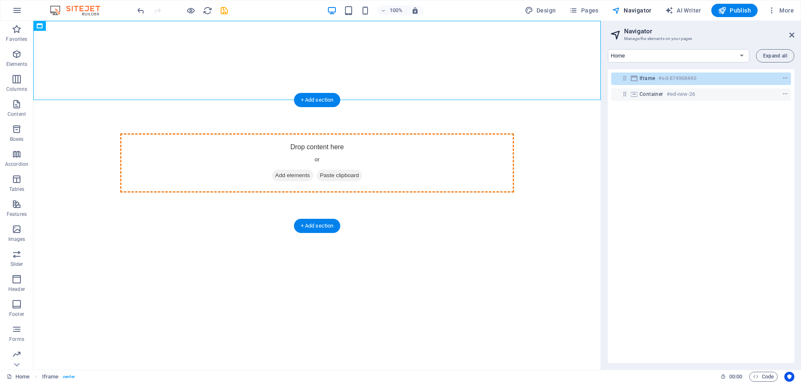
drag, startPoint x: 321, startPoint y: 48, endPoint x: 313, endPoint y: 154, distance: 106.3
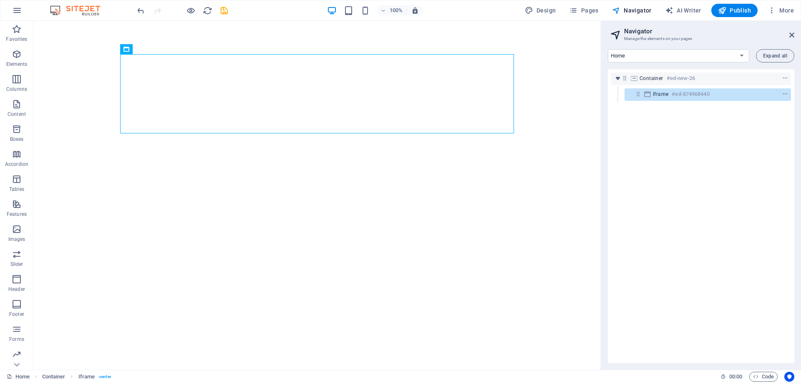
click at [495, 167] on html "</div>" at bounding box center [316, 94] width 567 height 146
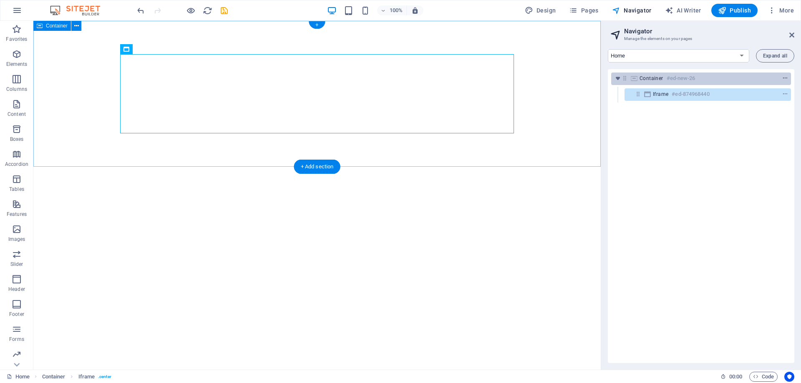
click at [782, 77] on icon "context-menu" at bounding box center [785, 79] width 6 height 6
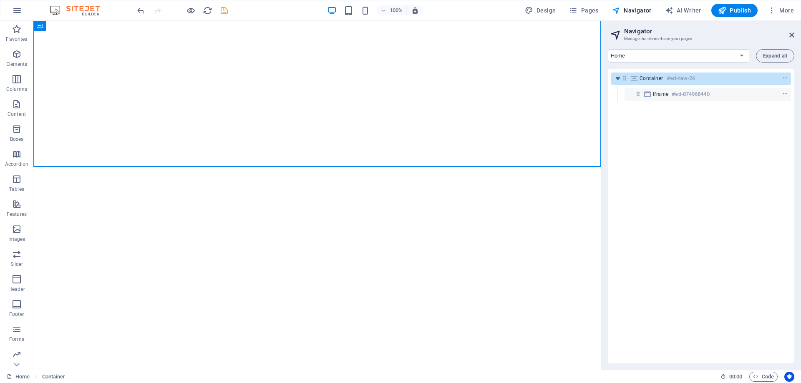
click at [663, 320] on div "Container #ed-new-26 Iframe #ed-874968440" at bounding box center [701, 216] width 186 height 294
click at [143, 11] on icon "undo" at bounding box center [141, 11] width 10 height 10
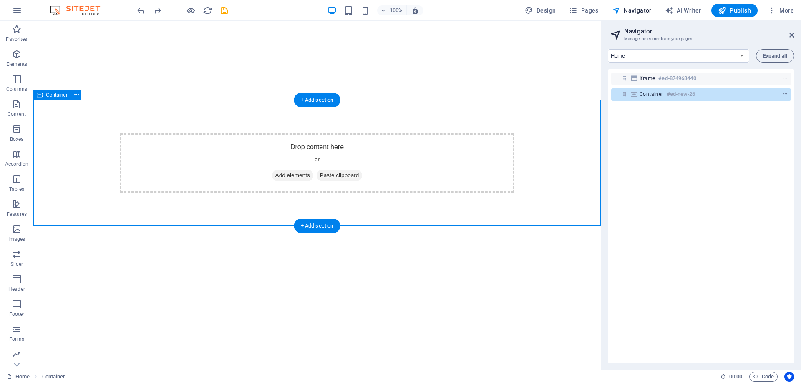
drag, startPoint x: 655, startPoint y: 76, endPoint x: 658, endPoint y: 96, distance: 20.2
click at [658, 96] on div "Iframe #ed-874968440 Container #ed-new-26" at bounding box center [701, 216] width 186 height 294
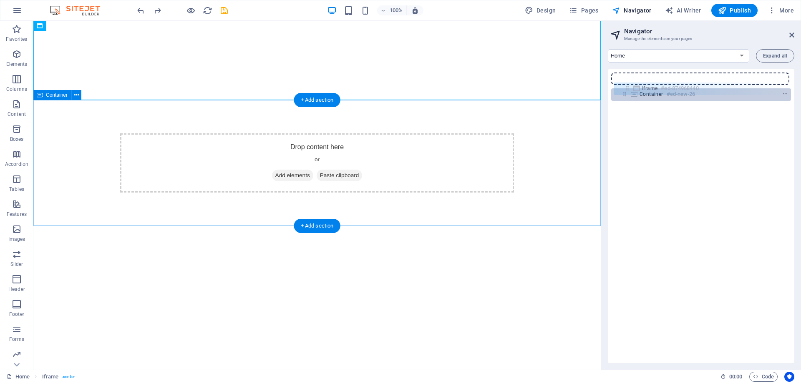
drag, startPoint x: 624, startPoint y: 77, endPoint x: 626, endPoint y: 90, distance: 13.2
click at [626, 90] on div "Iframe #ed-874968440 Container #ed-new-26" at bounding box center [701, 216] width 186 height 294
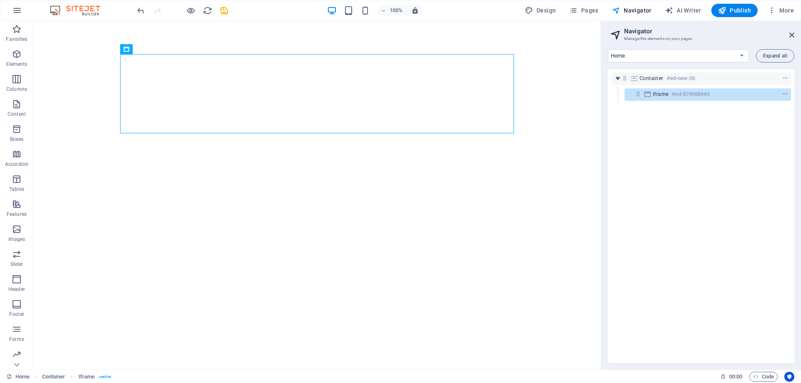
click at [730, 167] on div "Container #ed-new-26 Iframe #ed-874968440" at bounding box center [701, 216] width 186 height 294
click at [792, 35] on icon at bounding box center [791, 35] width 5 height 7
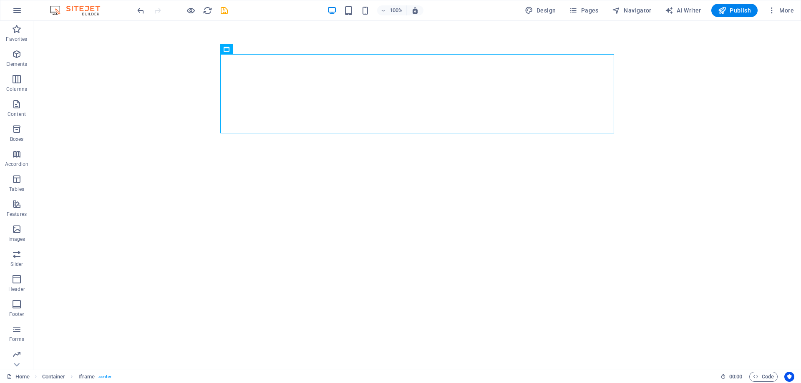
click at [651, 167] on html "</div>" at bounding box center [417, 94] width 768 height 146
click at [75, 26] on icon at bounding box center [76, 26] width 5 height 9
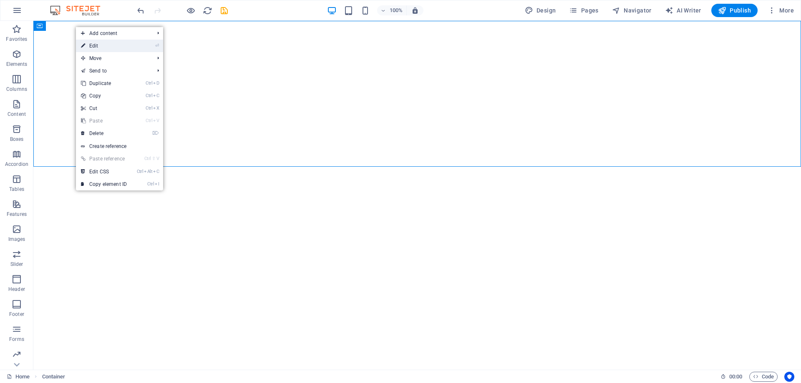
click at [93, 45] on link "⏎ Edit" at bounding box center [104, 46] width 56 height 13
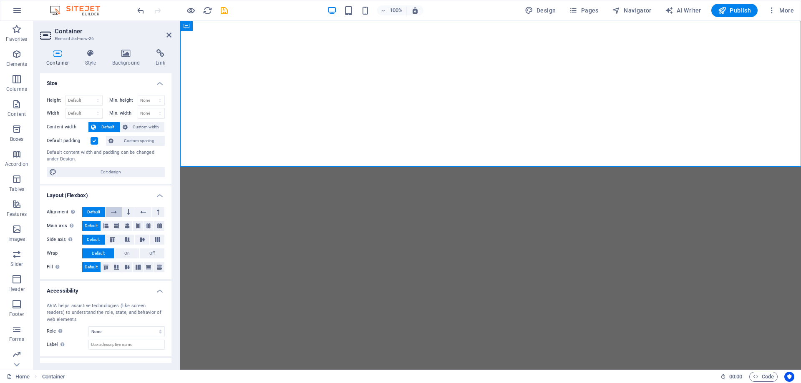
click at [113, 211] on icon at bounding box center [114, 212] width 6 height 10
click at [96, 212] on span "Default" at bounding box center [93, 212] width 13 height 10
click at [136, 125] on span "Custom width" at bounding box center [146, 127] width 32 height 10
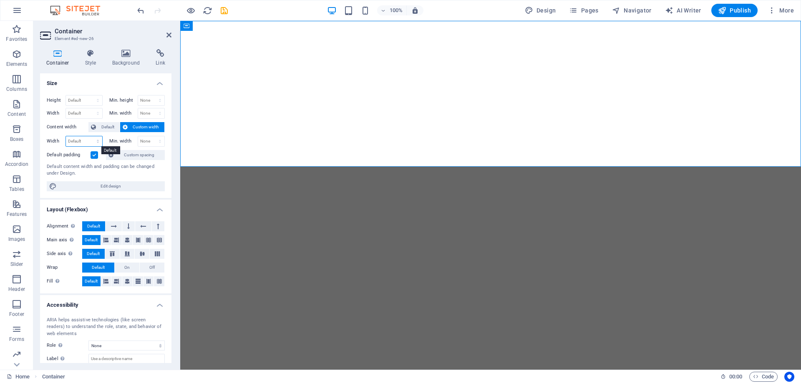
click at [83, 143] on select "Default px rem % em vh vw" at bounding box center [84, 141] width 36 height 10
select select "%"
click at [89, 136] on select "Default px rem % em vh vw" at bounding box center [84, 141] width 36 height 10
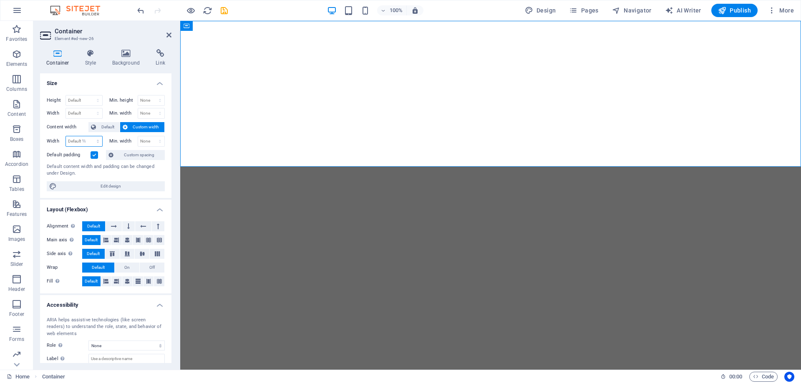
type input "100"
click at [100, 176] on div "Default content width and padding can be changed under Design." at bounding box center [106, 171] width 118 height 14
click at [142, 143] on select "None px rem % vh vw" at bounding box center [151, 141] width 27 height 10
click at [96, 156] on label at bounding box center [95, 155] width 8 height 8
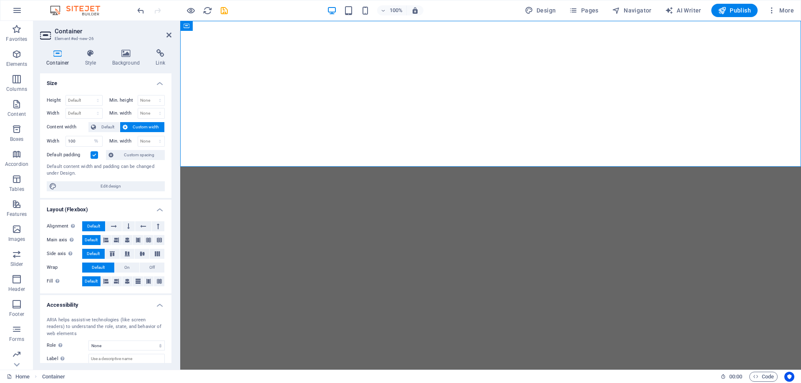
click at [0, 0] on input "Default padding" at bounding box center [0, 0] width 0 height 0
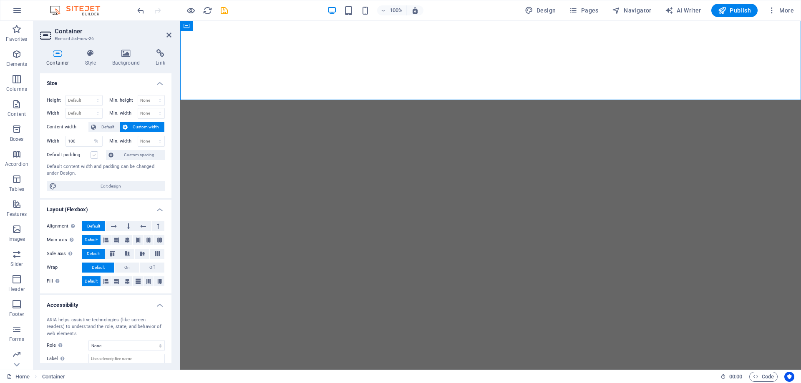
click at [96, 156] on label at bounding box center [95, 155] width 8 height 8
click at [0, 0] on input "Default padding" at bounding box center [0, 0] width 0 height 0
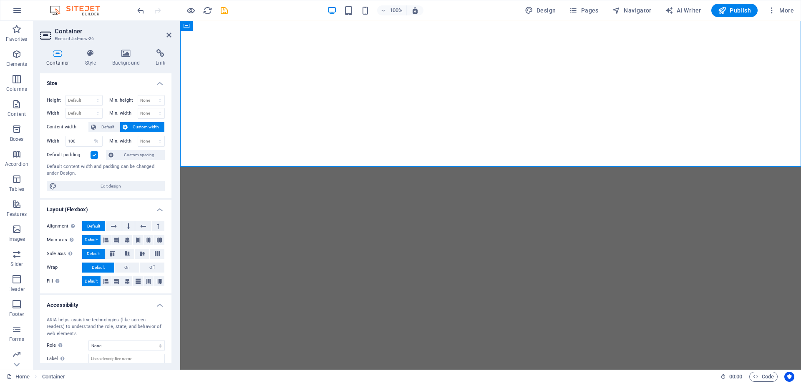
click at [96, 156] on label at bounding box center [95, 155] width 8 height 8
click at [0, 0] on input "Default padding" at bounding box center [0, 0] width 0 height 0
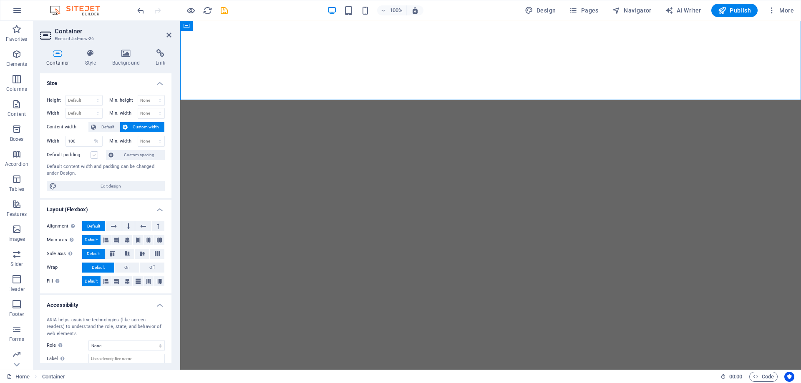
click at [96, 156] on label at bounding box center [95, 155] width 8 height 8
click at [0, 0] on input "Default padding" at bounding box center [0, 0] width 0 height 0
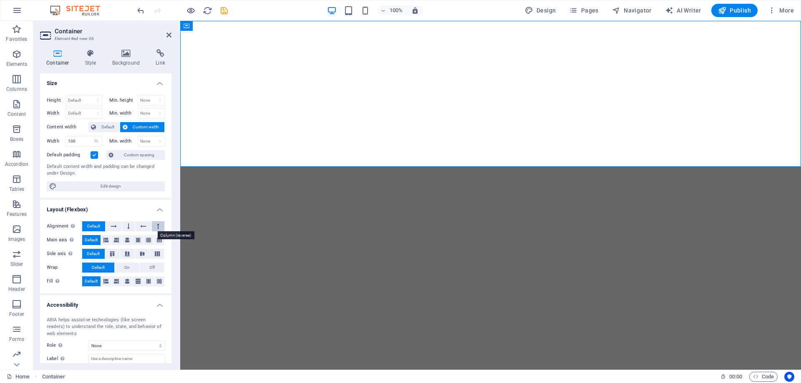
click at [157, 228] on icon at bounding box center [158, 227] width 3 height 10
click at [101, 226] on button "Default" at bounding box center [93, 227] width 23 height 10
click at [113, 226] on icon at bounding box center [114, 227] width 6 height 10
click at [128, 225] on icon at bounding box center [128, 227] width 3 height 10
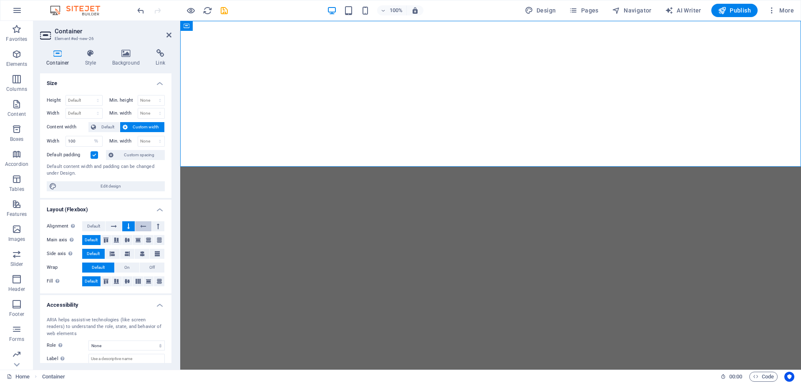
click at [144, 225] on icon at bounding box center [143, 227] width 6 height 10
click at [94, 225] on span "Default" at bounding box center [93, 227] width 13 height 10
click at [120, 187] on span "Edit design" at bounding box center [110, 186] width 103 height 10
select select "rem"
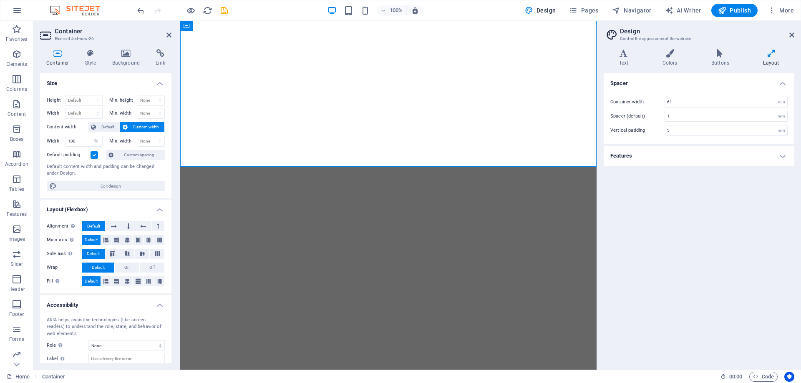
click at [771, 57] on icon at bounding box center [771, 53] width 46 height 8
click at [623, 66] on h4 "Text" at bounding box center [625, 58] width 43 height 18
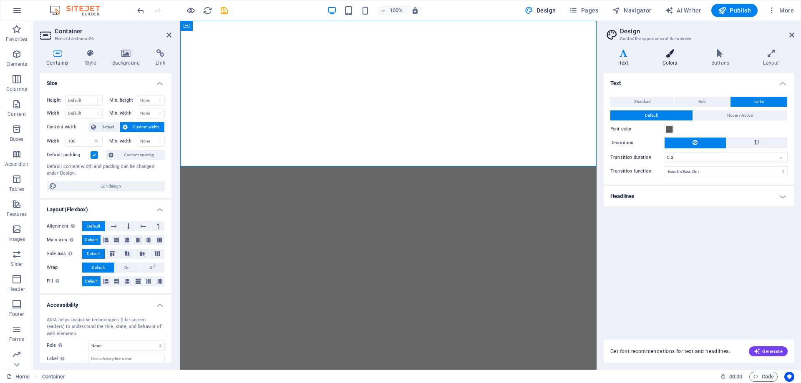
click at [668, 60] on h4 "Colors" at bounding box center [671, 58] width 49 height 18
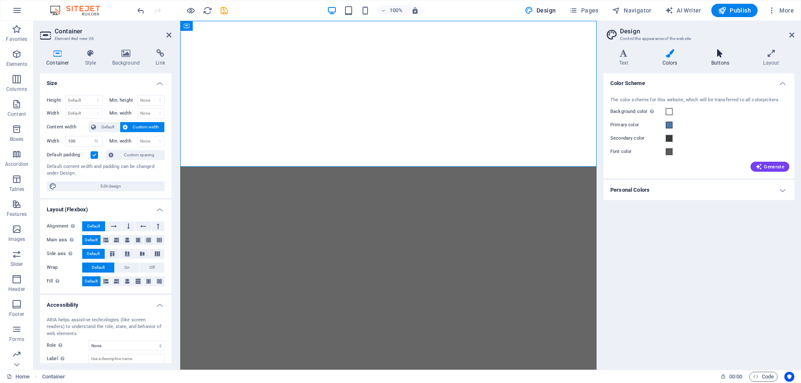
click at [700, 60] on h4 "Buttons" at bounding box center [722, 58] width 52 height 18
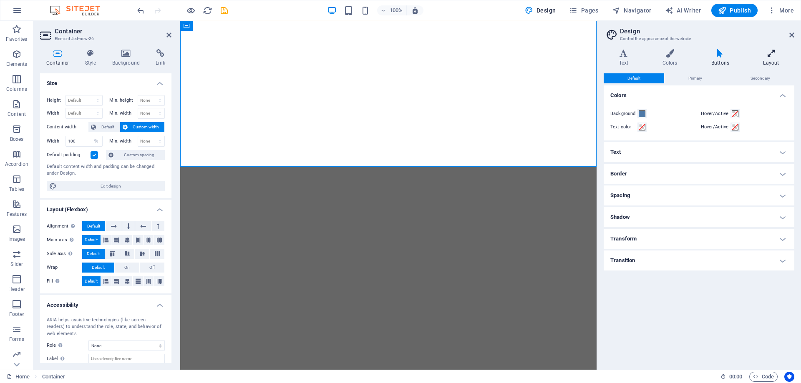
click at [771, 58] on h4 "Layout" at bounding box center [771, 58] width 46 height 18
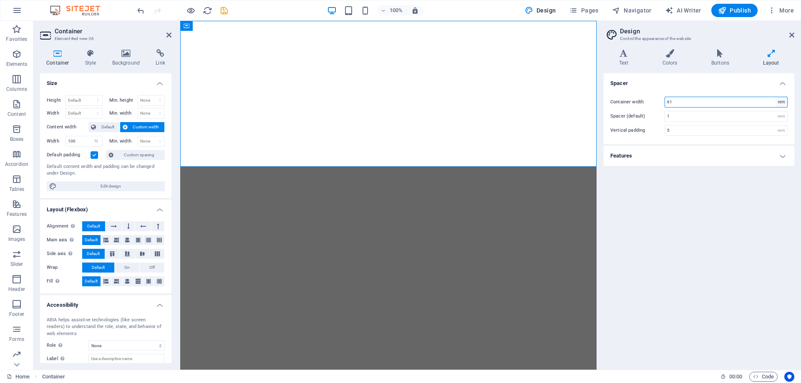
click at [776, 99] on select "rem px" at bounding box center [782, 102] width 12 height 10
click at [780, 102] on select "rem px" at bounding box center [782, 102] width 12 height 10
click at [782, 116] on div "rem" at bounding box center [782, 116] width 12 height 10
click at [782, 130] on div "rem" at bounding box center [782, 131] width 12 height 10
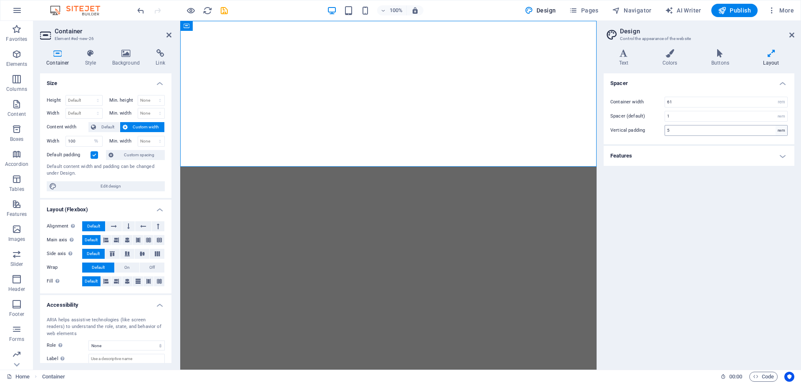
click at [782, 130] on div "rem" at bounding box center [782, 131] width 12 height 10
click at [788, 97] on div "Container width 61 rem px Spacer (default) 1 rem Vertical padding 5 rem" at bounding box center [699, 116] width 194 height 56
click at [783, 101] on select "rem px" at bounding box center [782, 102] width 12 height 10
click at [778, 154] on h4 "Features" at bounding box center [699, 156] width 191 height 20
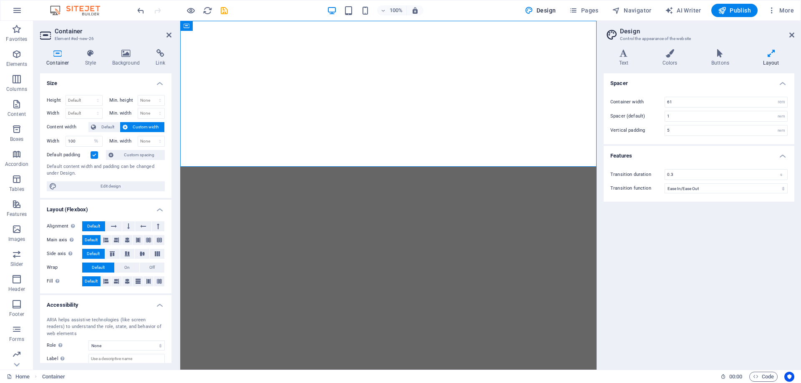
click at [778, 154] on h4 "Features" at bounding box center [699, 153] width 191 height 15
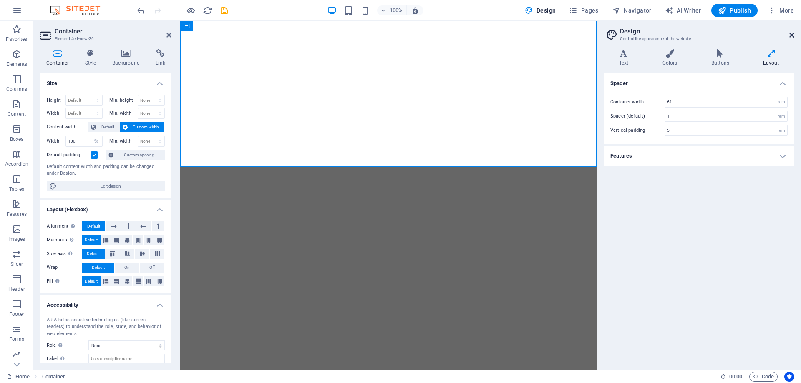
click at [794, 35] on icon at bounding box center [791, 35] width 5 height 7
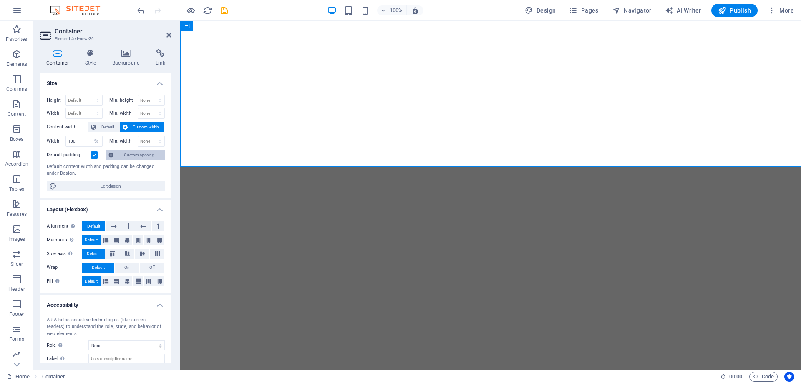
click at [139, 158] on span "Custom spacing" at bounding box center [139, 155] width 46 height 10
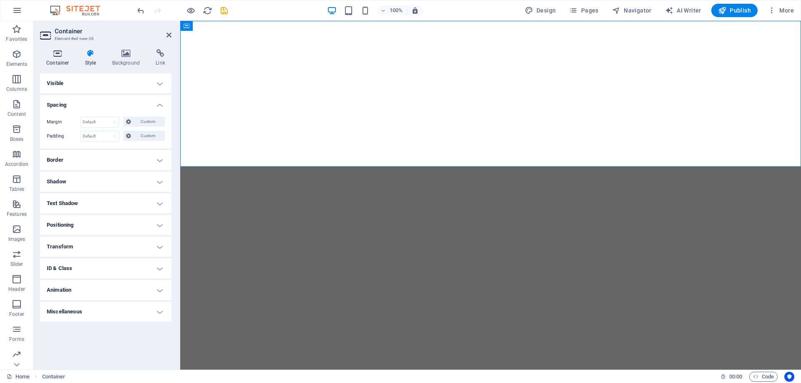
click at [56, 59] on h4 "Container" at bounding box center [59, 58] width 39 height 18
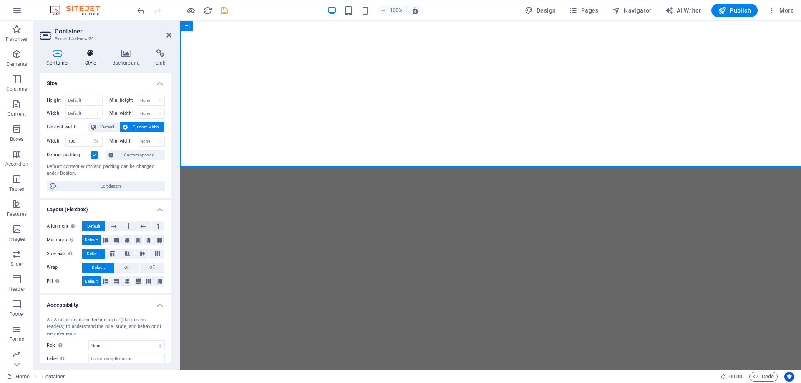
click at [91, 59] on h4 "Style" at bounding box center [92, 58] width 27 height 18
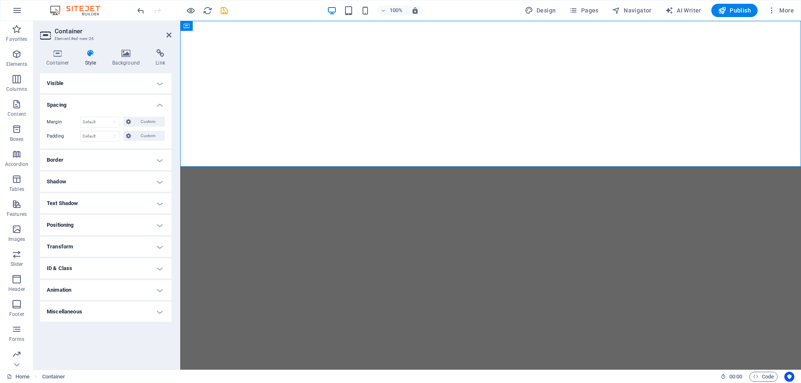
click at [80, 224] on h4 "Positioning" at bounding box center [105, 225] width 131 height 20
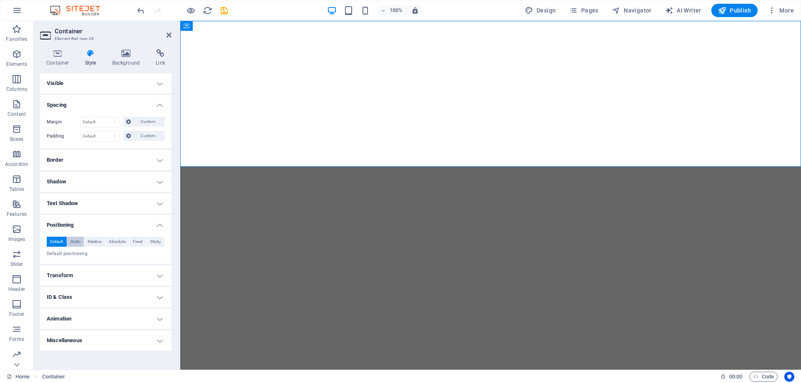
click at [76, 243] on span "Static" at bounding box center [76, 242] width 10 height 10
click at [51, 241] on span "Default" at bounding box center [56, 242] width 13 height 10
click at [94, 242] on span "Relative" at bounding box center [95, 242] width 14 height 10
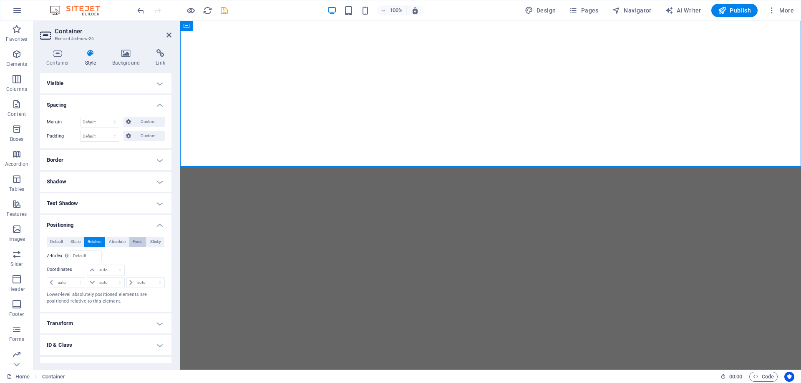
click at [141, 242] on span "Fixed" at bounding box center [138, 242] width 10 height 10
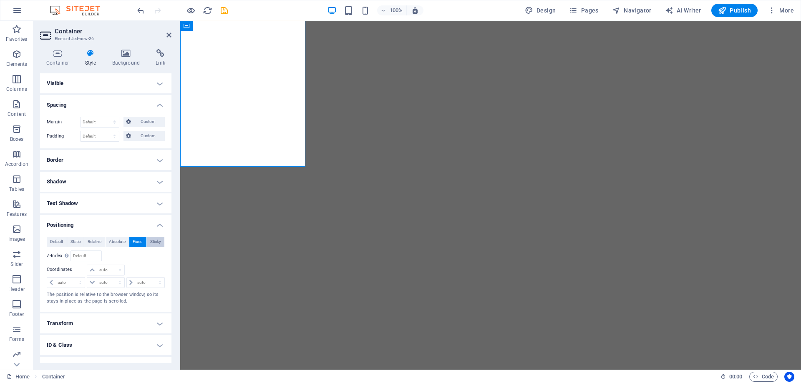
click at [156, 244] on span "Sticky" at bounding box center [155, 242] width 11 height 10
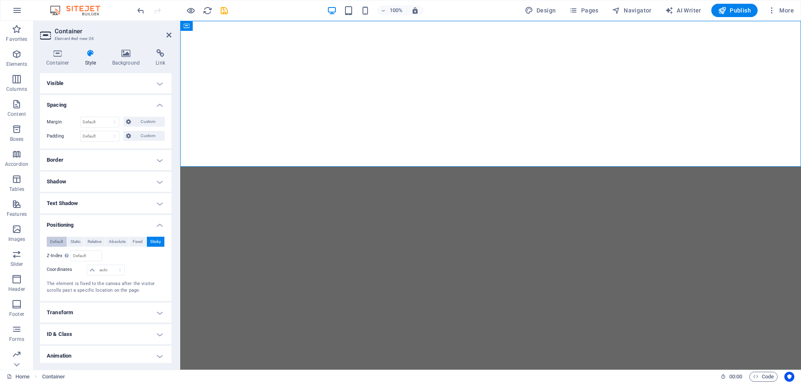
click at [63, 241] on button "Default" at bounding box center [57, 242] width 20 height 10
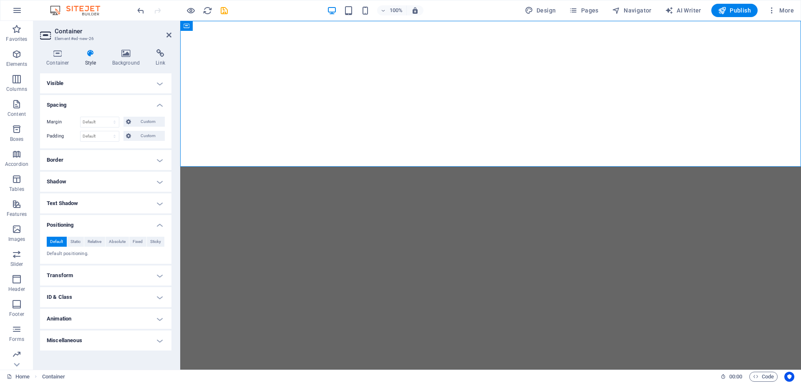
click at [106, 105] on h4 "Spacing" at bounding box center [105, 102] width 131 height 15
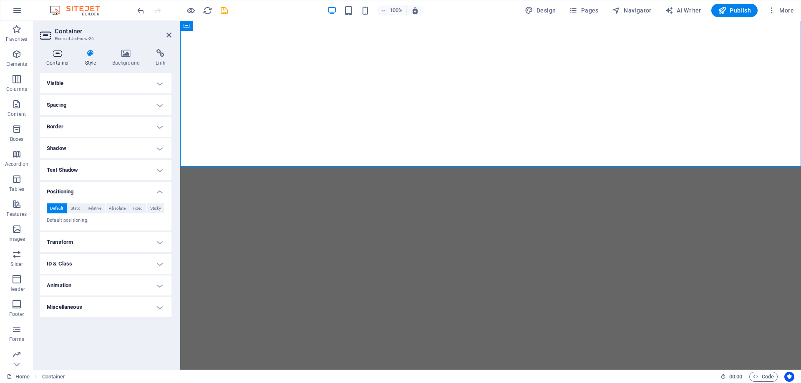
click at [55, 58] on h4 "Container" at bounding box center [59, 58] width 39 height 18
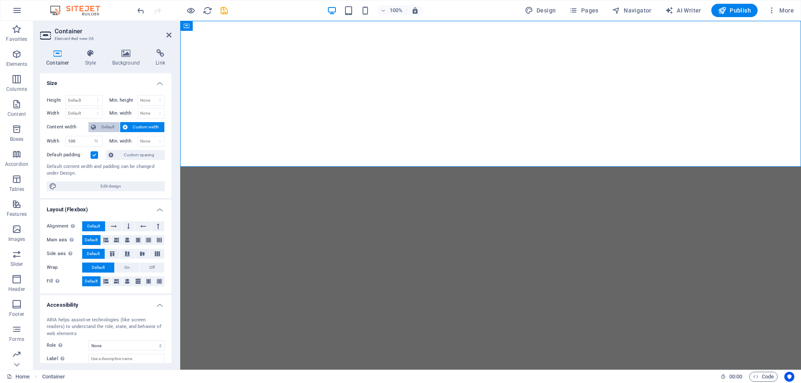
click at [103, 127] on span "Default" at bounding box center [107, 127] width 19 height 10
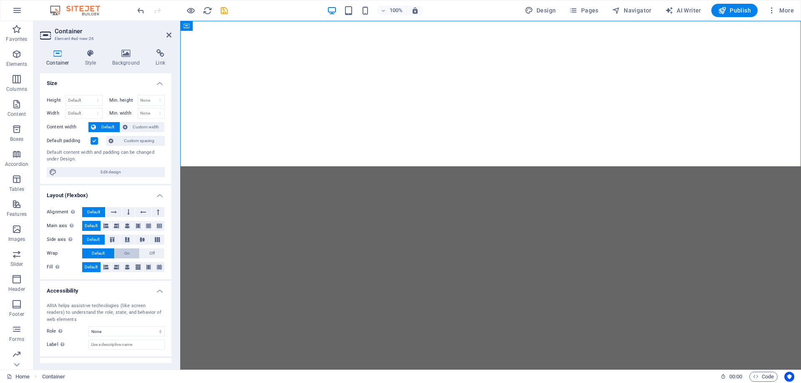
click at [128, 255] on span "On" at bounding box center [126, 254] width 5 height 10
click at [95, 253] on span "Default" at bounding box center [98, 254] width 13 height 10
click at [105, 268] on icon at bounding box center [105, 267] width 5 height 10
click at [124, 214] on button at bounding box center [128, 212] width 13 height 10
click at [114, 211] on icon at bounding box center [114, 212] width 6 height 10
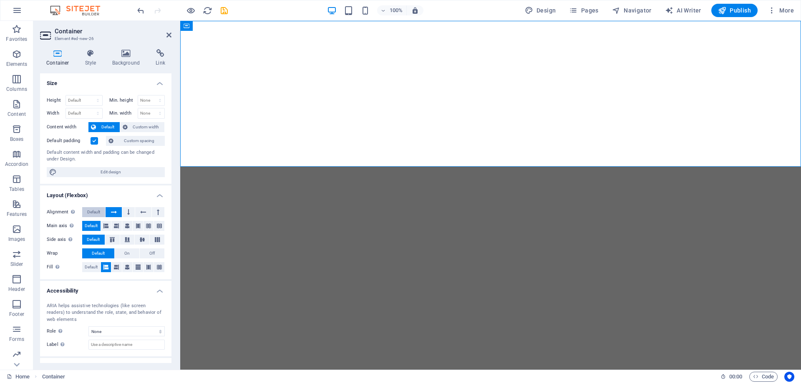
click at [90, 212] on span "Default" at bounding box center [93, 212] width 13 height 10
click at [90, 268] on span "Default" at bounding box center [91, 267] width 13 height 10
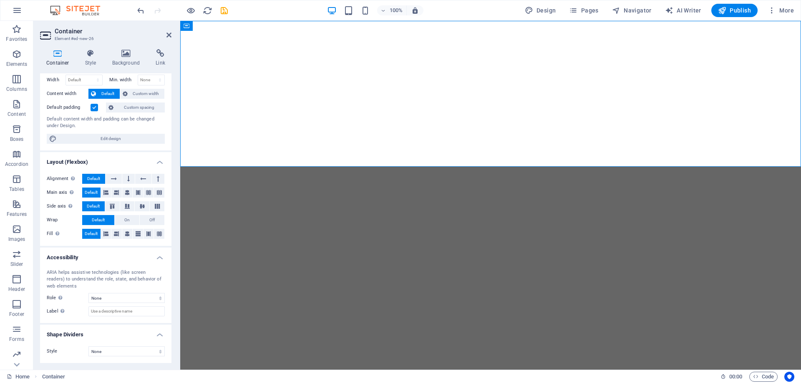
scroll to position [0, 0]
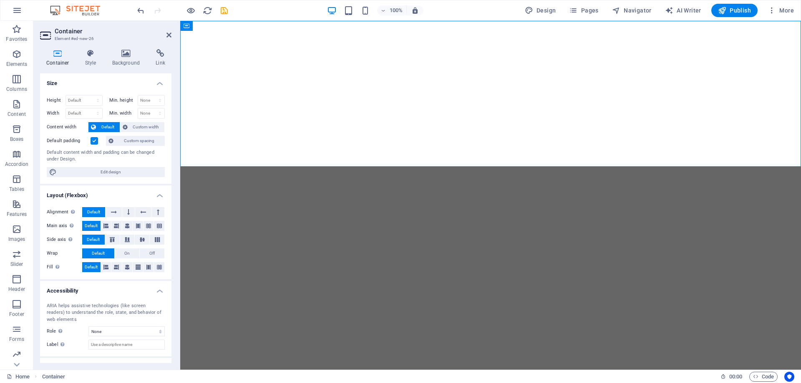
click at [96, 129] on button "Default" at bounding box center [103, 127] width 31 height 10
click at [137, 127] on span "Custom width" at bounding box center [146, 127] width 32 height 10
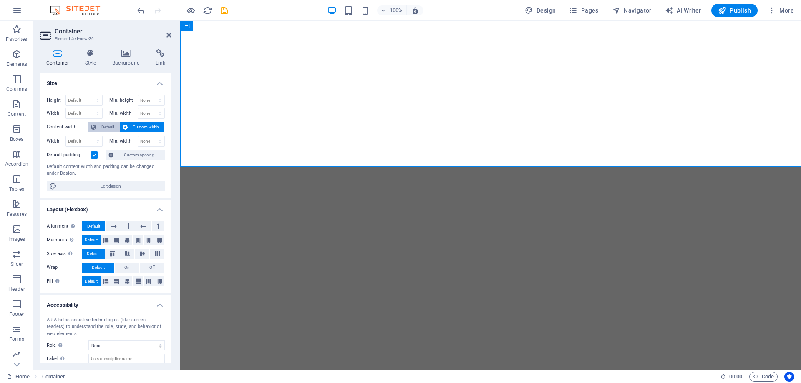
click at [96, 127] on button "Default" at bounding box center [103, 127] width 31 height 10
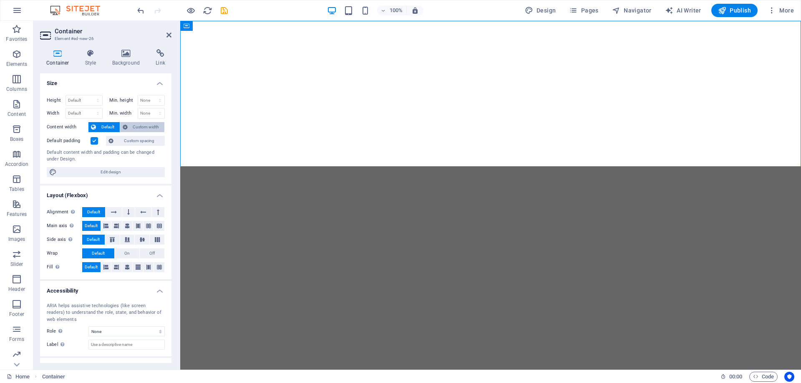
click at [132, 127] on span "Custom width" at bounding box center [146, 127] width 32 height 10
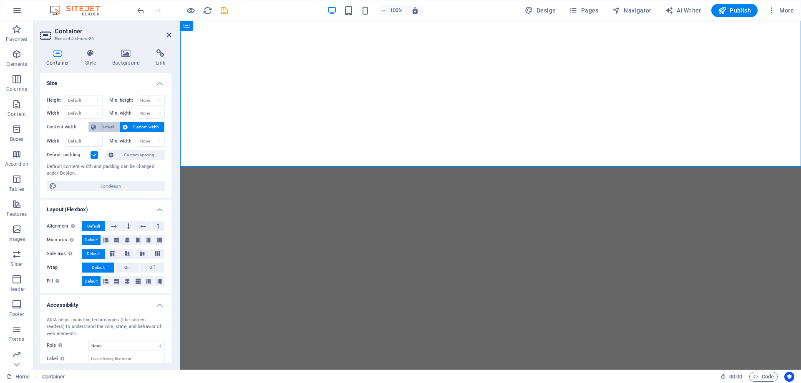
click at [100, 128] on span "Default" at bounding box center [107, 127] width 19 height 10
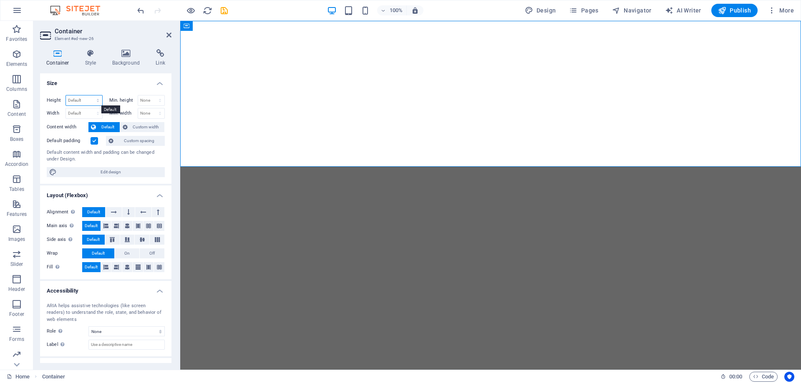
click at [76, 100] on select "Default px rem % vh vw" at bounding box center [84, 101] width 36 height 10
select select "%"
click at [89, 96] on select "Default px rem % vh vw" at bounding box center [84, 101] width 36 height 10
type input "100"
click at [106, 87] on h4 "Size" at bounding box center [105, 80] width 131 height 15
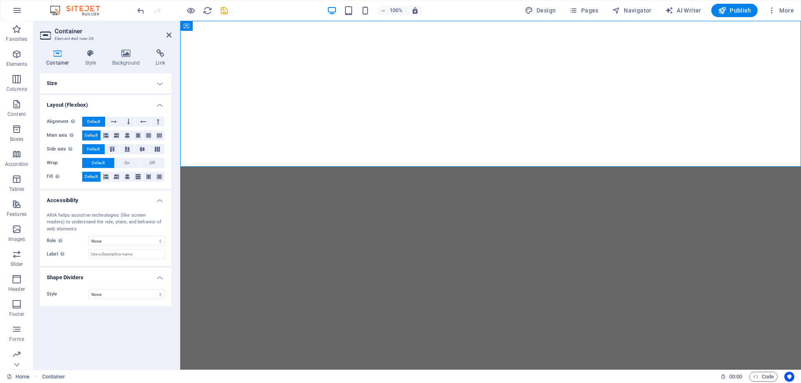
click at [106, 87] on h4 "Size" at bounding box center [105, 83] width 131 height 20
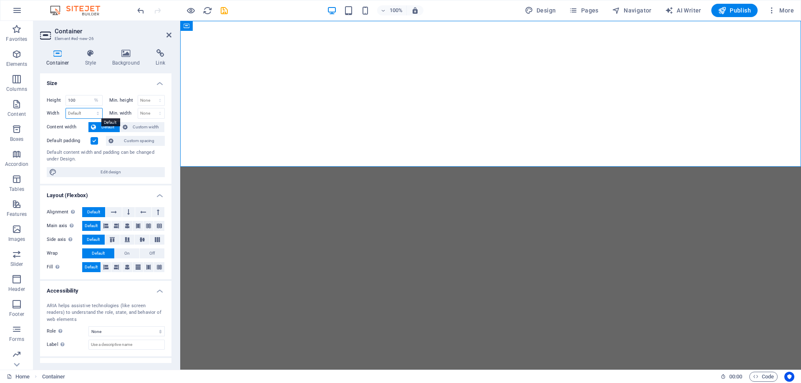
click at [81, 113] on select "Default px rem % em vh vw" at bounding box center [84, 113] width 36 height 10
select select "%"
click at [89, 108] on select "Default px rem % em vh vw" at bounding box center [84, 113] width 36 height 10
type input "100"
click at [73, 128] on label "Content width" at bounding box center [68, 127] width 42 height 10
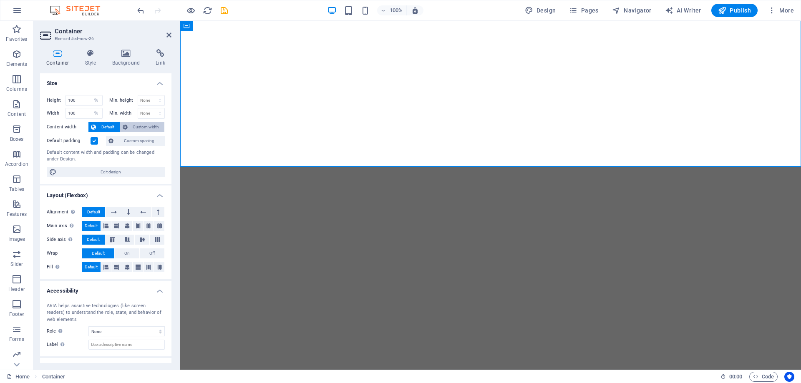
click at [134, 127] on span "Custom width" at bounding box center [146, 127] width 32 height 10
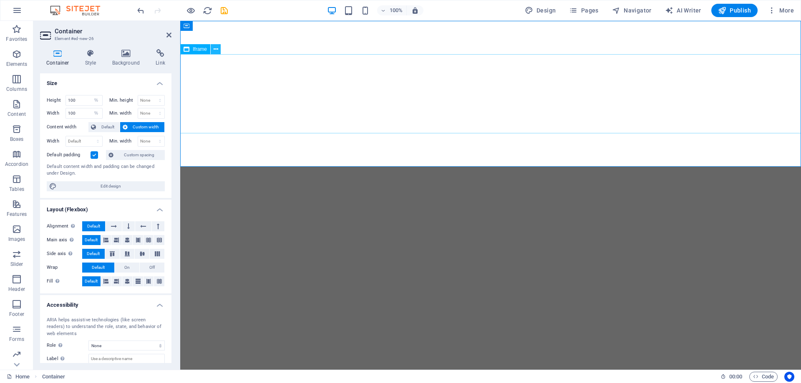
click at [213, 47] on button at bounding box center [216, 49] width 10 height 10
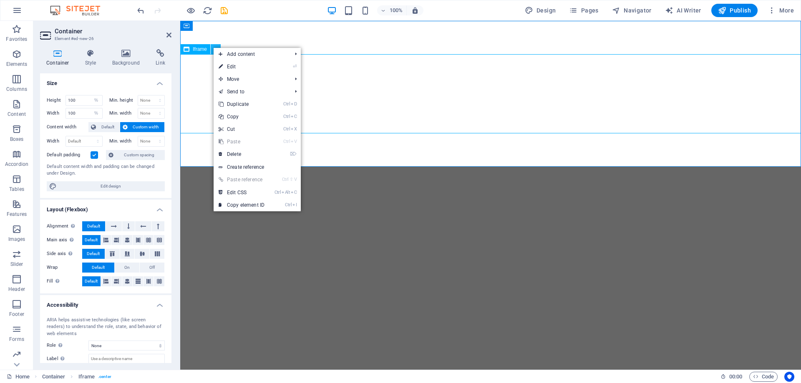
click at [213, 47] on button at bounding box center [216, 49] width 10 height 10
click at [169, 35] on icon at bounding box center [168, 35] width 5 height 7
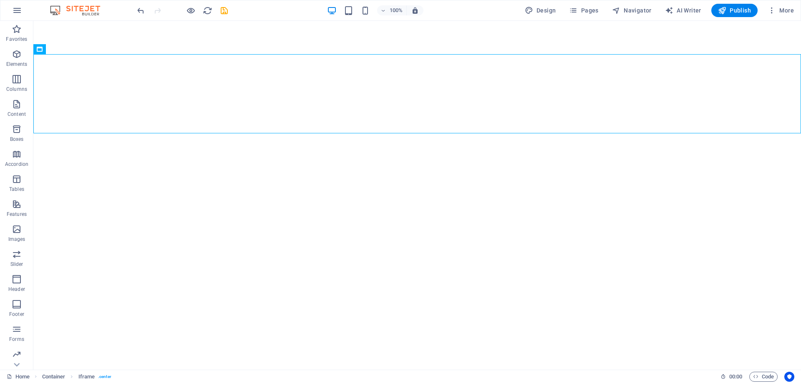
click at [655, 167] on html "</div>" at bounding box center [417, 94] width 768 height 146
click at [631, 167] on html "</div>" at bounding box center [417, 94] width 768 height 146
click at [527, 167] on html "</div>" at bounding box center [417, 94] width 768 height 146
click at [461, 167] on html "</div>" at bounding box center [417, 94] width 768 height 146
click at [639, 9] on span "Navigator" at bounding box center [632, 10] width 40 height 8
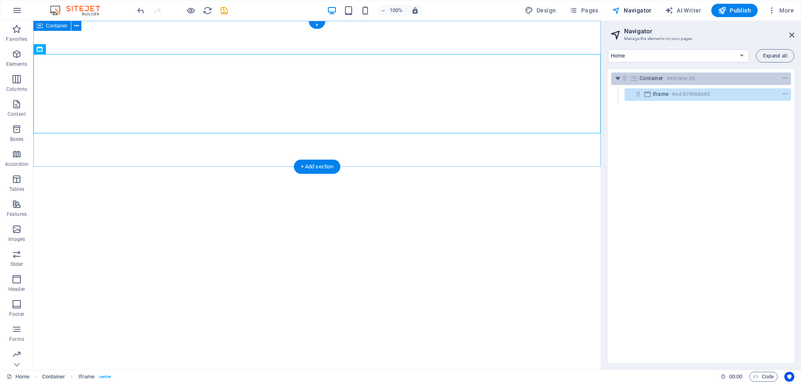
click at [696, 76] on div "Container #ed-new-26" at bounding box center [695, 78] width 110 height 10
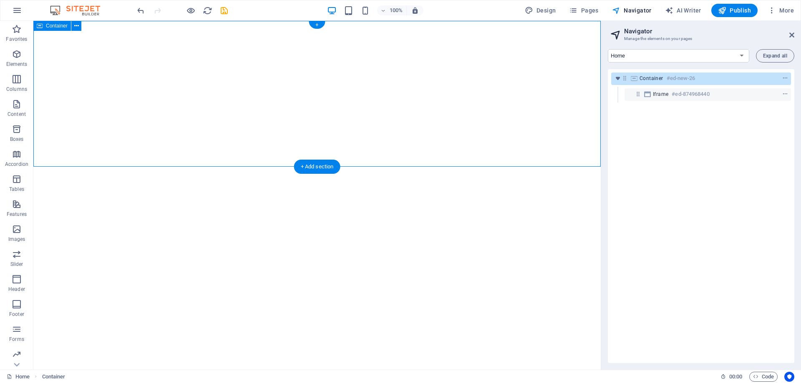
click at [483, 41] on div "</div>" at bounding box center [316, 94] width 567 height 146
select select "%"
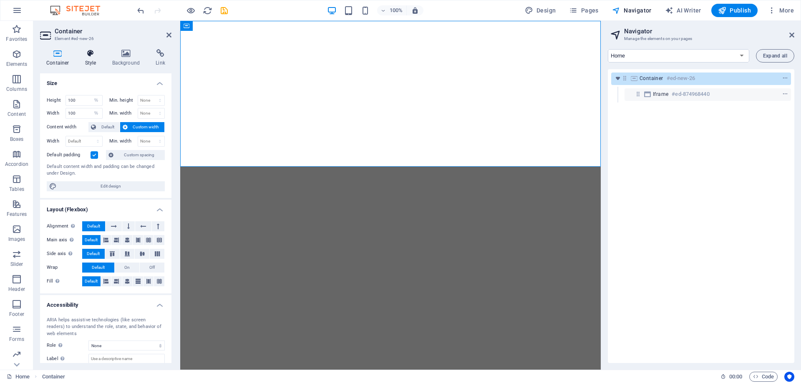
click at [87, 55] on icon at bounding box center [91, 53] width 24 height 8
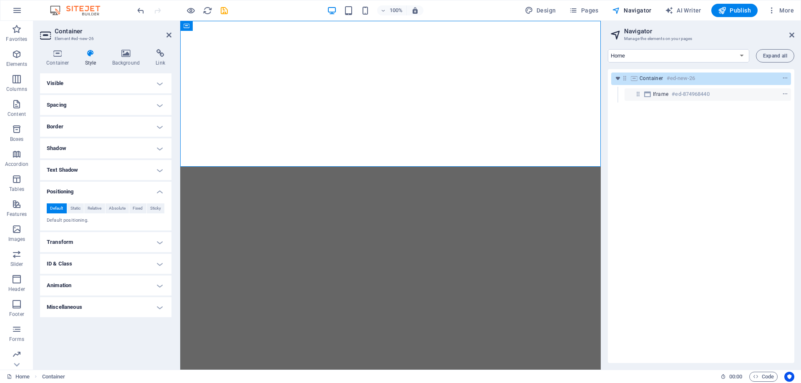
click at [83, 85] on h4 "Visible" at bounding box center [105, 83] width 131 height 20
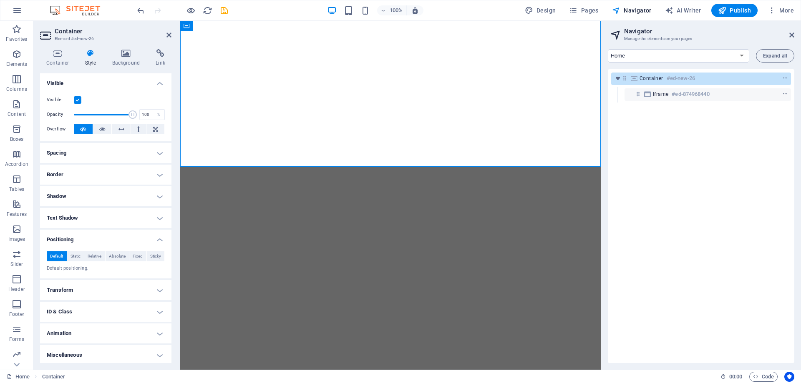
click at [91, 154] on h4 "Spacing" at bounding box center [105, 153] width 131 height 20
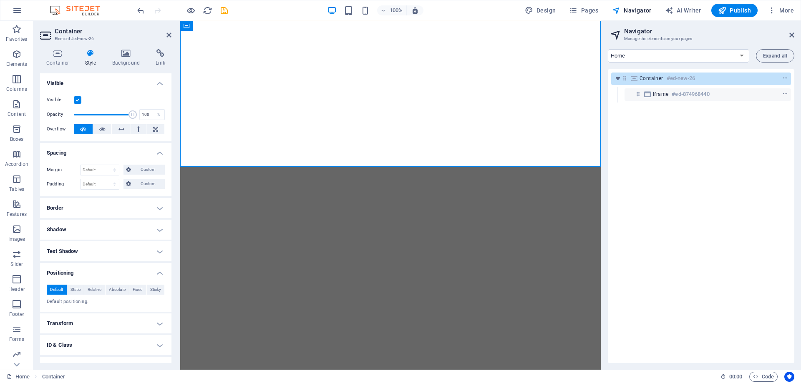
click at [91, 207] on h4 "Border" at bounding box center [105, 208] width 131 height 20
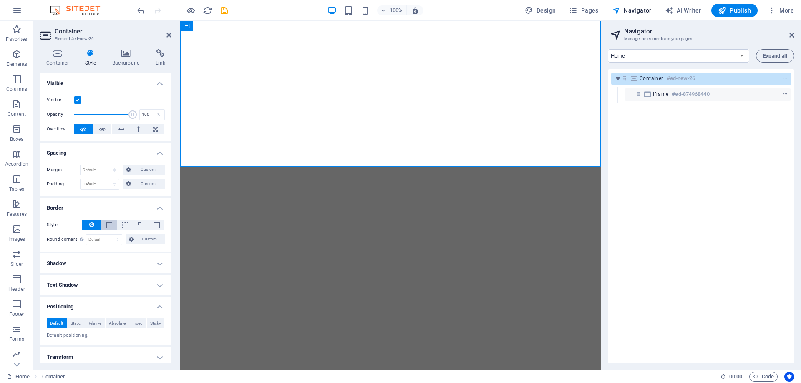
click at [107, 226] on span at bounding box center [109, 225] width 6 height 6
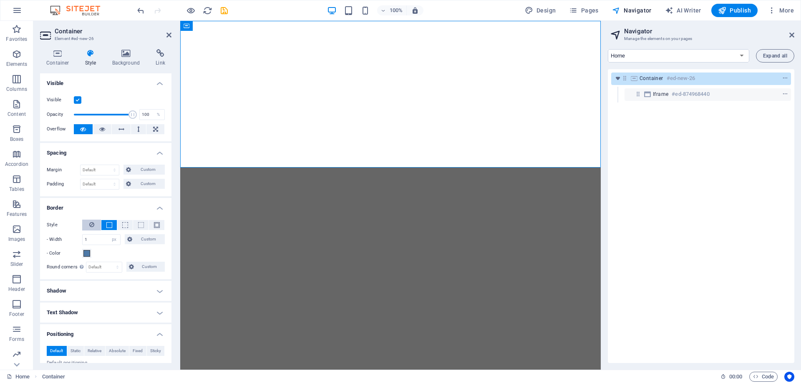
click at [93, 225] on icon at bounding box center [91, 225] width 5 height 10
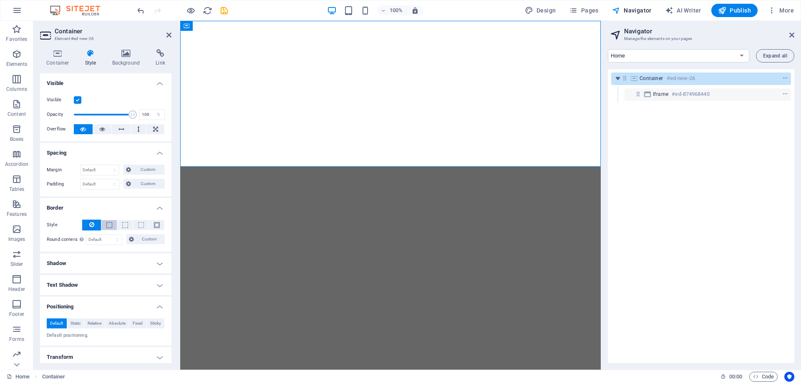
click at [107, 225] on span at bounding box center [109, 225] width 6 height 6
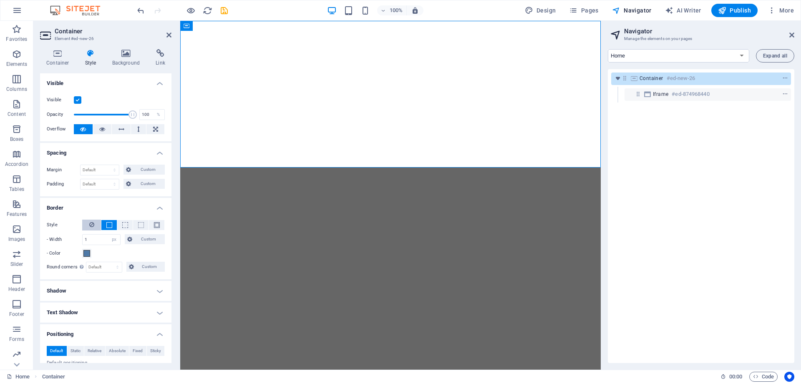
click at [90, 226] on icon at bounding box center [91, 225] width 5 height 10
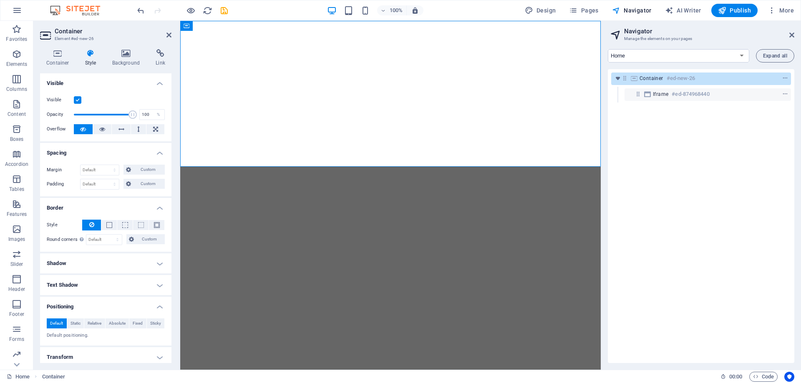
click at [158, 207] on h4 "Border" at bounding box center [105, 205] width 131 height 15
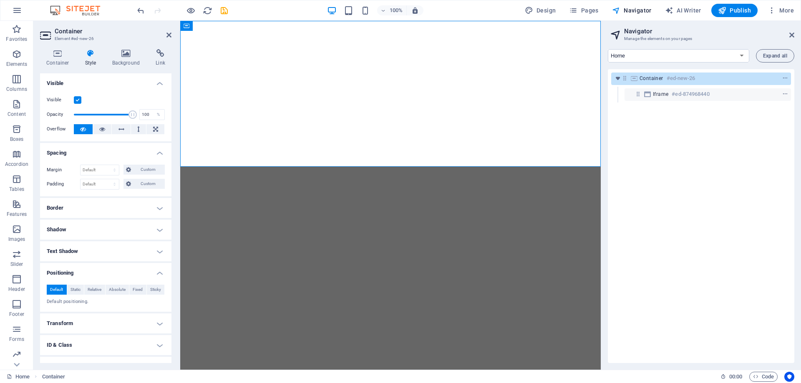
click at [154, 151] on h4 "Spacing" at bounding box center [105, 150] width 131 height 15
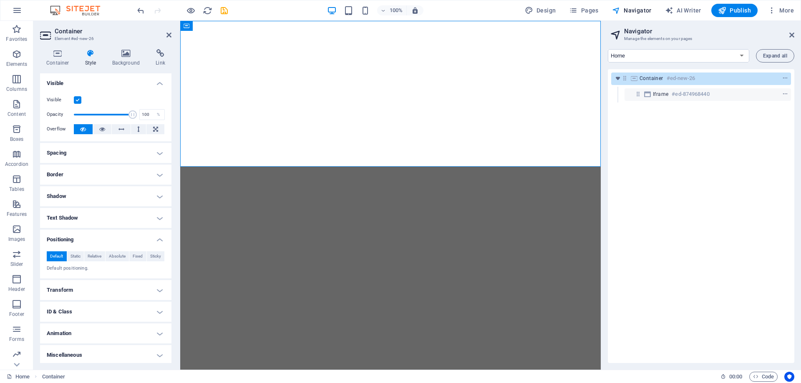
click at [157, 83] on h4 "Visible" at bounding box center [105, 80] width 131 height 15
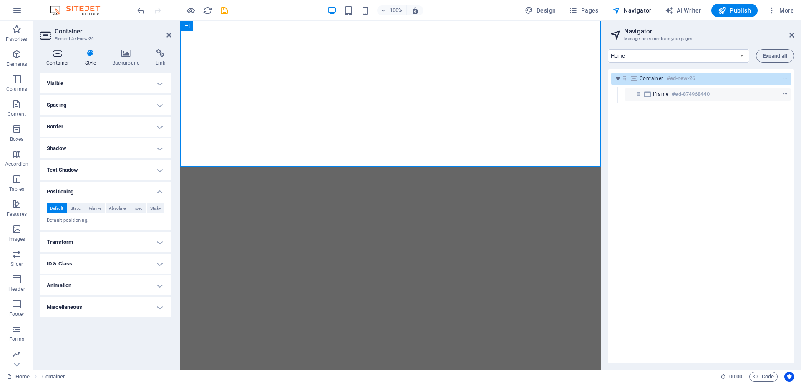
click at [60, 62] on h4 "Container" at bounding box center [59, 58] width 39 height 18
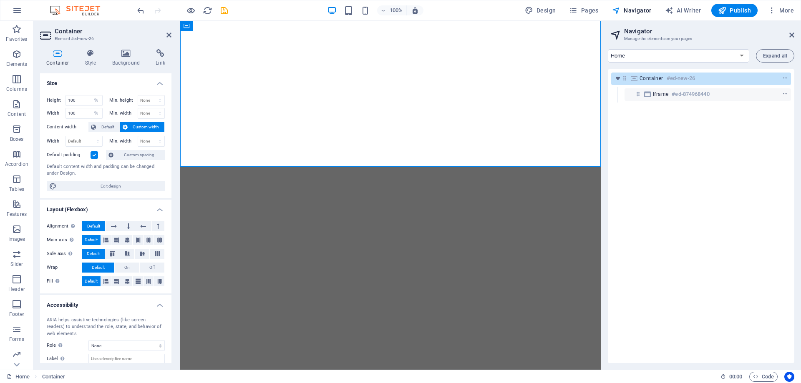
click at [151, 81] on h4 "Size" at bounding box center [105, 80] width 131 height 15
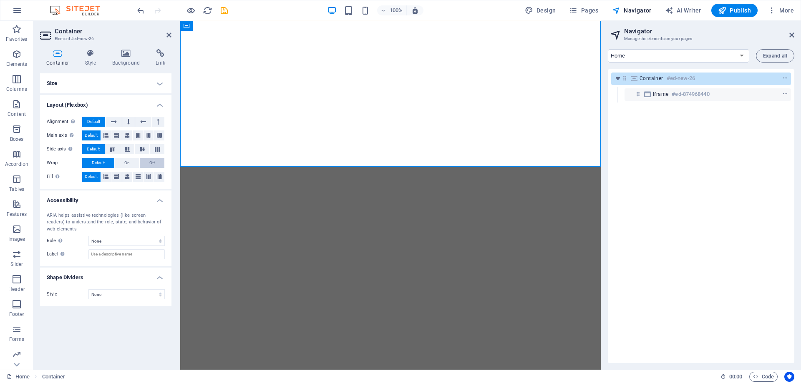
click at [151, 162] on span "Off" at bounding box center [151, 163] width 5 height 10
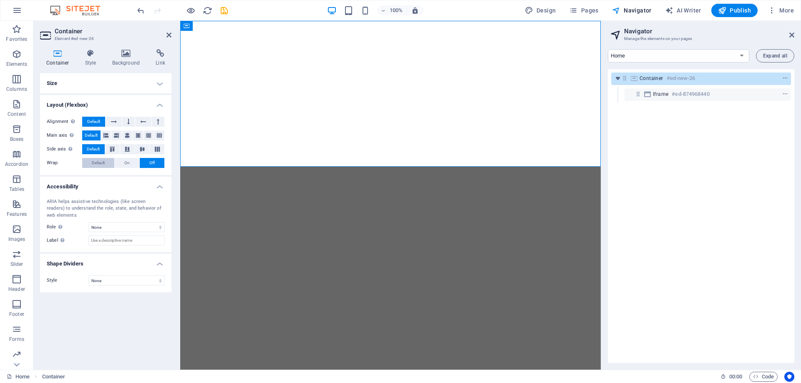
click at [90, 163] on button "Default" at bounding box center [98, 163] width 32 height 10
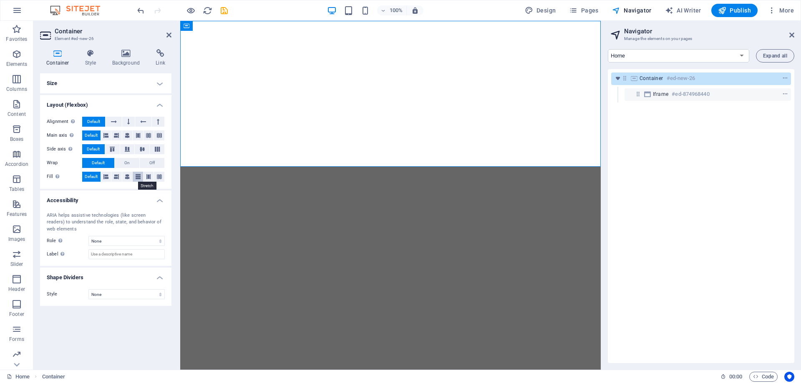
click at [136, 177] on icon at bounding box center [138, 177] width 5 height 10
click at [98, 123] on span "Default" at bounding box center [93, 122] width 13 height 10
click at [142, 121] on icon at bounding box center [143, 122] width 6 height 10
click at [128, 122] on icon at bounding box center [128, 122] width 3 height 10
click at [144, 121] on icon at bounding box center [143, 122] width 6 height 10
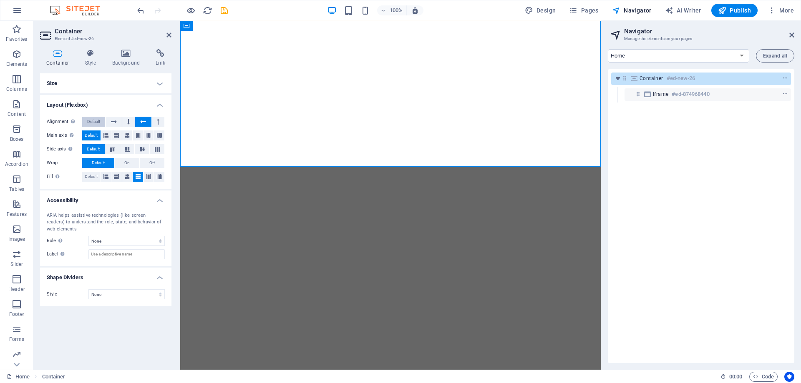
click at [90, 122] on span "Default" at bounding box center [93, 122] width 13 height 10
drag, startPoint x: 598, startPoint y: 73, endPoint x: 743, endPoint y: 82, distance: 145.0
click at [601, 82] on div "</div>" at bounding box center [390, 93] width 421 height 79
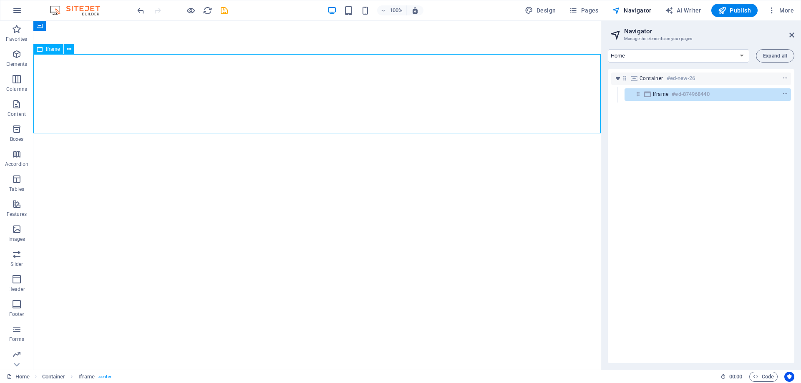
drag, startPoint x: 599, startPoint y: 74, endPoint x: 599, endPoint y: 87, distance: 12.9
click at [599, 87] on div "</div>" at bounding box center [316, 93] width 567 height 79
click at [75, 30] on div "Container" at bounding box center [59, 26] width 53 height 10
click at [75, 27] on icon at bounding box center [76, 26] width 5 height 9
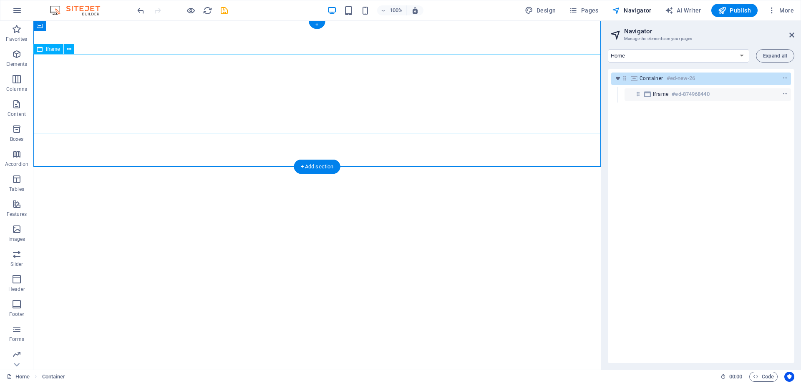
click at [54, 84] on div "</div>" at bounding box center [316, 93] width 567 height 79
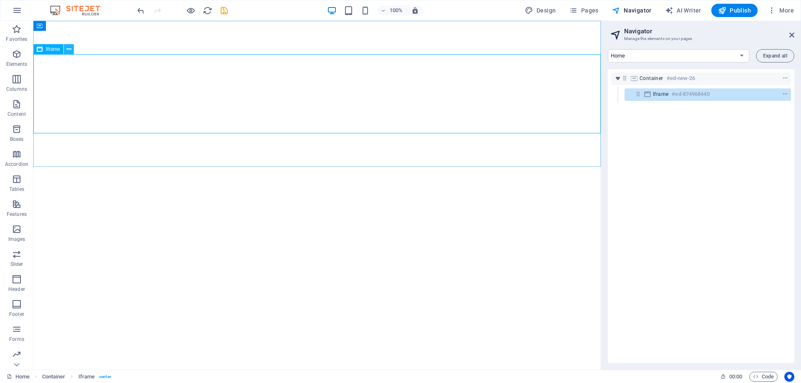
click at [68, 50] on icon at bounding box center [69, 49] width 5 height 9
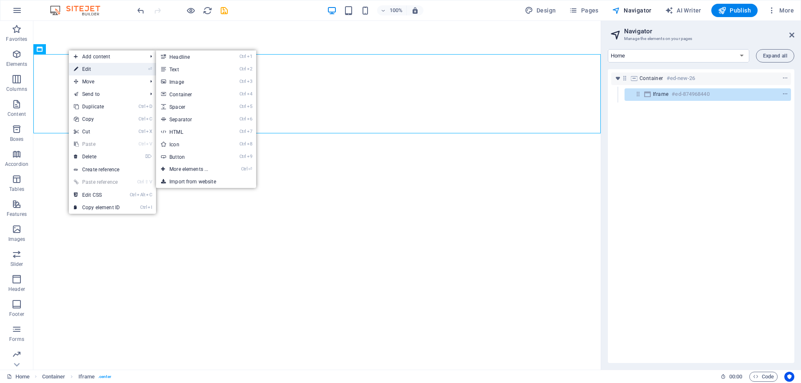
click at [88, 64] on link "⏎ Edit" at bounding box center [97, 69] width 56 height 13
select select "%"
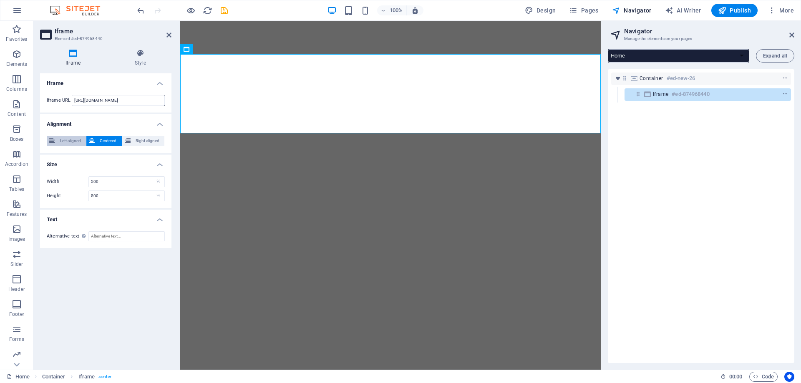
click at [66, 141] on span "Left aligned" at bounding box center [71, 141] width 26 height 10
click at [147, 140] on span "Right aligned" at bounding box center [147, 141] width 29 height 10
click at [99, 140] on span "Centered" at bounding box center [108, 141] width 22 height 10
click at [141, 59] on h4 "Style" at bounding box center [140, 58] width 62 height 18
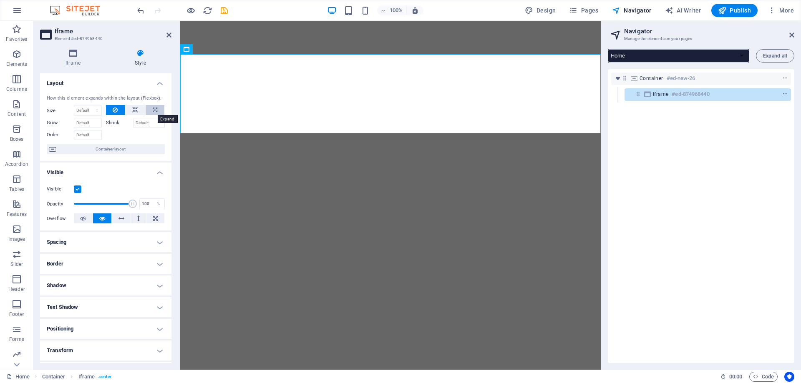
click at [154, 108] on icon at bounding box center [155, 110] width 5 height 10
type input "100"
select select "%"
click at [132, 134] on div at bounding box center [135, 134] width 59 height 12
click at [120, 151] on span "Container layout" at bounding box center [110, 149] width 104 height 10
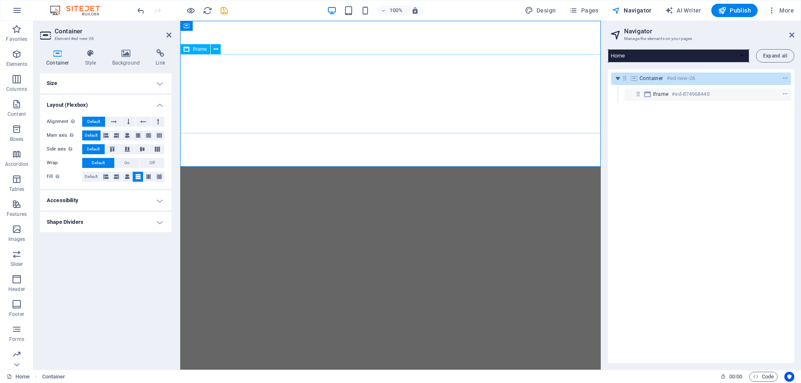
click at [203, 59] on div "</div>" at bounding box center [390, 93] width 421 height 79
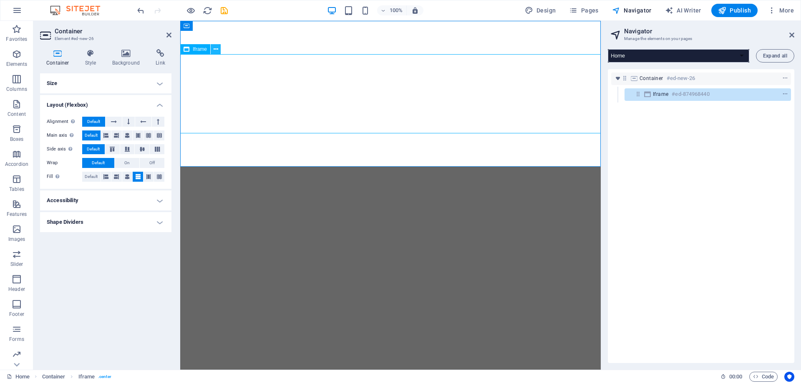
click at [214, 50] on icon at bounding box center [216, 49] width 5 height 9
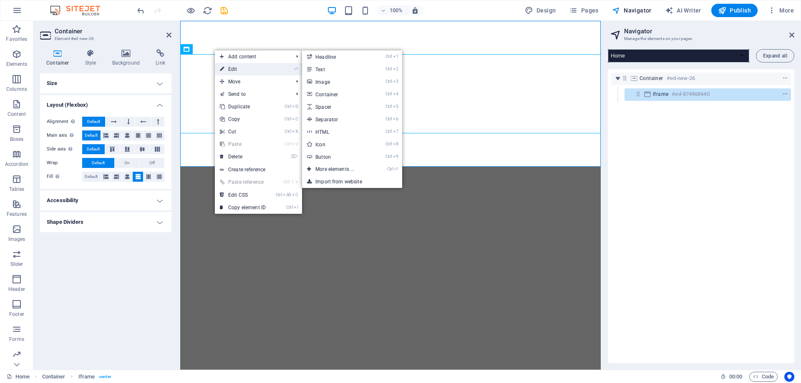
click at [231, 71] on link "⏎ Edit" at bounding box center [243, 69] width 56 height 13
select select "%"
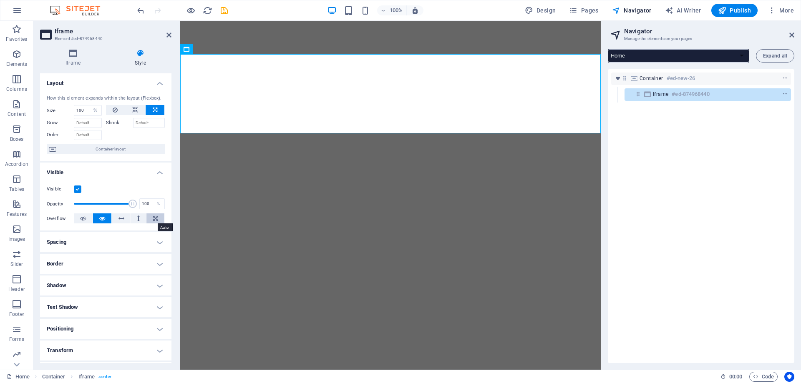
click at [154, 218] on icon at bounding box center [155, 219] width 5 height 10
click at [100, 217] on icon at bounding box center [102, 219] width 6 height 10
click at [154, 168] on h4 "Visible" at bounding box center [105, 170] width 131 height 15
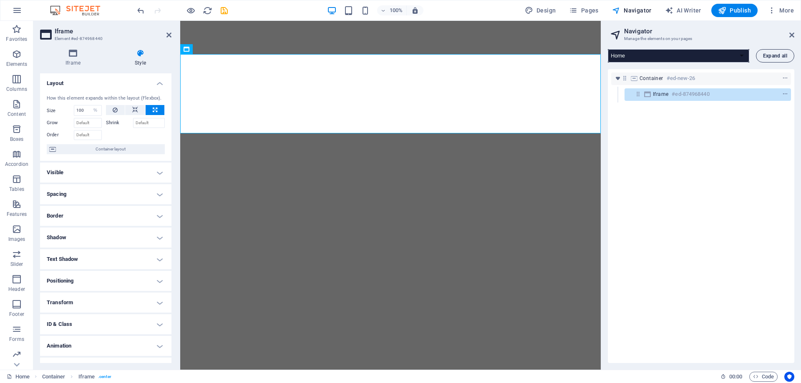
click at [776, 58] on span "Expand all" at bounding box center [775, 55] width 24 height 5
click at [67, 59] on h4 "Iframe" at bounding box center [74, 58] width 69 height 18
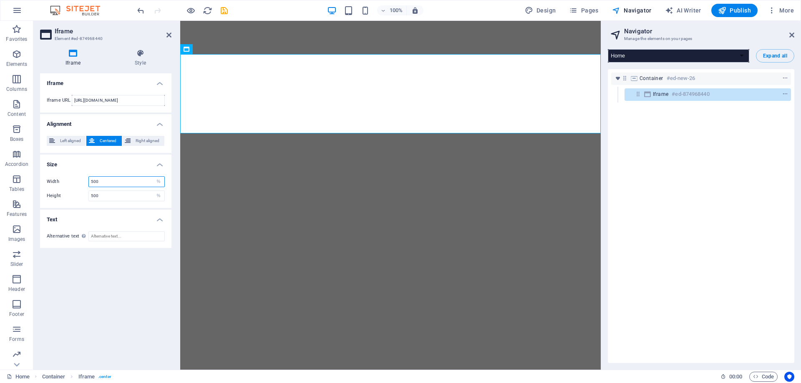
click at [108, 185] on input "500" at bounding box center [127, 182] width 76 height 10
type input "5"
click at [106, 194] on input "500" at bounding box center [127, 196] width 76 height 10
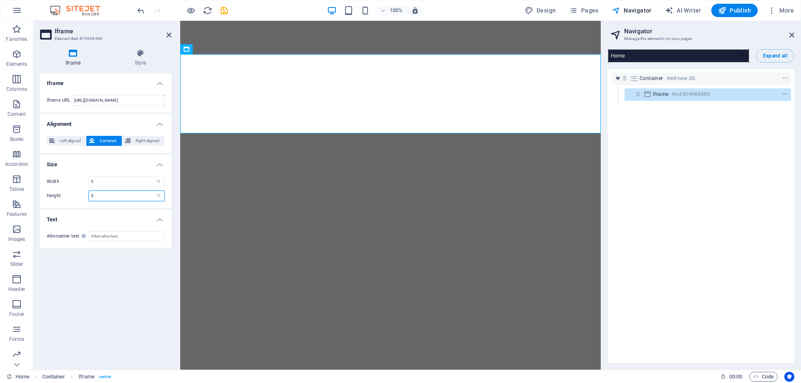
type input "5"
click at [107, 211] on h4 "Text" at bounding box center [105, 217] width 131 height 15
click at [107, 211] on h4 "Text" at bounding box center [105, 220] width 131 height 20
click at [122, 160] on h4 "Size" at bounding box center [105, 162] width 131 height 15
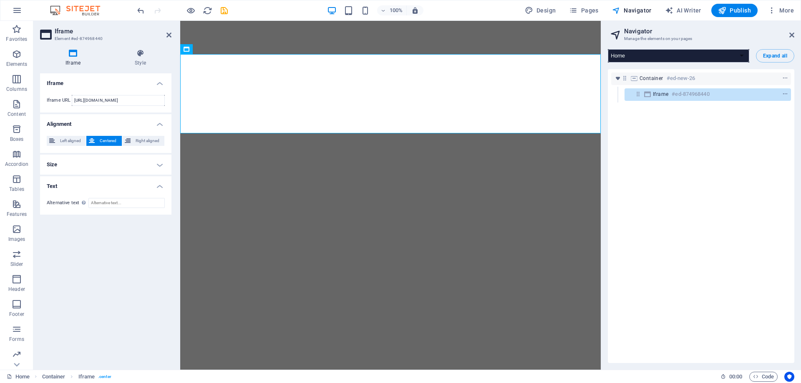
click at [118, 164] on h4 "Size" at bounding box center [105, 165] width 131 height 20
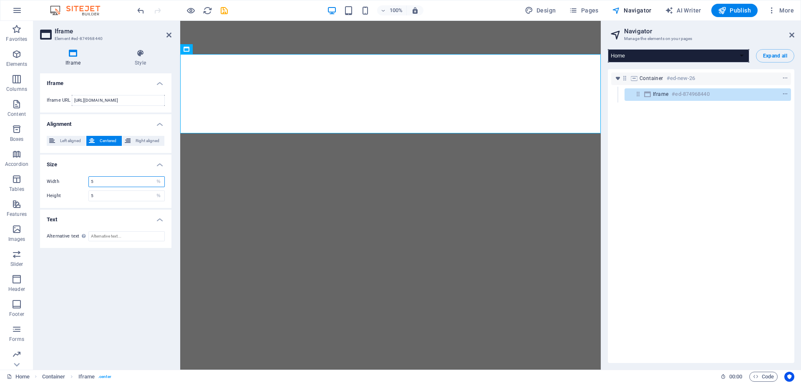
click at [111, 181] on input "5" at bounding box center [127, 182] width 76 height 10
click at [107, 196] on div "Width 5000 px % Height 5 px %" at bounding box center [105, 189] width 131 height 38
type input "1000"
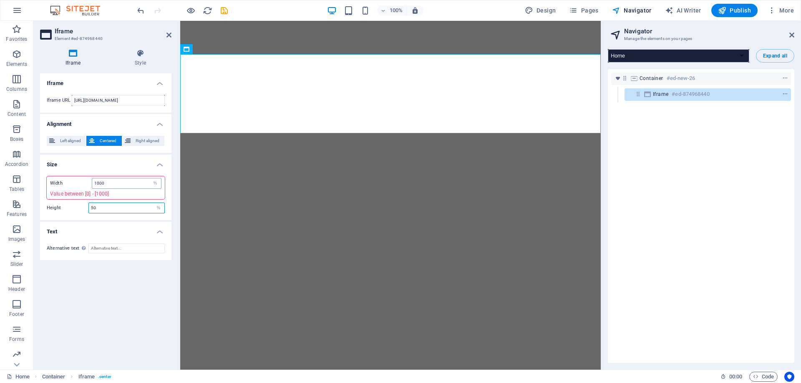
type input "50"
click at [114, 186] on input "1000" at bounding box center [126, 184] width 69 height 10
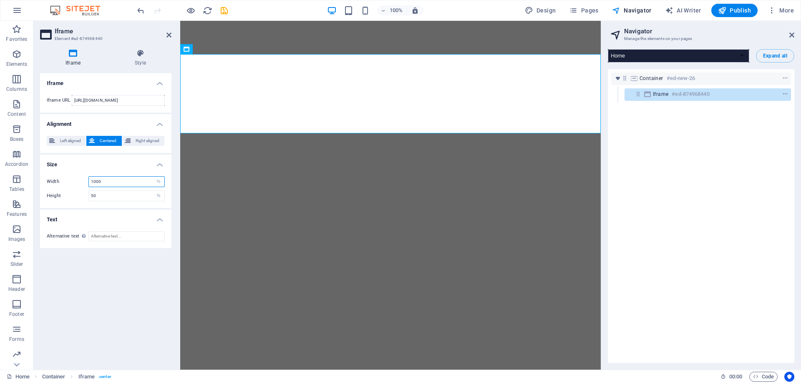
drag, startPoint x: 113, startPoint y: 184, endPoint x: 85, endPoint y: 182, distance: 28.8
click at [85, 182] on div "Width 1000 px %" at bounding box center [106, 181] width 118 height 11
type input "100"
click at [112, 196] on input "50" at bounding box center [127, 196] width 76 height 10
drag, startPoint x: 112, startPoint y: 196, endPoint x: 74, endPoint y: 196, distance: 38.0
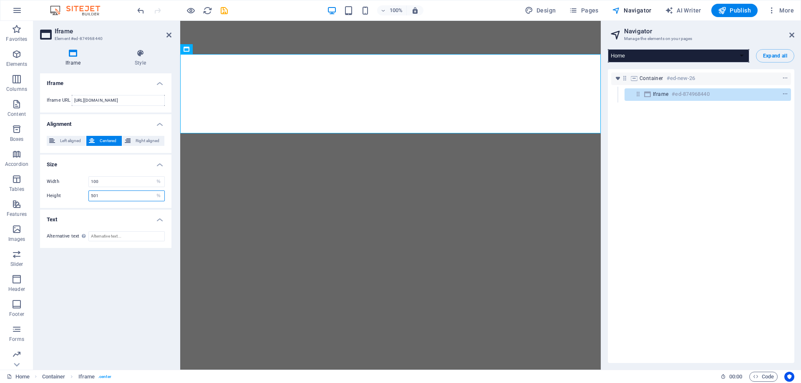
click at [74, 196] on div "Height 501 px %" at bounding box center [106, 196] width 118 height 11
type input "100"
click at [95, 162] on h4 "Size" at bounding box center [105, 162] width 131 height 15
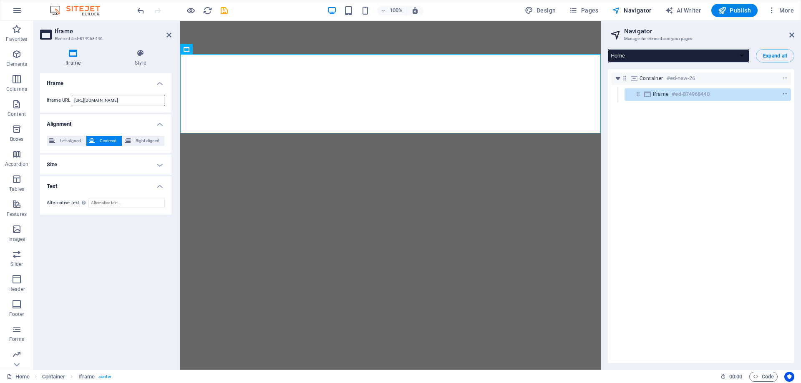
click at [95, 162] on h4 "Size" at bounding box center [105, 165] width 131 height 20
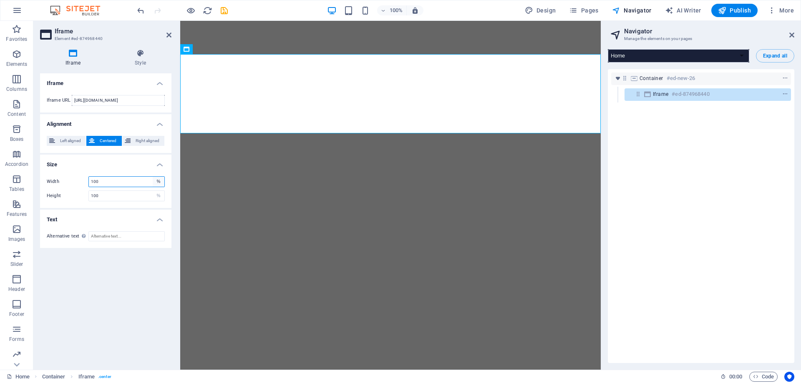
click at [158, 184] on select "px %" at bounding box center [159, 182] width 12 height 10
click at [159, 180] on select "px %" at bounding box center [159, 182] width 12 height 10
click at [101, 210] on h4 "Text" at bounding box center [105, 217] width 131 height 15
click at [100, 214] on h4 "Text" at bounding box center [105, 220] width 131 height 20
click at [132, 143] on button "Right aligned" at bounding box center [143, 141] width 42 height 10
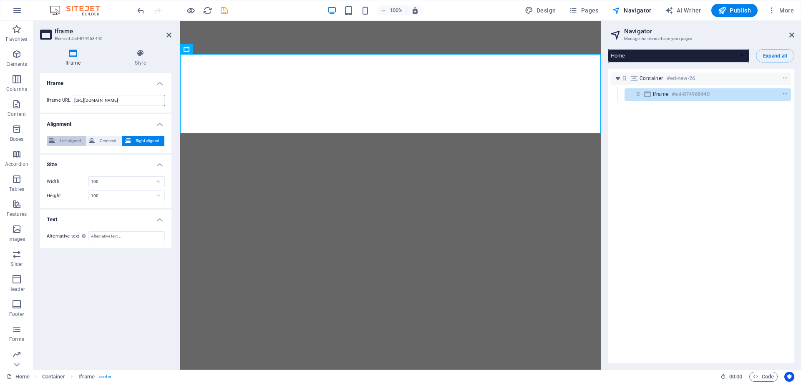
click at [86, 142] on button "Left aligned" at bounding box center [66, 141] width 39 height 10
click at [101, 142] on span "Centered" at bounding box center [108, 141] width 22 height 10
click at [134, 68] on div "Iframe Style Iframe Iframe URL https://radiobizonio.com/standard_centered.html …" at bounding box center [105, 206] width 131 height 314
click at [138, 62] on h4 "Style" at bounding box center [140, 58] width 62 height 18
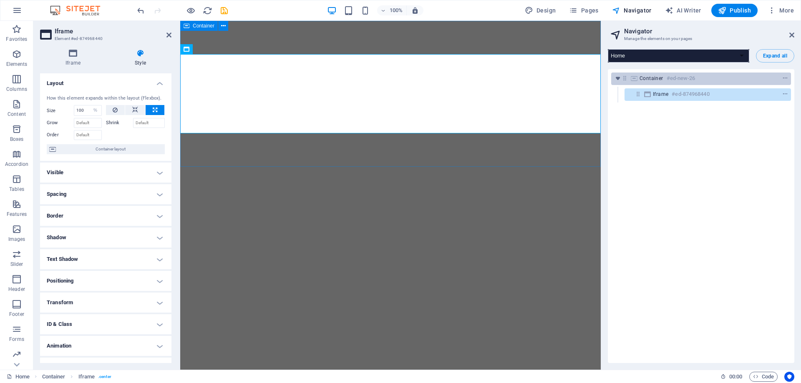
click at [667, 76] on h6 "#ed-new-26" at bounding box center [681, 78] width 29 height 10
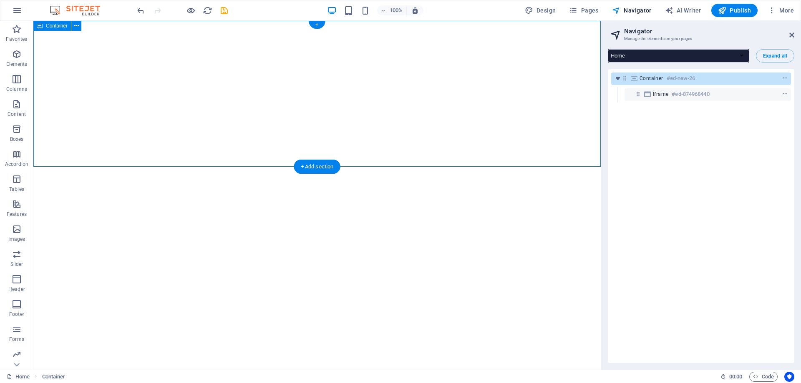
click at [716, 76] on div "Container #ed-new-26" at bounding box center [695, 78] width 110 height 10
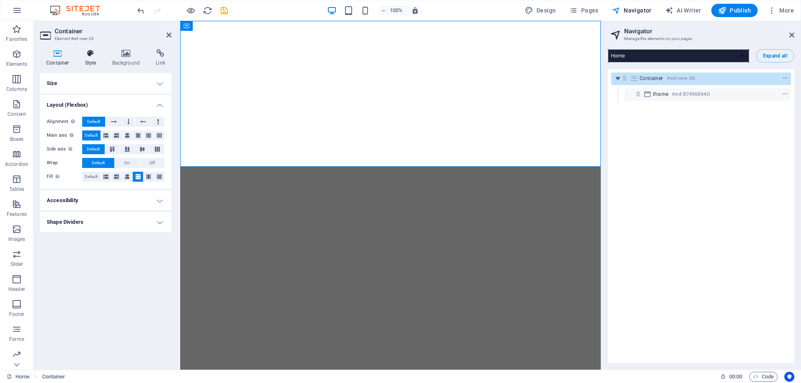
click at [91, 58] on h4 "Style" at bounding box center [92, 58] width 27 height 18
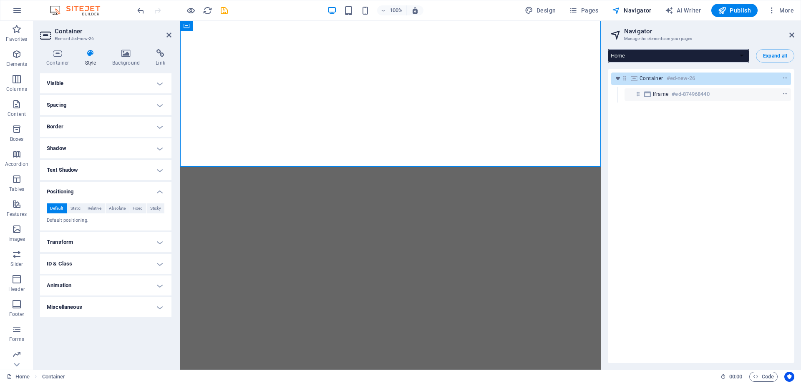
click at [96, 80] on h4 "Visible" at bounding box center [105, 83] width 131 height 20
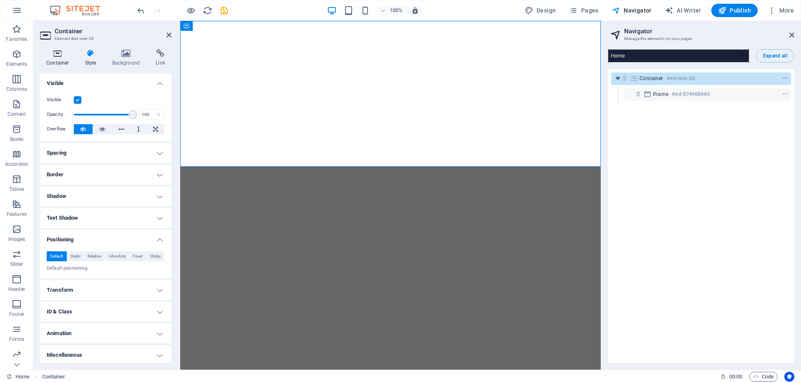
click at [65, 60] on h4 "Container" at bounding box center [59, 58] width 39 height 18
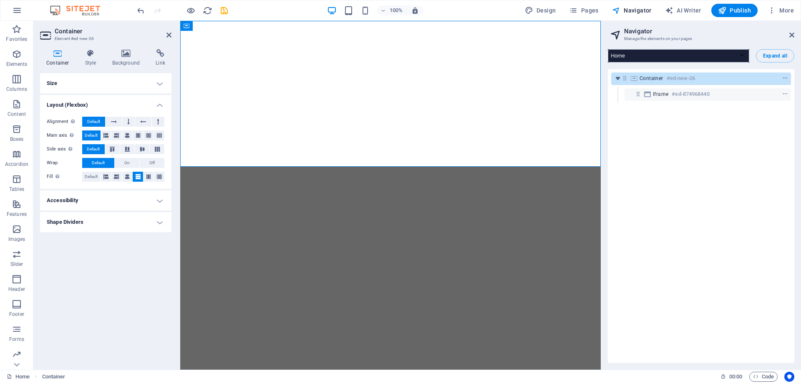
click at [114, 89] on h4 "Size" at bounding box center [105, 83] width 131 height 20
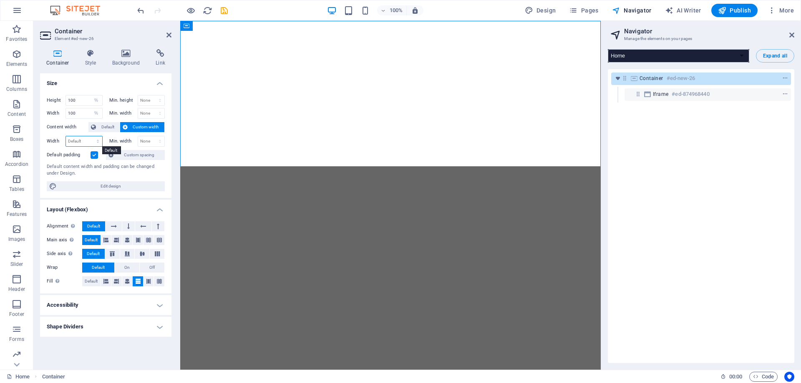
click at [84, 141] on select "Default px rem % em vh vw" at bounding box center [84, 141] width 36 height 10
select select "%"
click at [90, 136] on select "Default px rem % em vh vw" at bounding box center [84, 141] width 36 height 10
type input "100"
click at [118, 146] on div "Min. width None px rem % vh vw" at bounding box center [137, 141] width 56 height 11
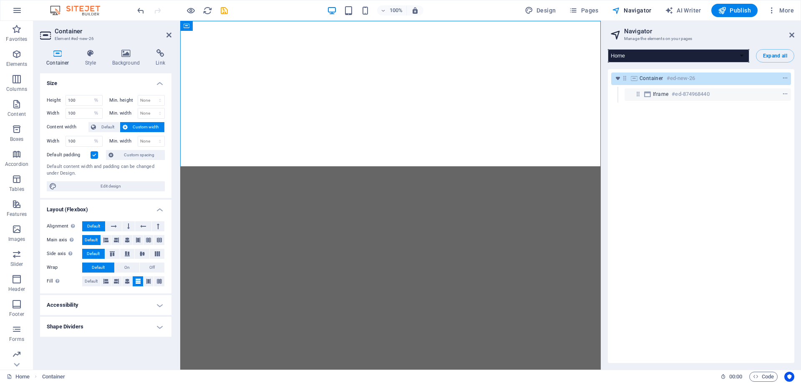
click at [94, 169] on div "Default content width and padding can be changed under Design." at bounding box center [106, 171] width 118 height 14
click at [682, 90] on h6 "#ed-874968440" at bounding box center [691, 94] width 38 height 10
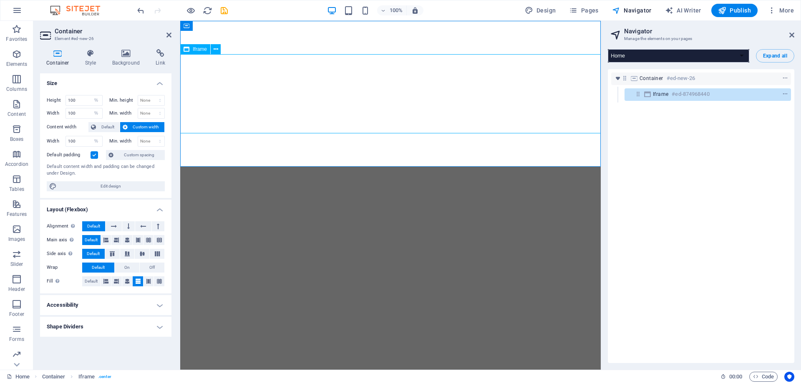
click at [667, 96] on span "Iframe" at bounding box center [660, 94] width 15 height 7
select select "%"
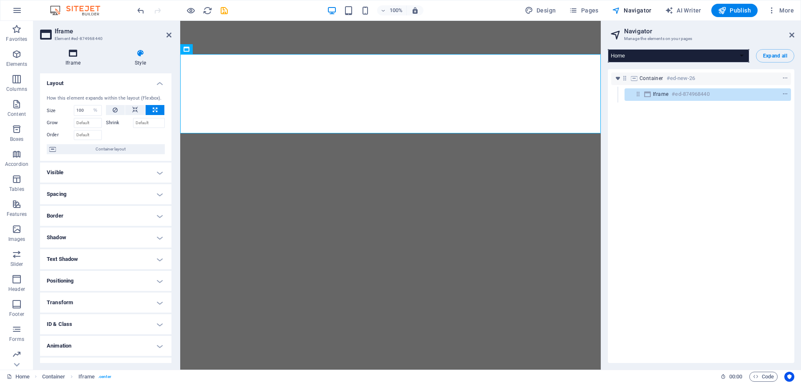
click at [71, 53] on icon at bounding box center [73, 53] width 66 height 8
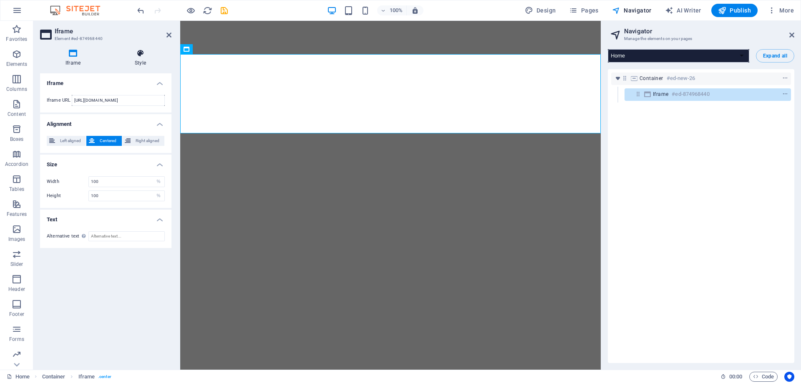
click at [146, 56] on icon at bounding box center [140, 53] width 62 height 8
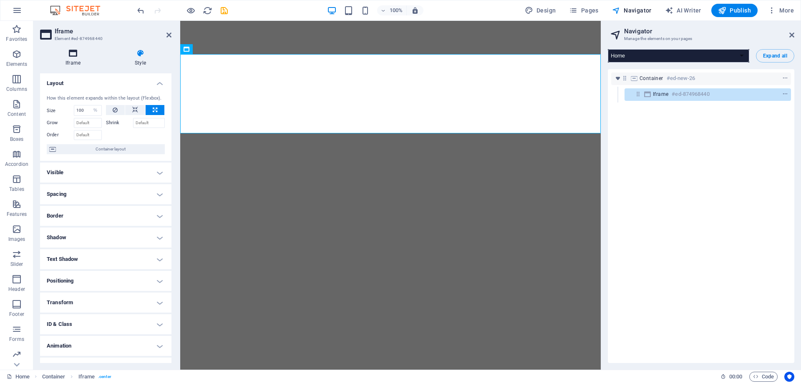
click at [62, 56] on icon at bounding box center [73, 53] width 66 height 8
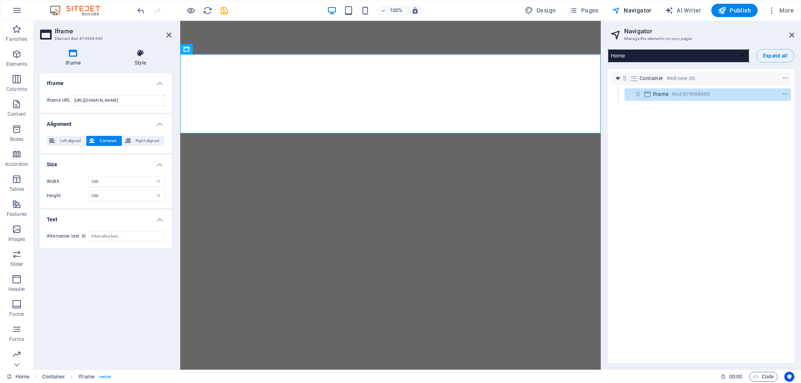
click at [144, 56] on icon at bounding box center [140, 53] width 62 height 8
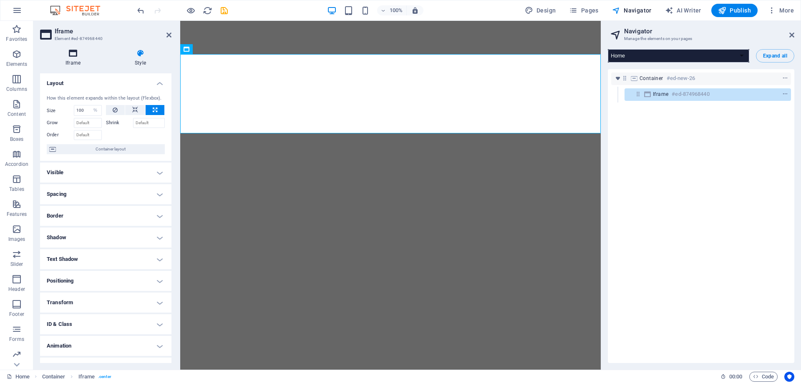
click at [64, 56] on icon at bounding box center [73, 53] width 66 height 8
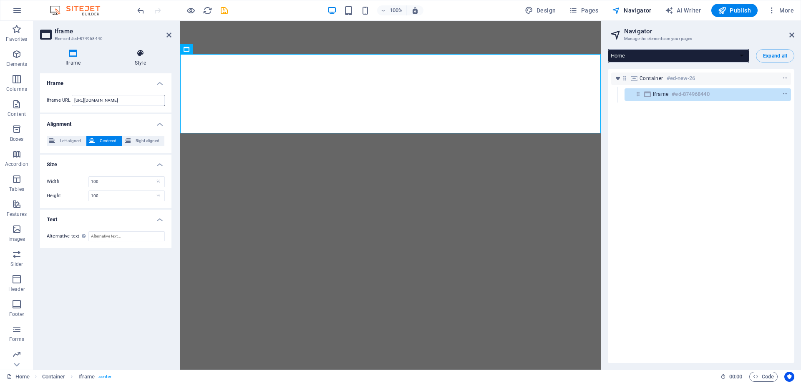
click at [142, 56] on icon at bounding box center [140, 53] width 62 height 8
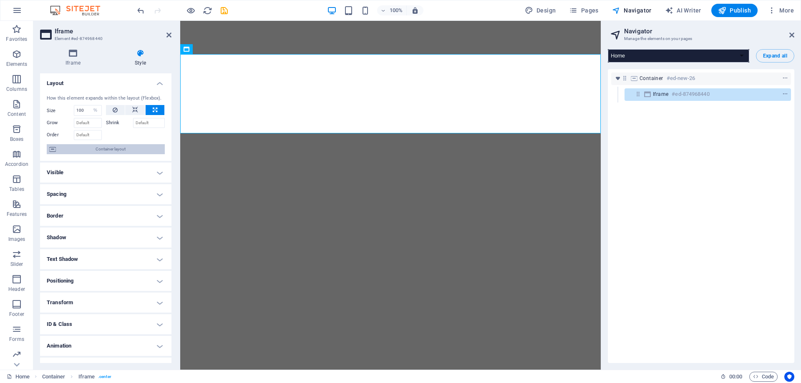
click at [102, 149] on span "Container layout" at bounding box center [110, 149] width 104 height 10
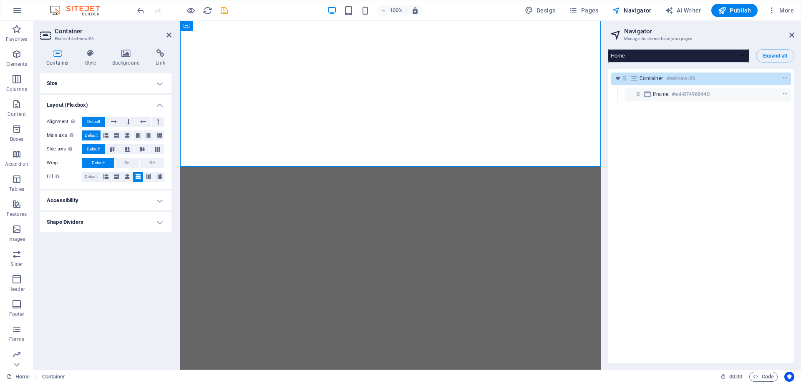
click at [91, 79] on h4 "Size" at bounding box center [105, 83] width 131 height 20
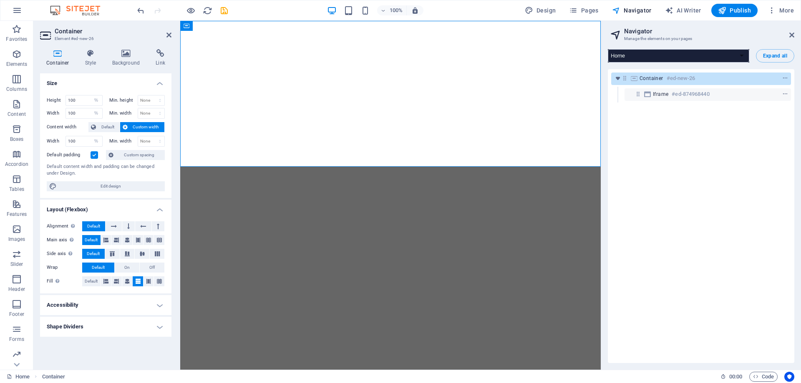
click at [93, 156] on label at bounding box center [95, 155] width 8 height 8
click at [0, 0] on input "Default padding" at bounding box center [0, 0] width 0 height 0
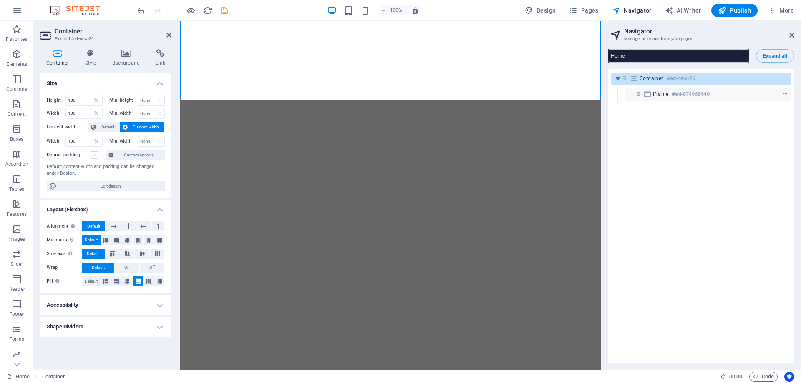
click at [93, 156] on label at bounding box center [95, 155] width 8 height 8
click at [0, 0] on input "Default padding" at bounding box center [0, 0] width 0 height 0
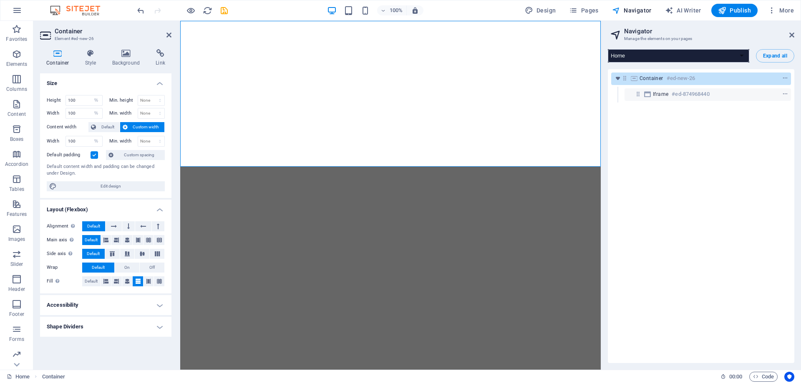
click at [93, 156] on label at bounding box center [95, 155] width 8 height 8
click at [0, 0] on input "Default padding" at bounding box center [0, 0] width 0 height 0
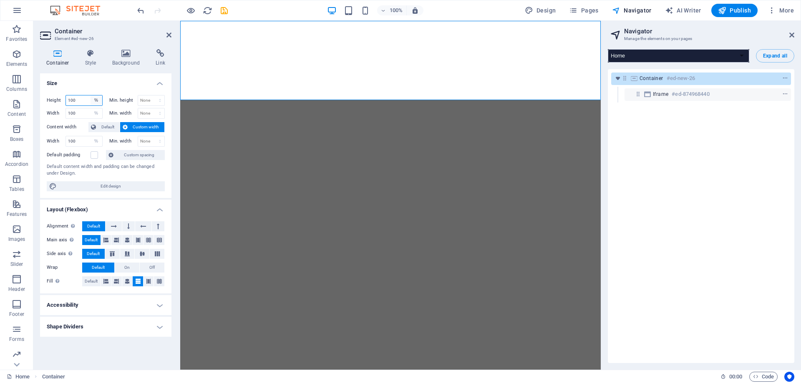
click at [98, 98] on select "Default px rem % vh vw" at bounding box center [97, 101] width 12 height 10
select select "px"
click at [91, 96] on select "Default px rem % vh vw" at bounding box center [97, 101] width 12 height 10
type input "500"
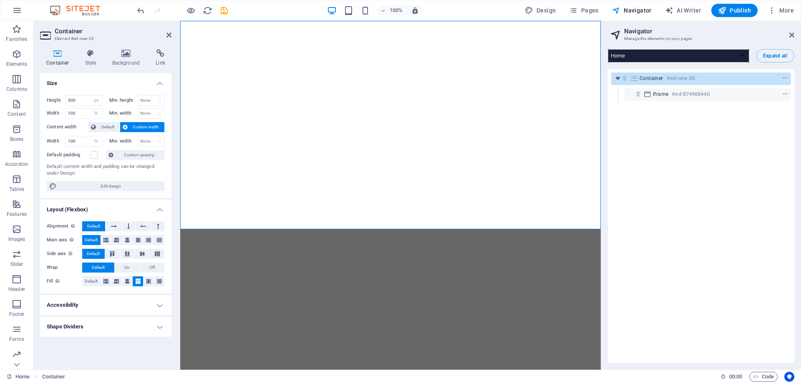
click at [91, 85] on h4 "Size" at bounding box center [105, 80] width 131 height 15
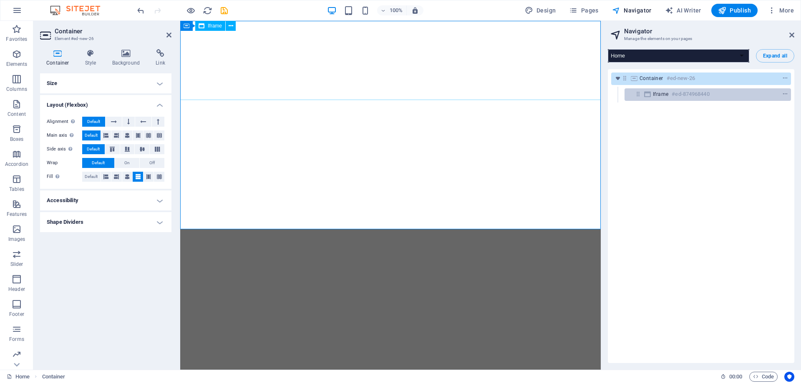
click at [668, 96] on span "Iframe" at bounding box center [660, 94] width 15 height 7
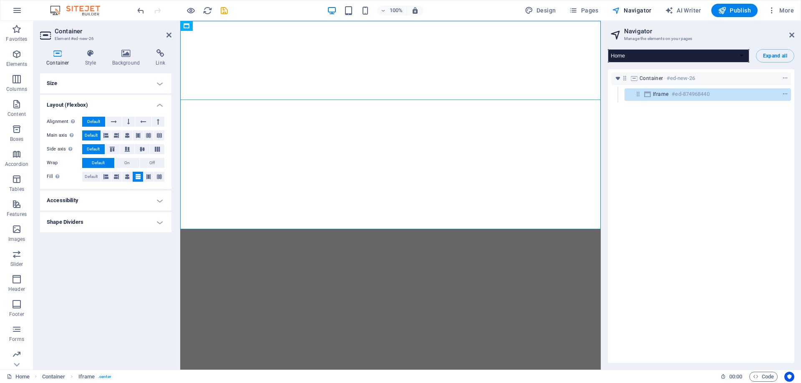
click at [87, 83] on h4 "Size" at bounding box center [105, 83] width 131 height 20
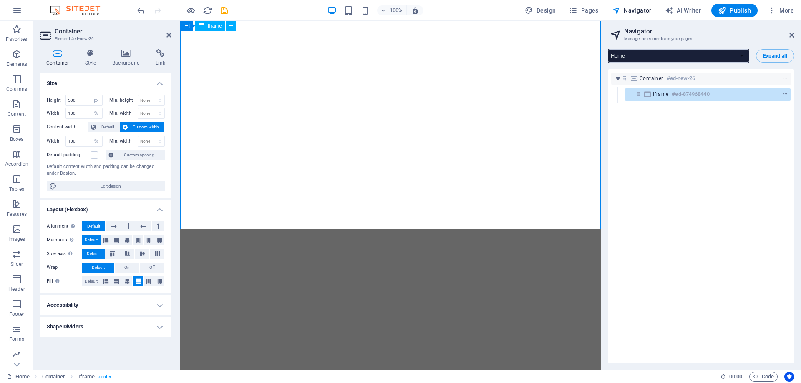
click at [656, 95] on span "Iframe" at bounding box center [660, 94] width 15 height 7
select select "%"
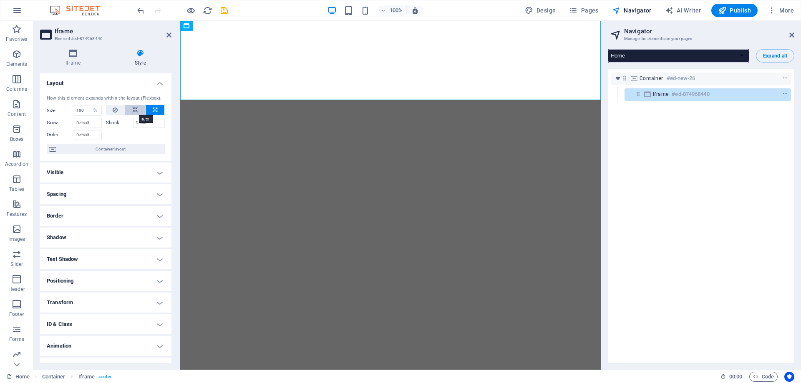
click at [136, 107] on icon at bounding box center [135, 110] width 6 height 10
select select "DISABLED_OPTION_VALUE"
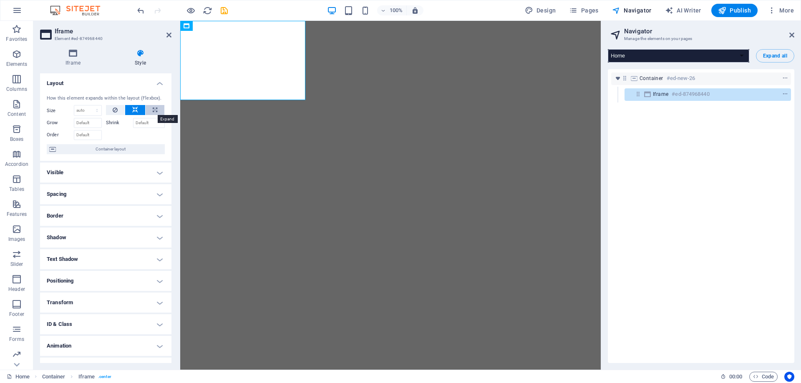
click at [157, 108] on button at bounding box center [155, 110] width 19 height 10
type input "100"
select select "%"
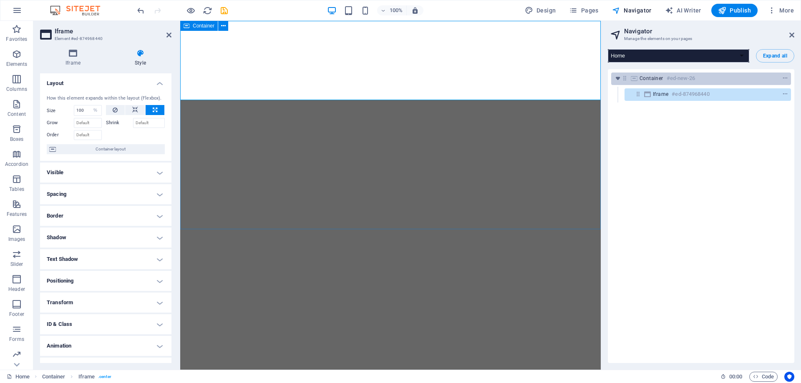
click at [670, 76] on h6 "#ed-new-26" at bounding box center [681, 78] width 29 height 10
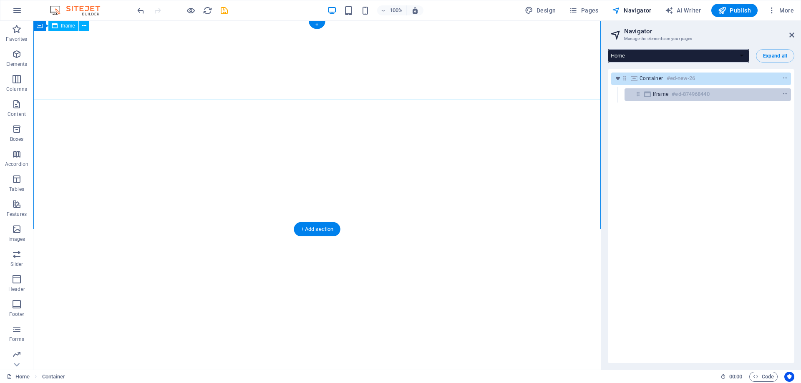
click at [688, 96] on h6 "#ed-874968440" at bounding box center [691, 94] width 38 height 10
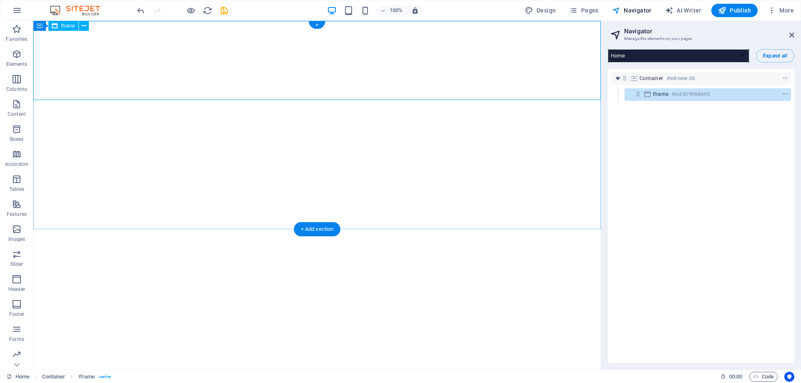
click at [675, 95] on h6 "#ed-874968440" at bounding box center [691, 94] width 38 height 10
select select "%"
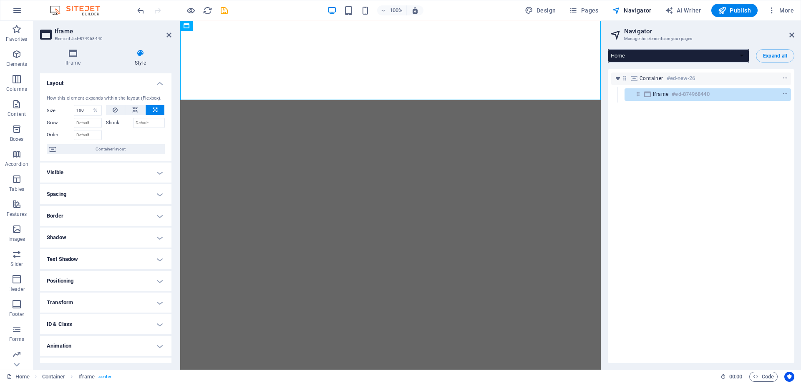
click at [79, 189] on h4 "Spacing" at bounding box center [105, 194] width 131 height 20
click at [91, 255] on icon at bounding box center [93, 254] width 5 height 5
click at [92, 255] on icon at bounding box center [93, 254] width 5 height 5
click at [119, 255] on select "px rem % vh vw" at bounding box center [118, 254] width 12 height 10
select select "%"
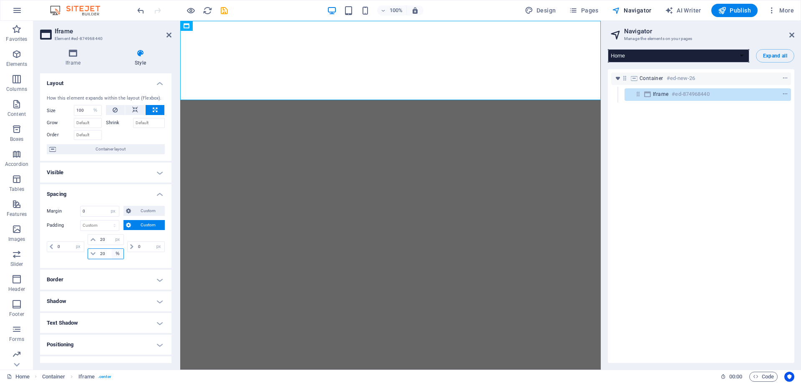
click at [112, 249] on select "px rem % vh vw" at bounding box center [118, 254] width 12 height 10
type input "100"
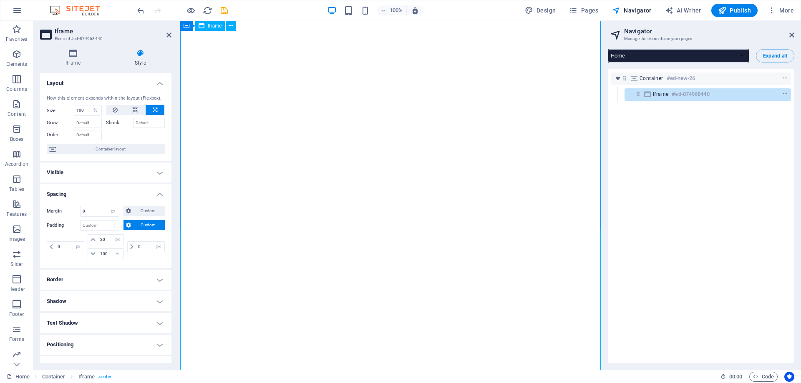
click at [597, 86] on div "</div>" at bounding box center [390, 266] width 421 height 491
click at [597, 89] on div "</div>" at bounding box center [390, 266] width 421 height 491
click at [118, 237] on select "px rem % vh vw" at bounding box center [118, 240] width 12 height 10
select select "%"
click at [112, 235] on select "px rem % vh vw" at bounding box center [118, 240] width 12 height 10
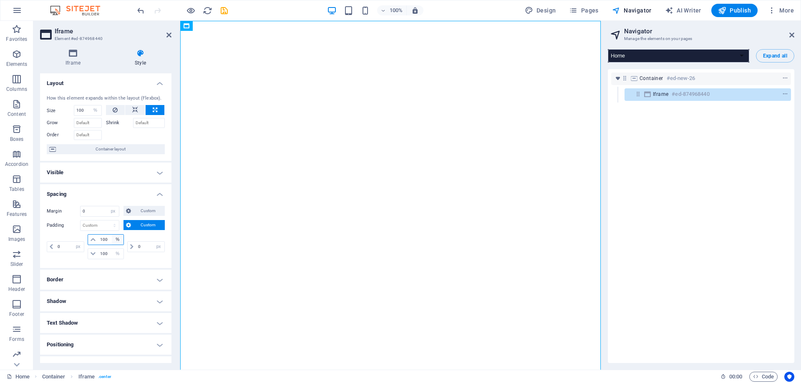
click at [114, 240] on select "px rem % vh vw" at bounding box center [118, 240] width 12 height 10
click at [143, 238] on div "0 px rem % vh vw" at bounding box center [145, 246] width 39 height 25
click at [139, 11] on icon "undo" at bounding box center [141, 11] width 10 height 10
type input "20"
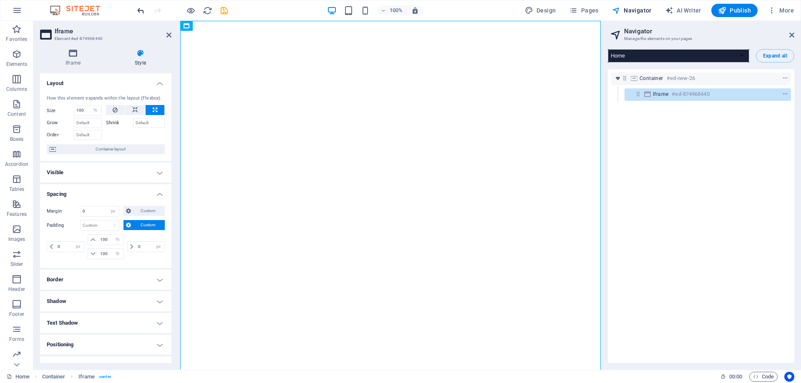
select select "px"
click at [139, 11] on icon "undo" at bounding box center [141, 11] width 10 height 10
type input "20"
select select "px"
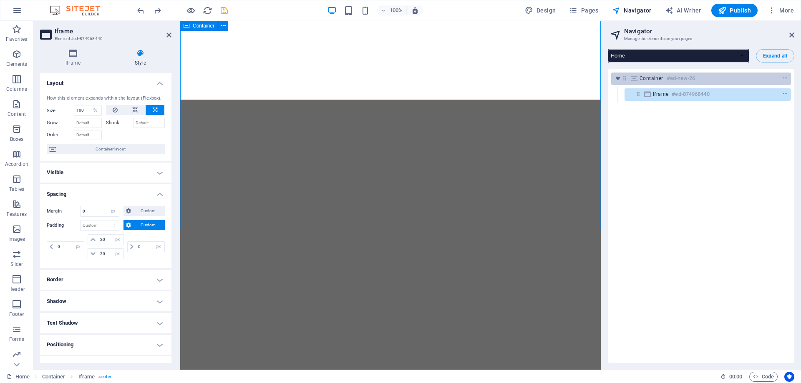
click at [646, 78] on span "Container" at bounding box center [652, 78] width 24 height 7
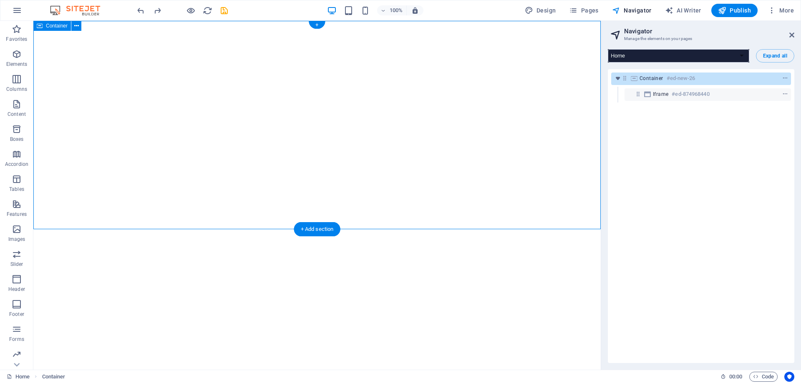
click at [681, 78] on h6 "#ed-new-26" at bounding box center [681, 78] width 29 height 10
select select "px"
select select "%"
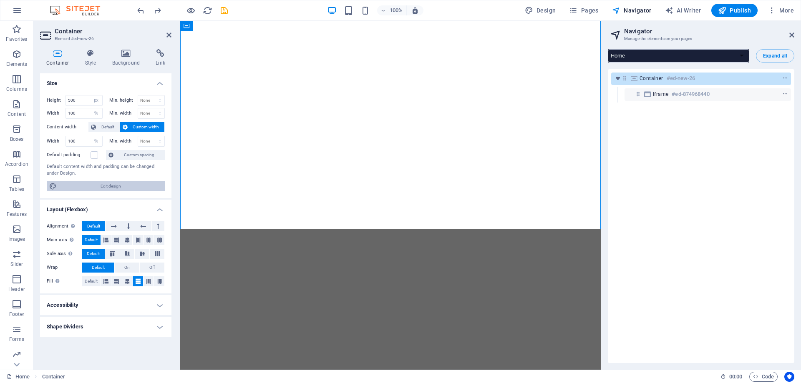
click at [111, 185] on span "Edit design" at bounding box center [110, 186] width 103 height 10
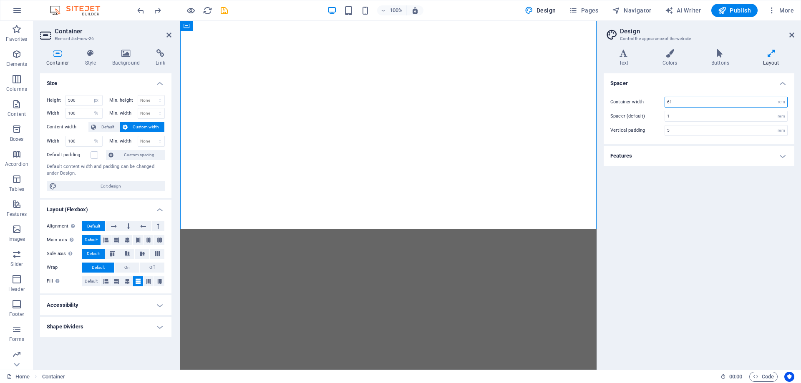
click at [713, 102] on input "61" at bounding box center [726, 102] width 122 height 10
click at [784, 102] on select "rem px" at bounding box center [782, 102] width 12 height 10
select select "px"
click at [776, 97] on select "rem px" at bounding box center [782, 102] width 12 height 10
click at [693, 86] on h4 "Spacer" at bounding box center [699, 80] width 191 height 15
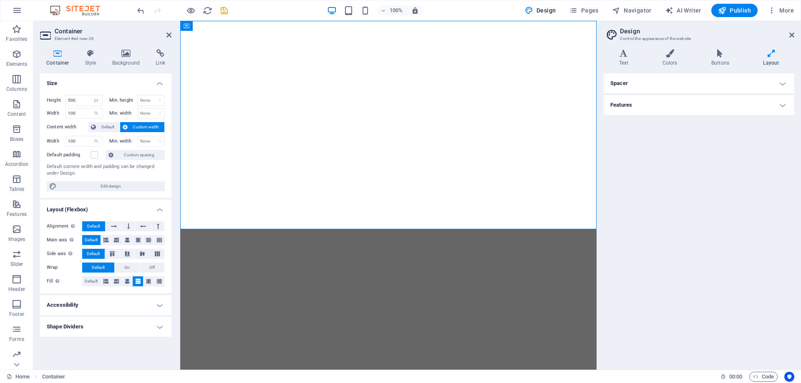
click at [693, 86] on h4 "Spacer" at bounding box center [699, 83] width 191 height 20
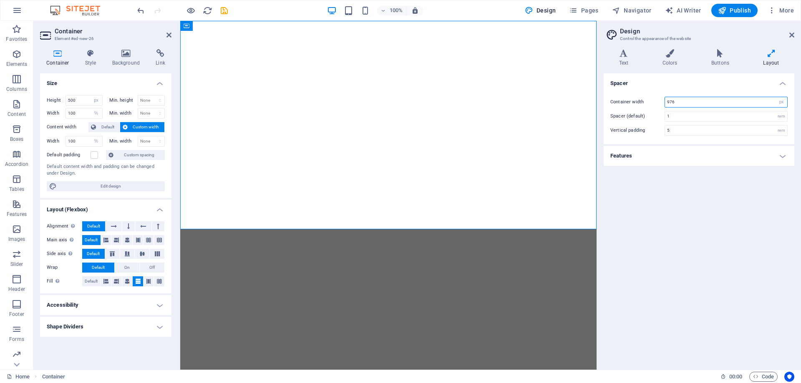
click at [693, 101] on input "976" at bounding box center [726, 102] width 122 height 10
click at [715, 235] on div "Spacer Container width 500 rem px Spacer (default) 1 rem Vertical padding 5 rem…" at bounding box center [699, 218] width 191 height 290
click at [693, 116] on input "1" at bounding box center [726, 116] width 122 height 10
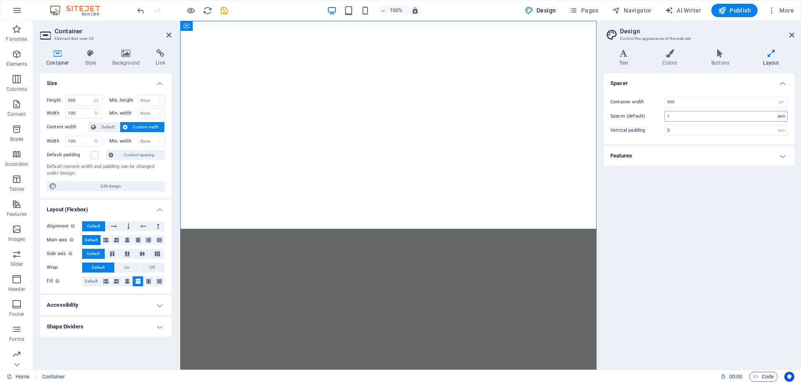
click at [782, 116] on div "rem" at bounding box center [782, 116] width 12 height 10
click at [782, 118] on div "rem" at bounding box center [782, 116] width 12 height 10
click at [782, 130] on div "rem" at bounding box center [782, 131] width 12 height 10
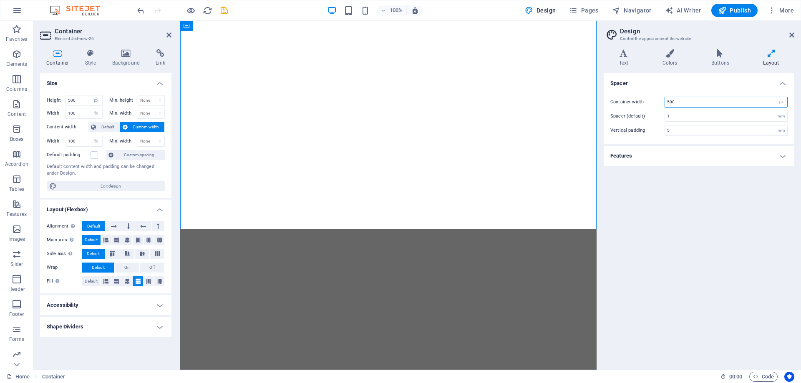
click at [738, 98] on input "500" at bounding box center [726, 102] width 122 height 10
type input "1"
click at [732, 88] on h4 "Spacer" at bounding box center [699, 80] width 191 height 15
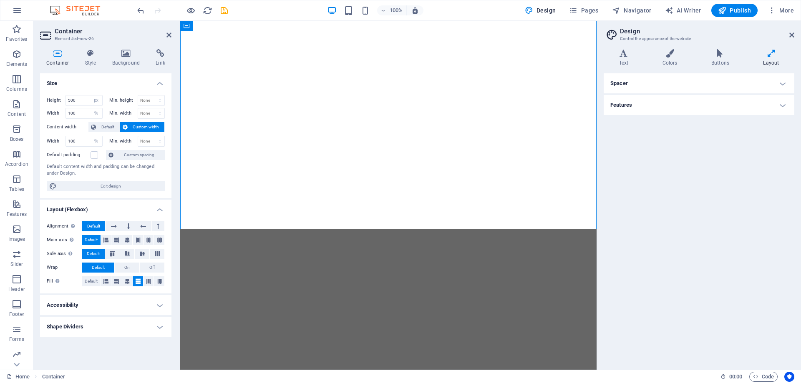
click at [732, 88] on h4 "Spacer" at bounding box center [699, 83] width 191 height 20
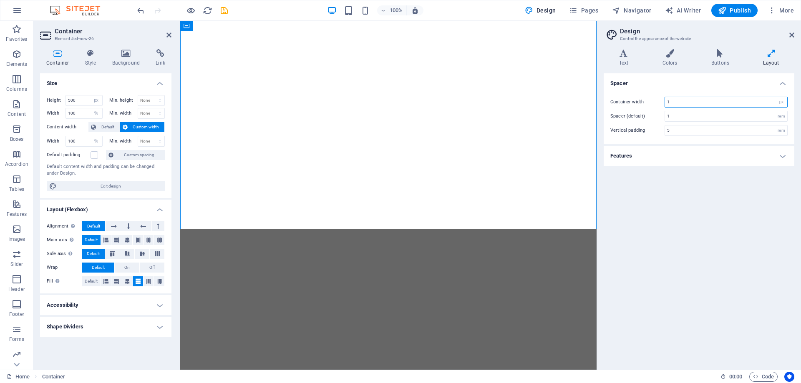
click at [729, 102] on input "1" at bounding box center [726, 102] width 122 height 10
click at [722, 236] on div "Spacer Container width 1 rem px Spacer (default) 1 rem Vertical padding 5 rem F…" at bounding box center [699, 218] width 191 height 290
click at [793, 36] on icon at bounding box center [791, 35] width 5 height 7
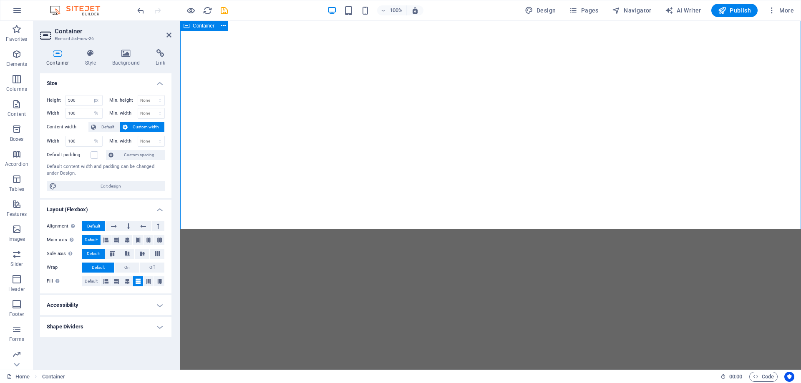
click at [632, 171] on div "</div>" at bounding box center [490, 125] width 621 height 209
click at [302, 57] on div "</div>" at bounding box center [490, 60] width 621 height 79
select select "%"
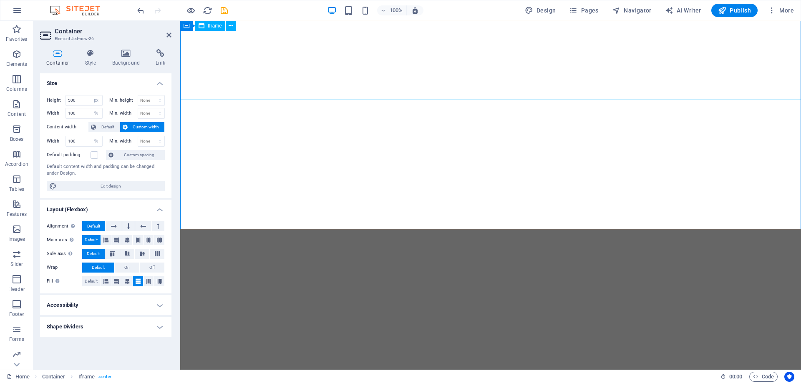
select select "px"
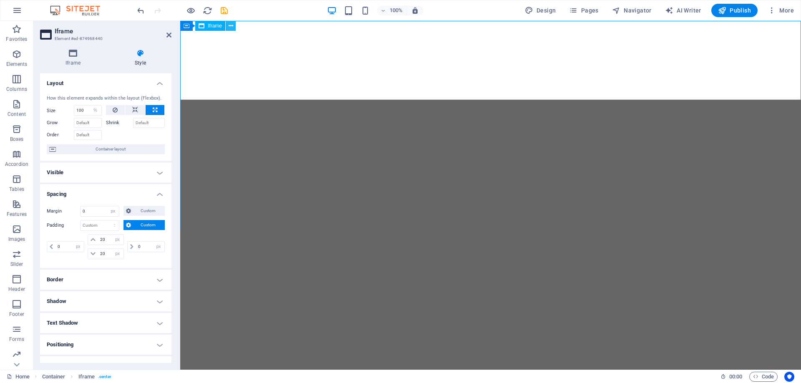
click at [230, 25] on icon at bounding box center [231, 26] width 5 height 9
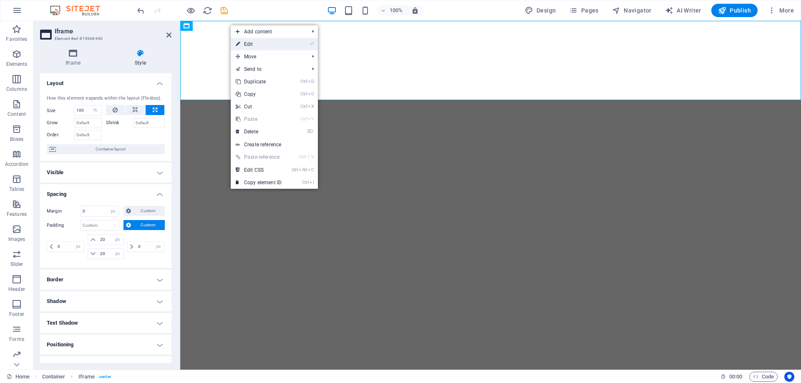
click at [254, 45] on link "⏎ Edit" at bounding box center [259, 44] width 56 height 13
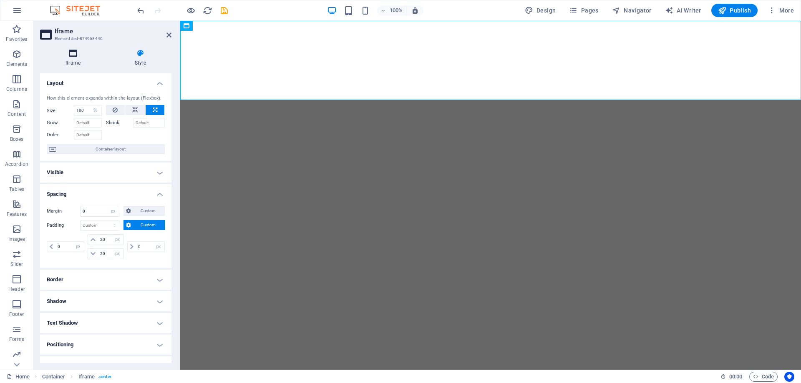
click at [77, 58] on h4 "Iframe" at bounding box center [74, 58] width 69 height 18
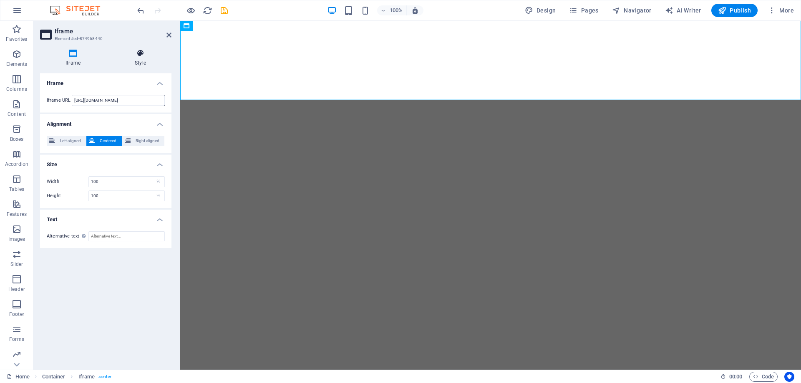
click at [142, 57] on icon at bounding box center [140, 53] width 62 height 8
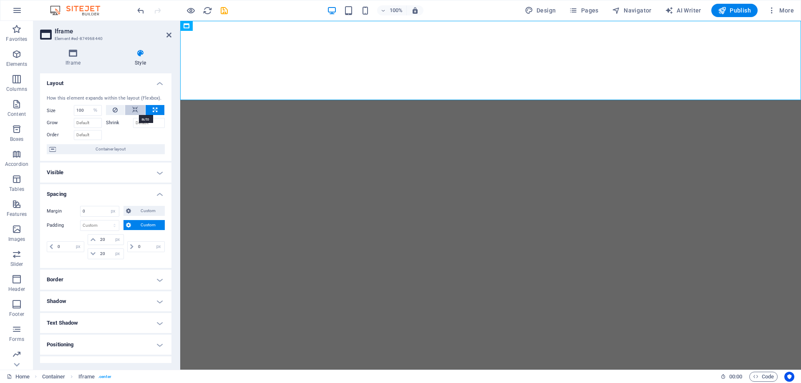
click at [136, 110] on icon at bounding box center [135, 110] width 6 height 10
select select "DISABLED_OPTION_VALUE"
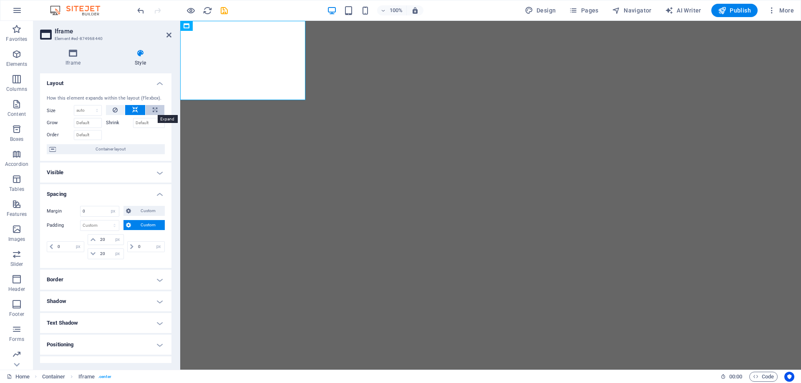
click at [153, 109] on icon at bounding box center [155, 110] width 5 height 10
type input "100"
select select "%"
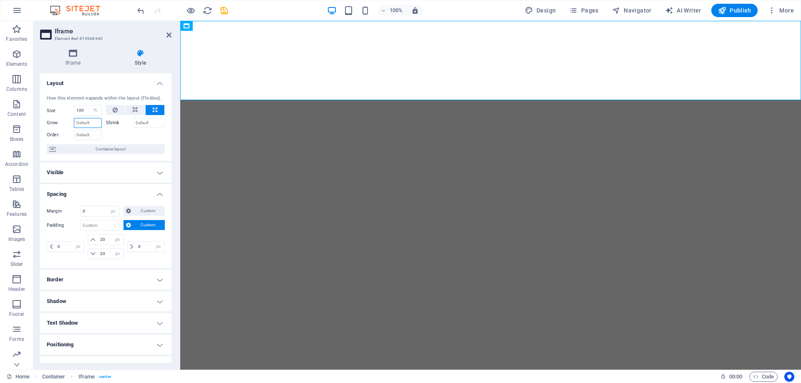
click at [90, 124] on input "Grow" at bounding box center [88, 123] width 28 height 10
click at [90, 123] on input "Grow" at bounding box center [88, 123] width 28 height 10
click at [96, 122] on input "1" at bounding box center [88, 123] width 28 height 10
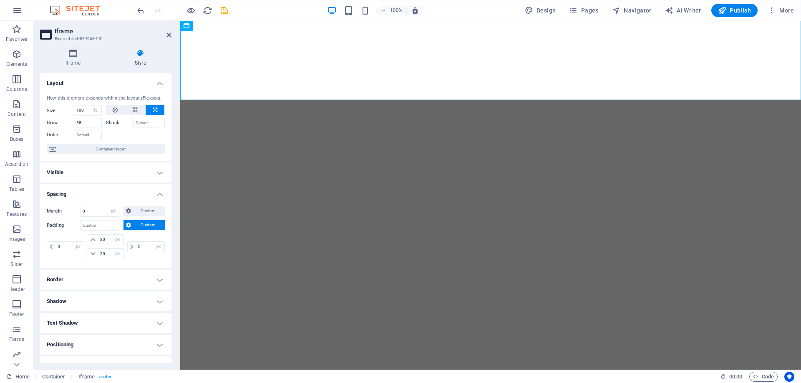
click at [112, 131] on div at bounding box center [135, 134] width 59 height 12
click at [93, 122] on input "55" at bounding box center [88, 123] width 28 height 10
type input "5555"
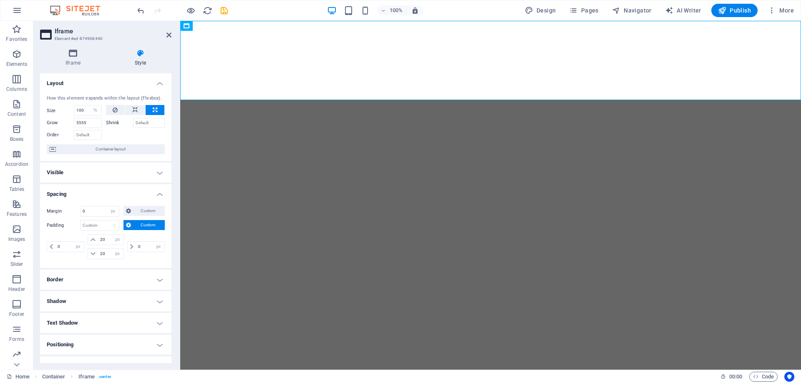
click at [117, 132] on div at bounding box center [135, 134] width 59 height 12
click at [82, 121] on input "5555" at bounding box center [88, 123] width 28 height 10
click at [92, 122] on input "5555" at bounding box center [88, 123] width 28 height 10
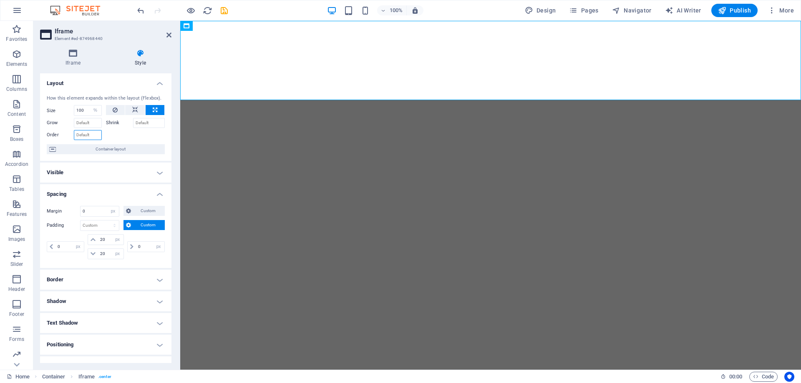
click at [96, 133] on input "Order" at bounding box center [88, 135] width 28 height 10
click at [117, 134] on div at bounding box center [135, 134] width 59 height 12
click at [127, 139] on div at bounding box center [135, 134] width 59 height 12
click at [635, 11] on span "Navigator" at bounding box center [632, 10] width 40 height 8
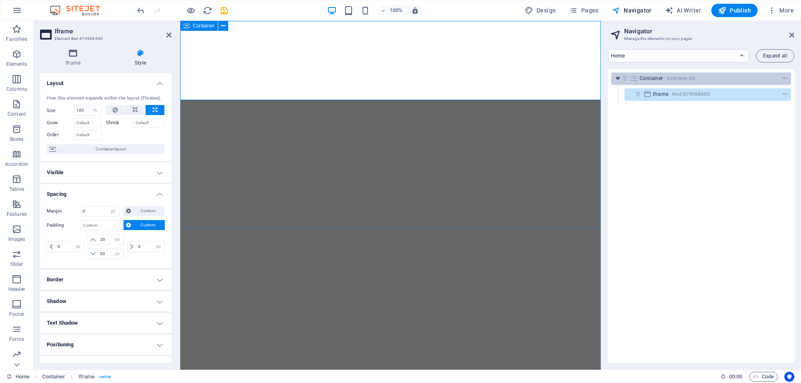
click at [670, 79] on h6 "#ed-new-26" at bounding box center [681, 78] width 29 height 10
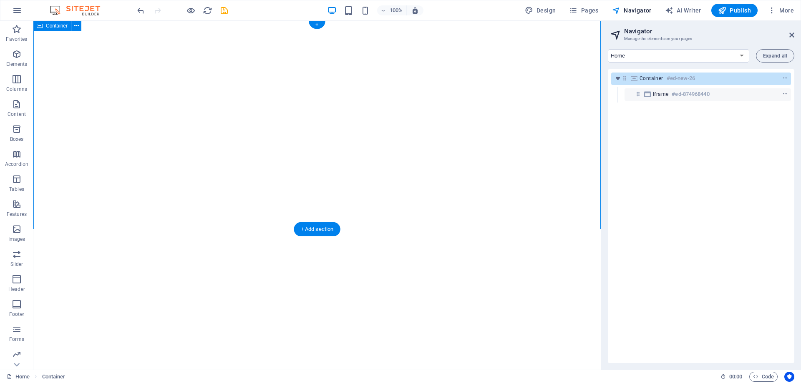
click at [663, 79] on div "Container #ed-new-26" at bounding box center [695, 78] width 110 height 10
select select "px"
select select "%"
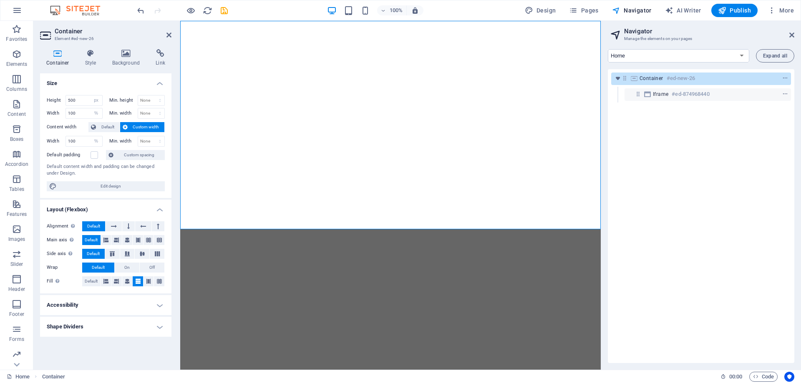
click at [133, 128] on span "Custom width" at bounding box center [146, 127] width 32 height 10
click at [103, 128] on span "Default" at bounding box center [107, 127] width 19 height 10
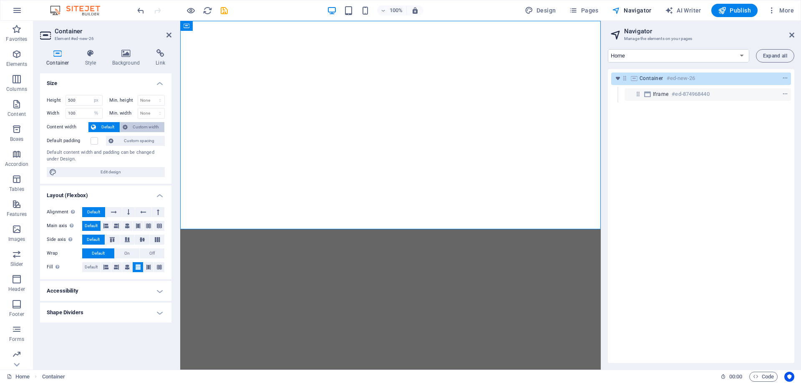
click at [154, 128] on span "Custom width" at bounding box center [146, 127] width 32 height 10
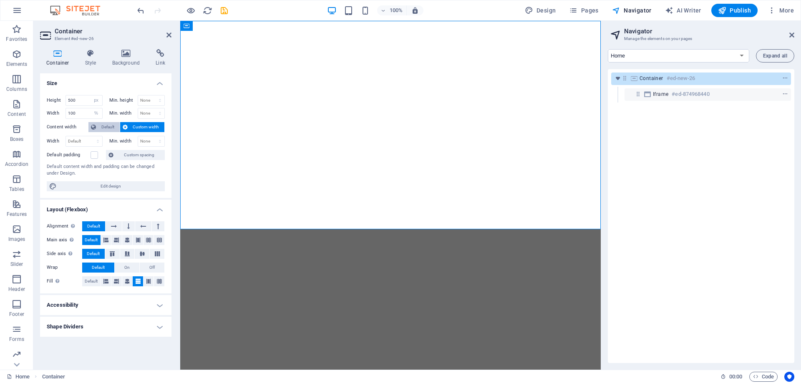
click at [96, 124] on button "Default" at bounding box center [103, 127] width 31 height 10
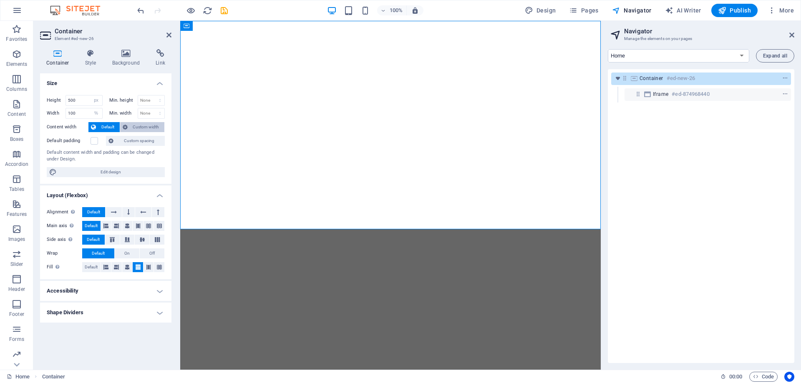
click at [139, 126] on span "Custom width" at bounding box center [146, 127] width 32 height 10
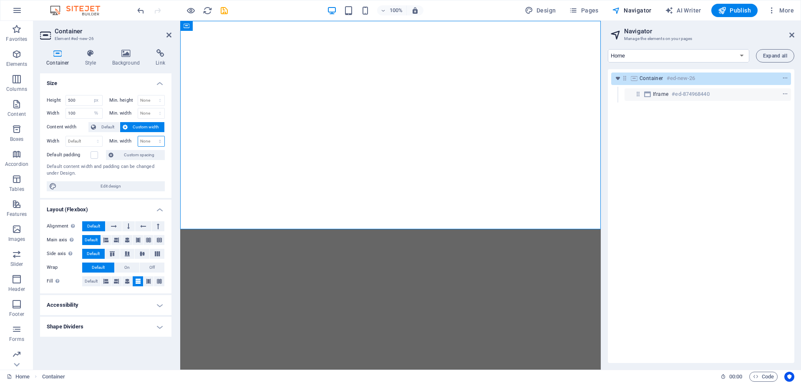
click at [148, 136] on select "None px rem % vh vw" at bounding box center [151, 141] width 27 height 10
click at [147, 138] on select "None px rem % vh vw" at bounding box center [151, 141] width 27 height 10
click at [87, 140] on select "Default px rem % em vh vw" at bounding box center [84, 141] width 36 height 10
select select "px"
click at [90, 136] on select "Default px rem % em vh vw" at bounding box center [84, 141] width 36 height 10
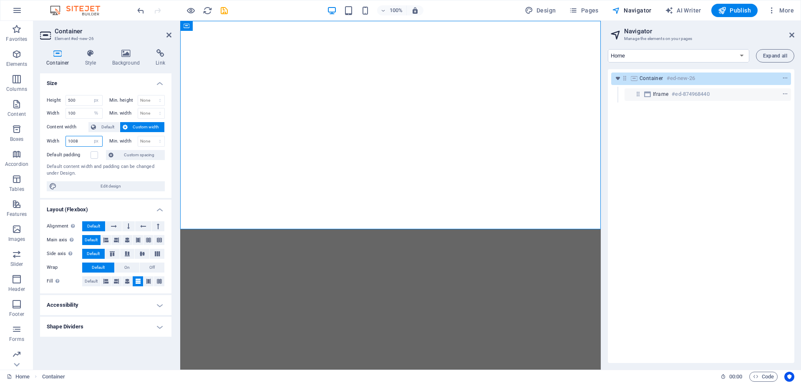
click at [83, 142] on input "1008" at bounding box center [84, 141] width 36 height 10
drag, startPoint x: 80, startPoint y: 142, endPoint x: 65, endPoint y: 142, distance: 15.4
click at [65, 142] on div "Width 1008 Default px rem % em vh vw" at bounding box center [75, 141] width 56 height 11
click at [106, 146] on div "Min. width None px rem % vh vw" at bounding box center [135, 141] width 59 height 11
click at [81, 144] on input "666" at bounding box center [84, 141] width 36 height 10
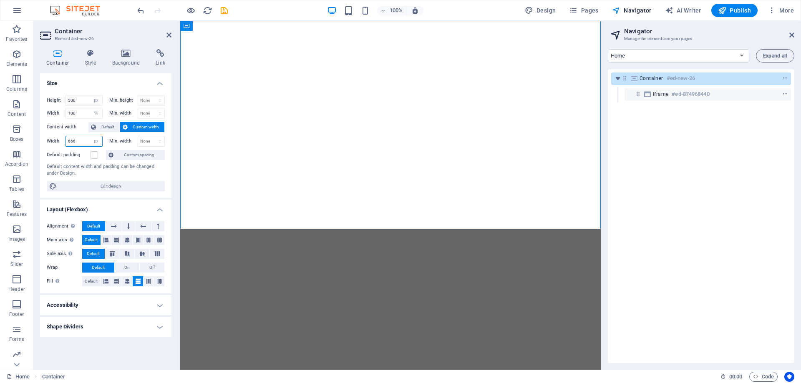
click at [81, 144] on input "666" at bounding box center [84, 141] width 36 height 10
type input "1200"
click at [86, 155] on label "Default padding" at bounding box center [69, 155] width 44 height 10
click at [0, 0] on input "Default padding" at bounding box center [0, 0] width 0 height 0
click at [94, 155] on label at bounding box center [95, 155] width 8 height 8
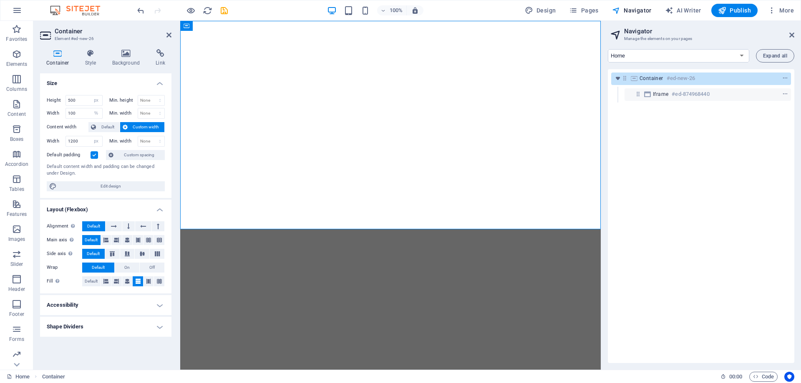
click at [0, 0] on input "Default padding" at bounding box center [0, 0] width 0 height 0
click at [94, 156] on label at bounding box center [95, 155] width 8 height 8
click at [0, 0] on input "Default padding" at bounding box center [0, 0] width 0 height 0
click at [169, 35] on icon at bounding box center [168, 35] width 5 height 7
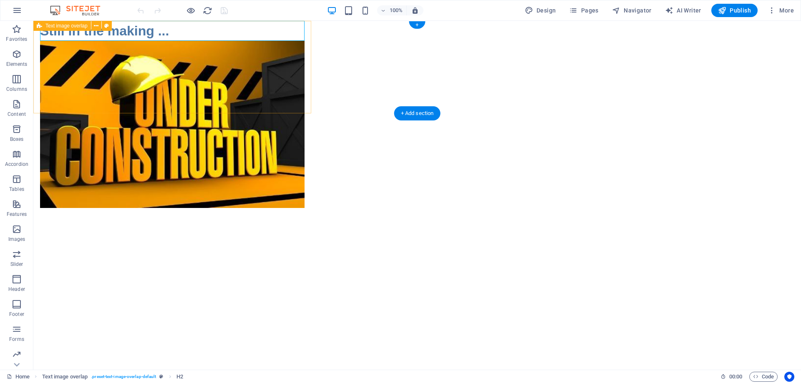
click at [212, 78] on div "Still in the making ..." at bounding box center [172, 67] width 278 height 93
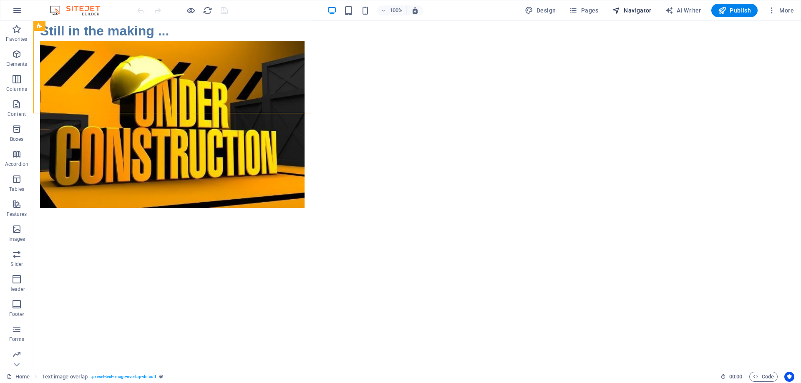
click at [642, 10] on span "Navigator" at bounding box center [632, 10] width 40 height 8
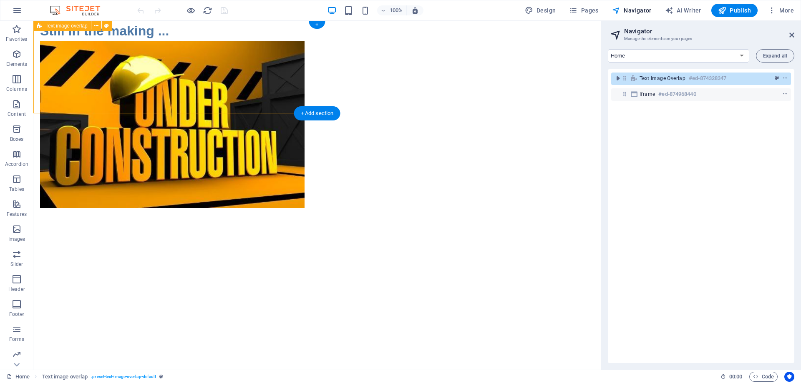
click at [664, 76] on span "Text image overlap" at bounding box center [663, 78] width 46 height 7
click at [782, 78] on icon "context-menu" at bounding box center [785, 79] width 6 height 6
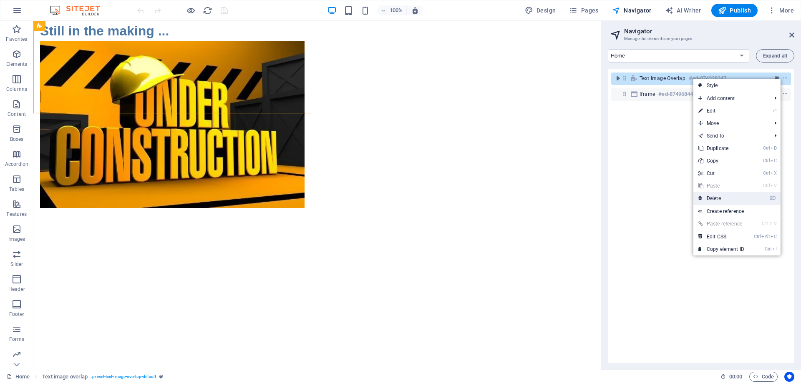
click at [724, 201] on link "⌦ Delete" at bounding box center [721, 198] width 56 height 13
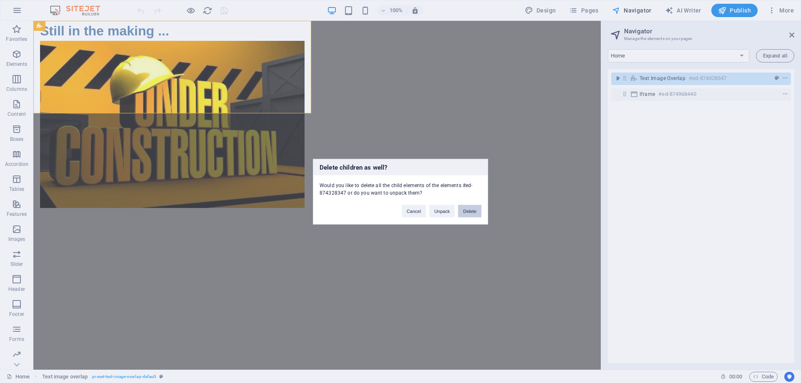
click at [471, 213] on button "Delete" at bounding box center [469, 211] width 23 height 13
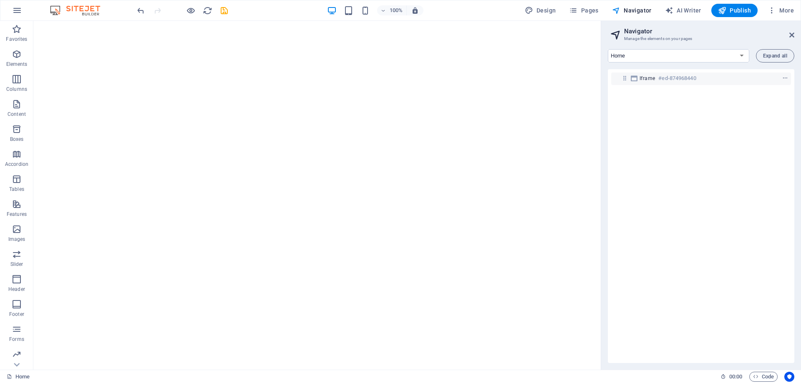
click at [562, 100] on html "</div>" at bounding box center [316, 60] width 567 height 79
click at [15, 58] on icon "button" at bounding box center [17, 54] width 10 height 10
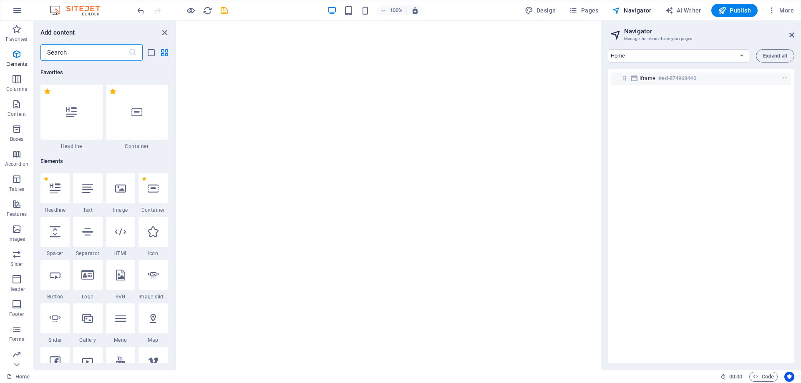
scroll to position [89, 0]
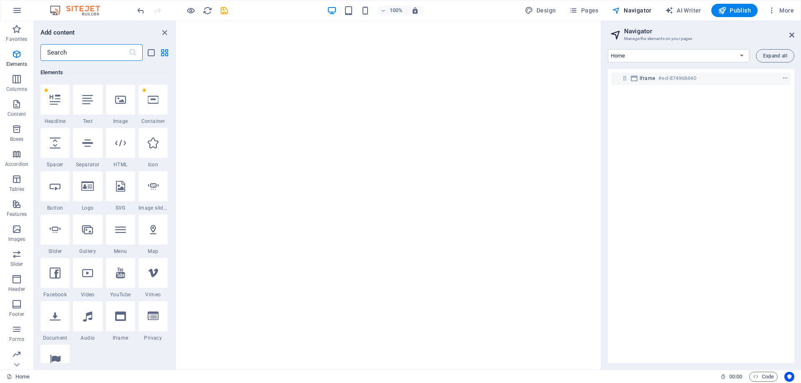
click at [448, 100] on html "</div>" at bounding box center [389, 60] width 424 height 79
click at [270, 100] on html "</div>" at bounding box center [389, 60] width 424 height 79
click at [161, 30] on icon "close panel" at bounding box center [165, 33] width 10 height 10
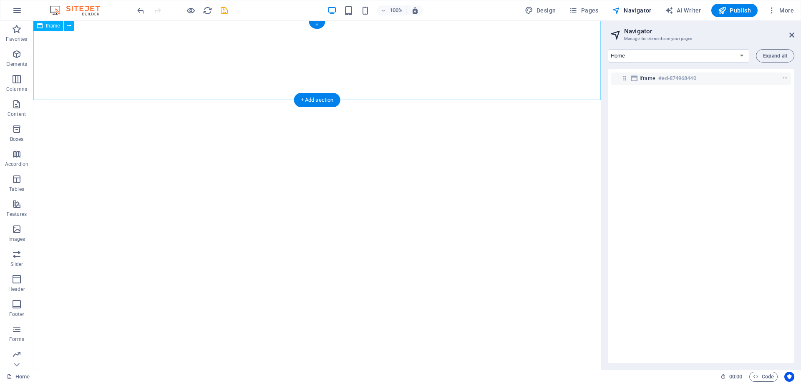
click at [120, 63] on div "</div>" at bounding box center [316, 60] width 567 height 79
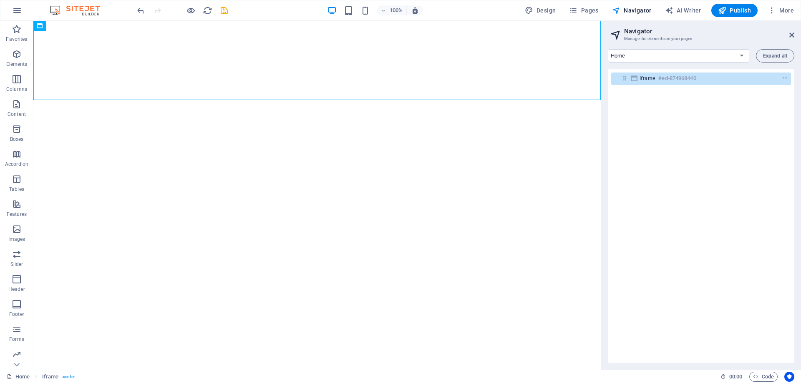
click at [522, 100] on html "</div>" at bounding box center [316, 60] width 567 height 79
click at [782, 76] on icon "context-menu" at bounding box center [785, 79] width 6 height 6
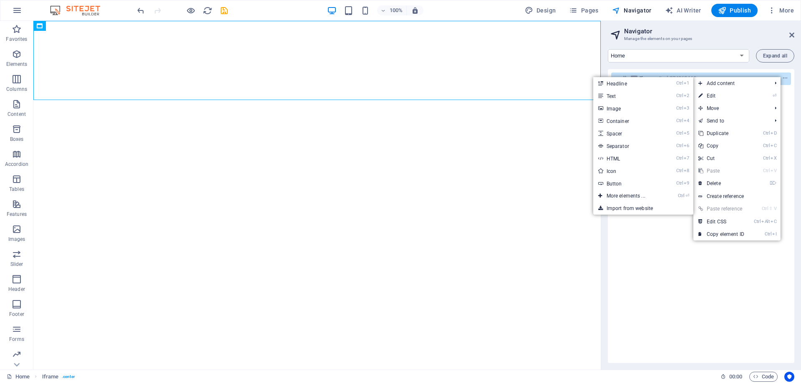
click at [565, 100] on html "</div>" at bounding box center [316, 60] width 567 height 79
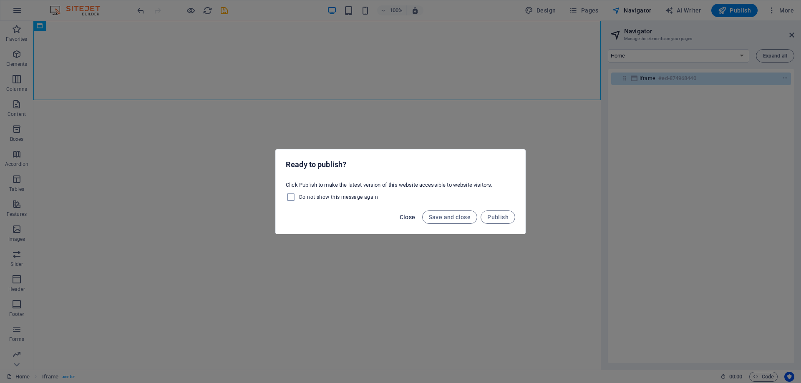
click at [406, 216] on span "Close" at bounding box center [408, 217] width 16 height 7
